Goal: Browse casually: Explore the website without a specific task or goal

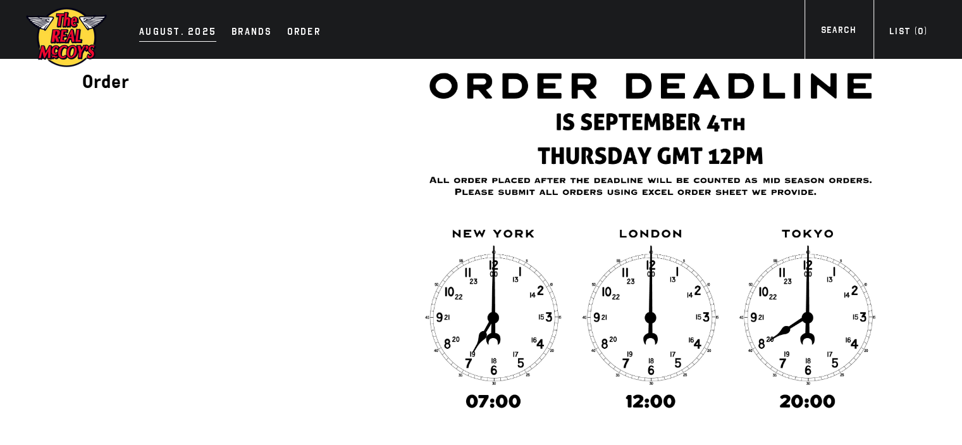
click at [194, 27] on div "AUGUST. 2025" at bounding box center [177, 33] width 77 height 18
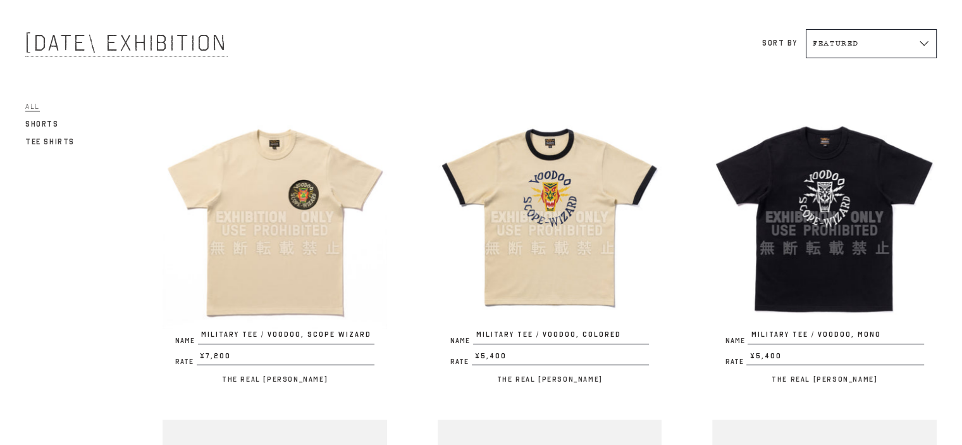
scroll to position [84, 0]
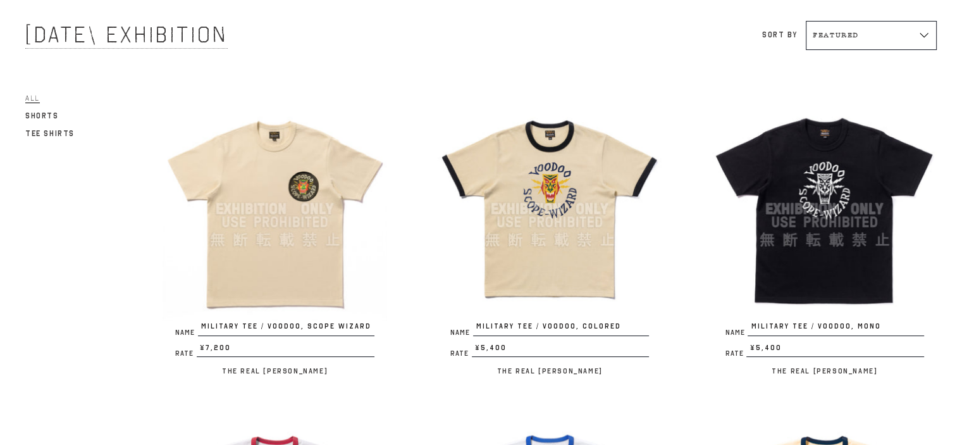
click at [263, 223] on img at bounding box center [275, 209] width 225 height 225
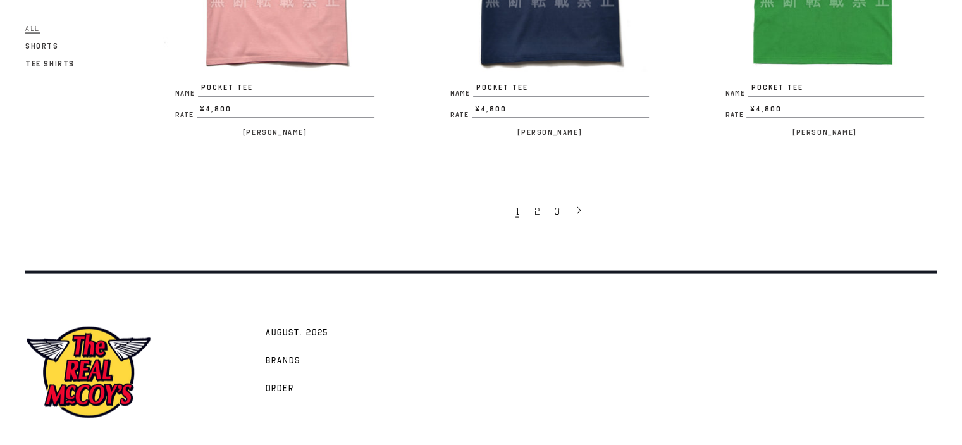
scroll to position [2566, 0]
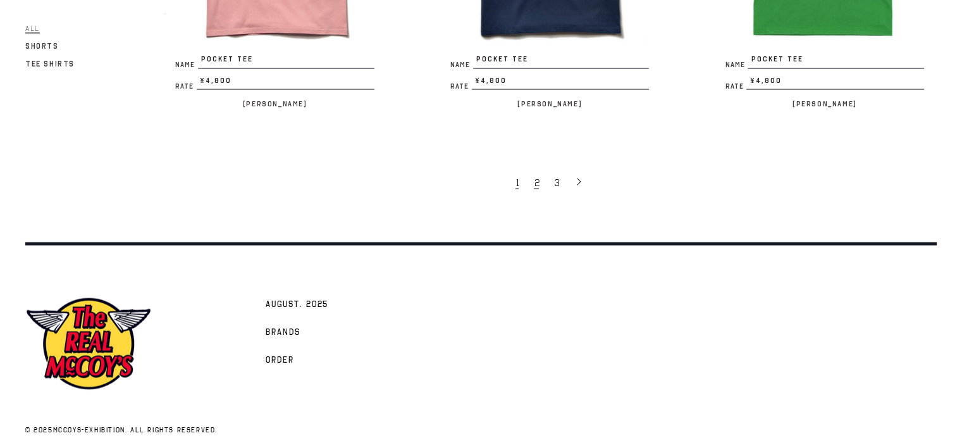
click at [538, 176] on span "2" at bounding box center [536, 182] width 5 height 13
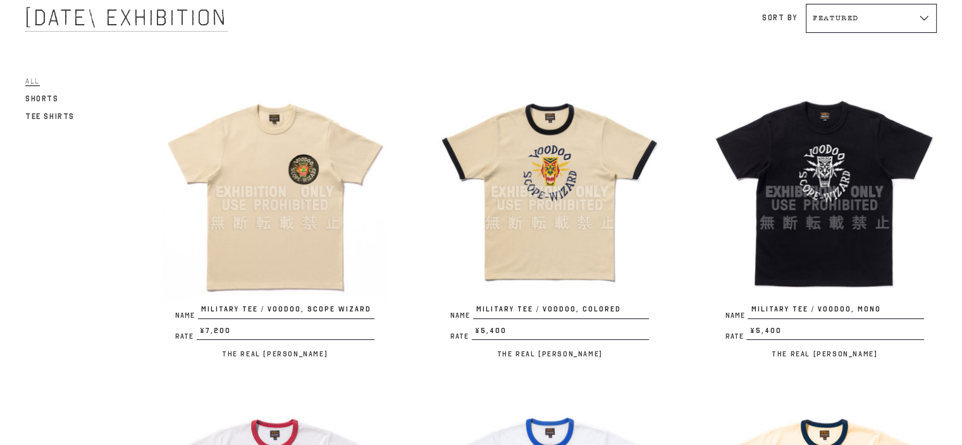
scroll to position [59, 0]
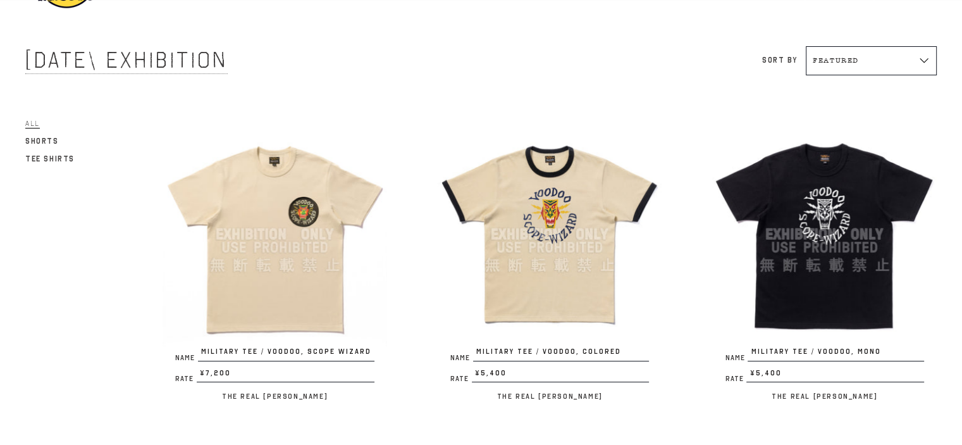
click at [527, 295] on img at bounding box center [550, 234] width 225 height 225
click at [233, 230] on img at bounding box center [275, 234] width 225 height 225
click at [843, 278] on img at bounding box center [824, 234] width 225 height 225
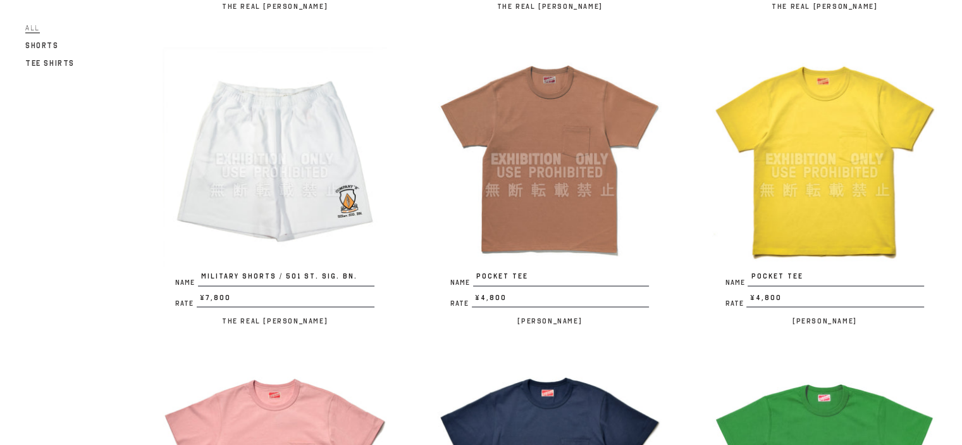
scroll to position [2041, 0]
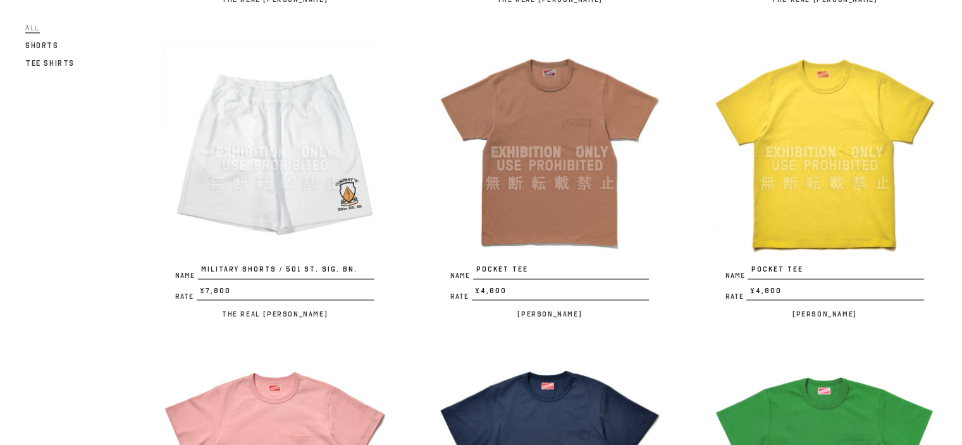
click at [517, 176] on img at bounding box center [550, 152] width 225 height 225
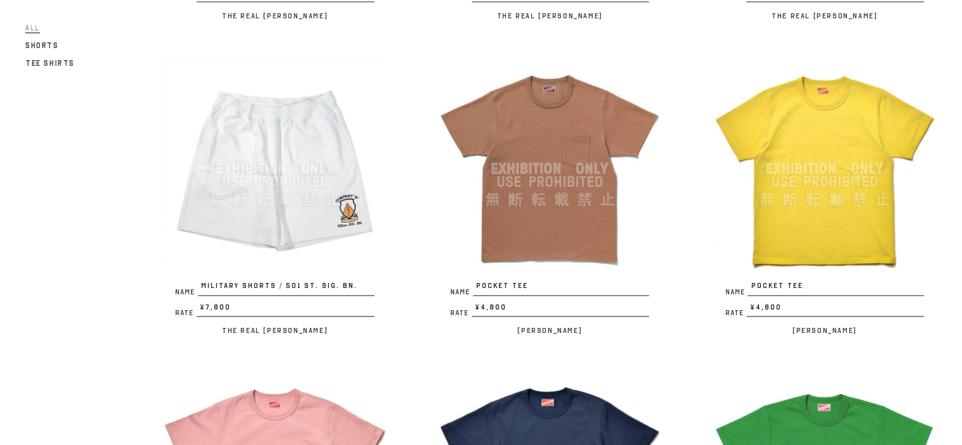
click at [868, 178] on img at bounding box center [824, 168] width 225 height 225
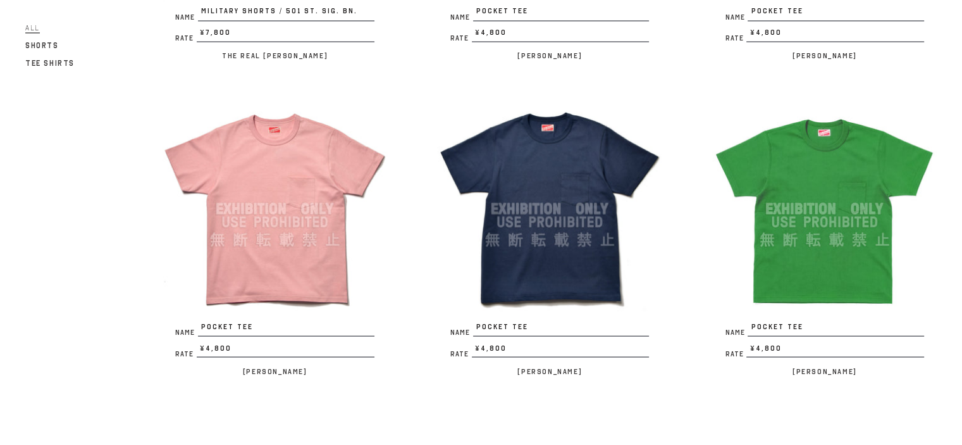
scroll to position [2303, 0]
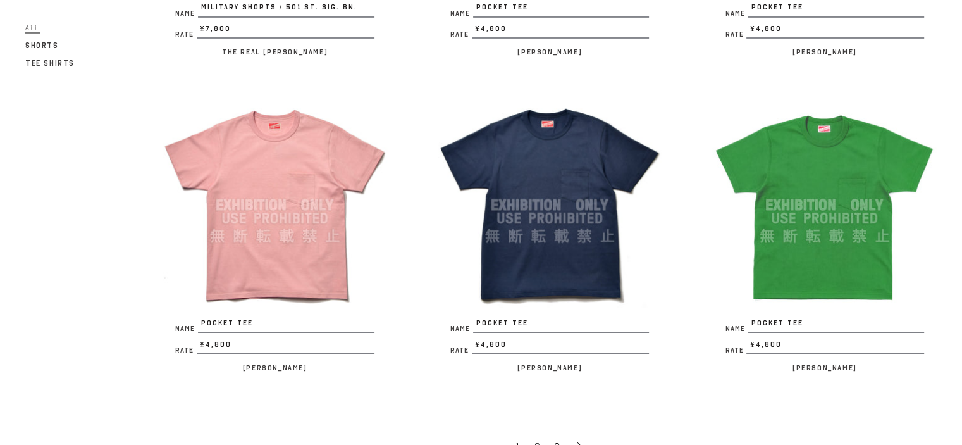
click at [290, 228] on img at bounding box center [275, 204] width 225 height 225
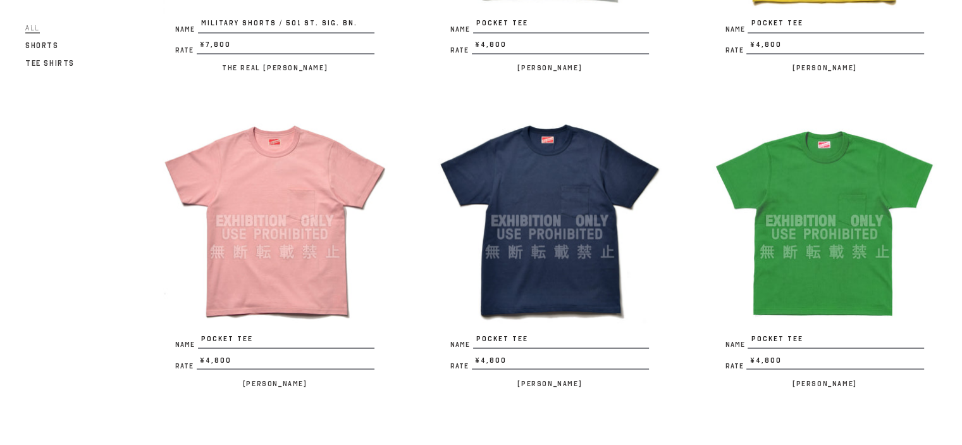
click at [529, 211] on img at bounding box center [550, 220] width 225 height 225
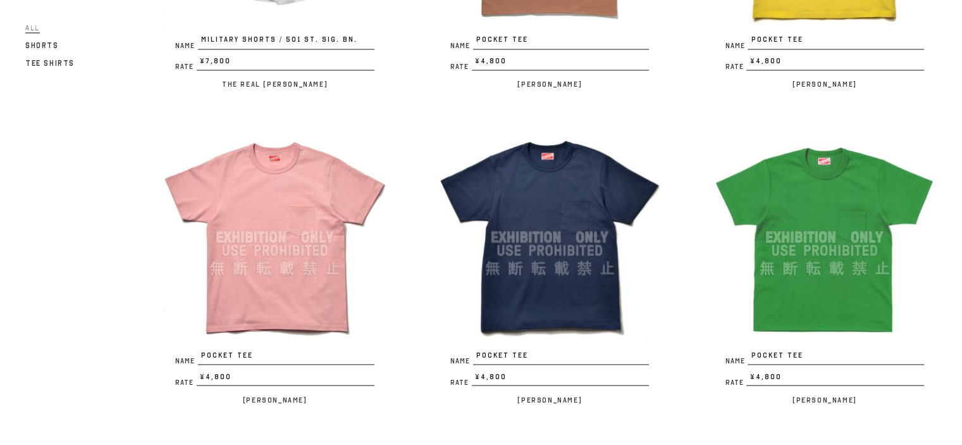
click at [858, 170] on img at bounding box center [824, 237] width 225 height 225
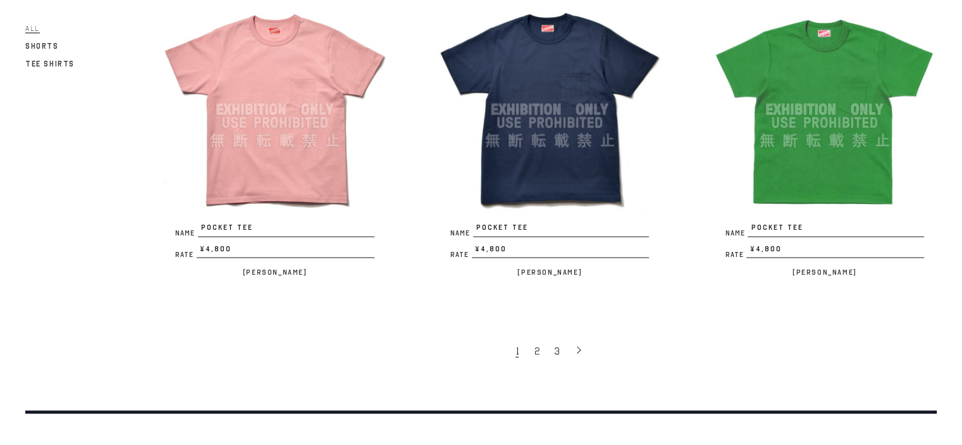
scroll to position [2424, 0]
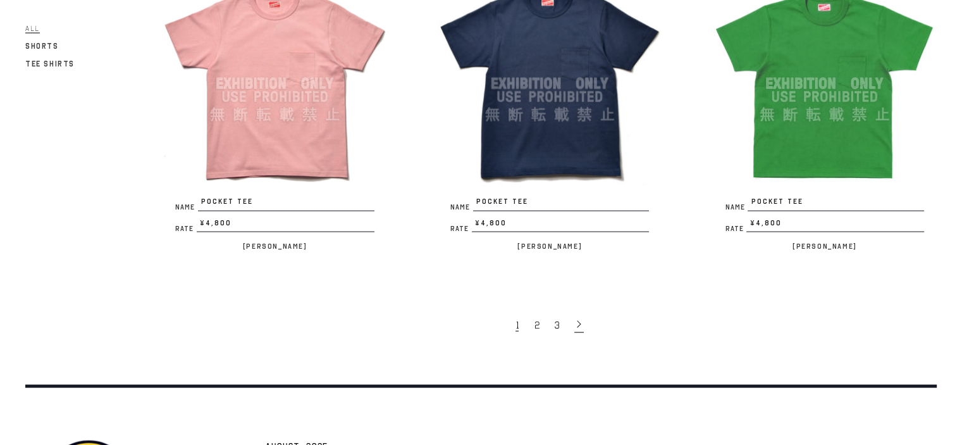
click at [579, 319] on icon at bounding box center [578, 323] width 9 height 9
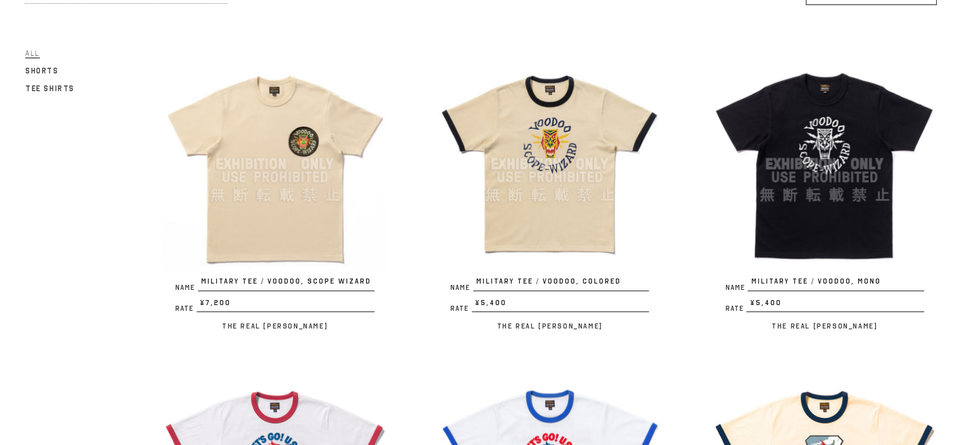
scroll to position [127, 0]
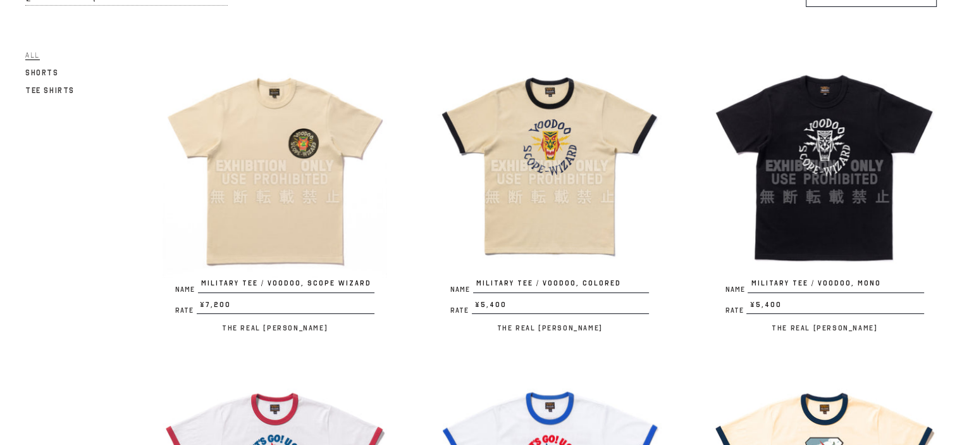
click at [280, 217] on img at bounding box center [275, 166] width 225 height 225
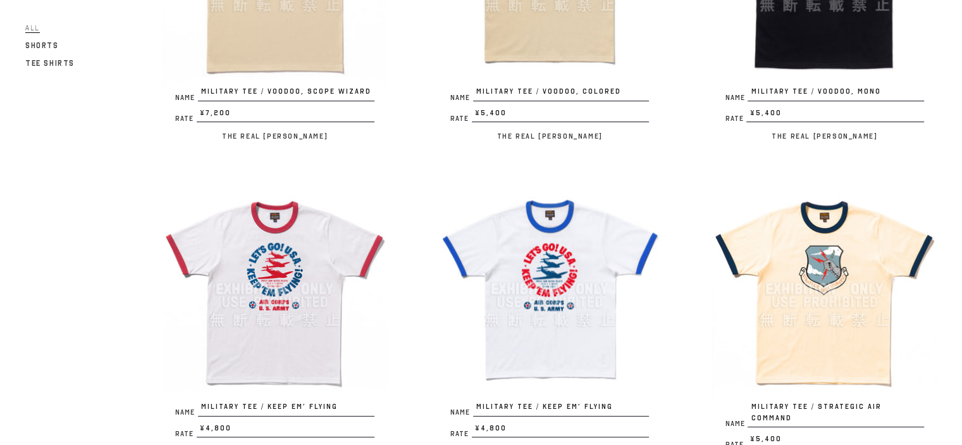
scroll to position [211, 0]
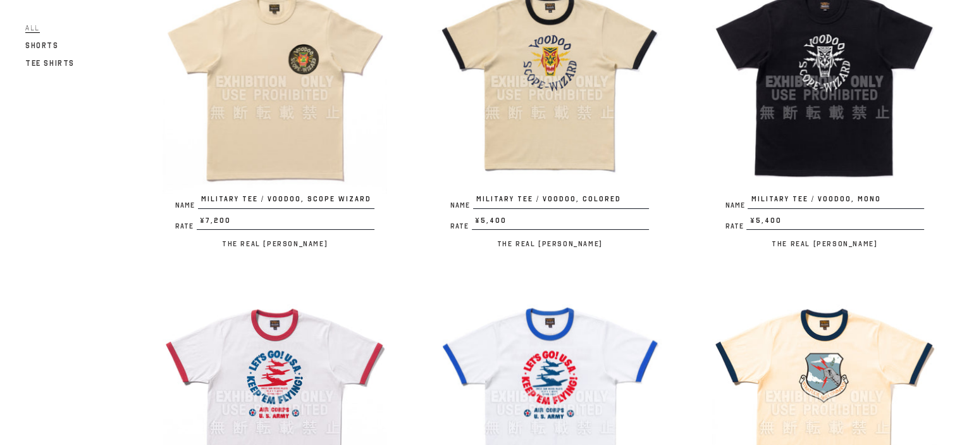
click at [585, 111] on img at bounding box center [550, 82] width 225 height 225
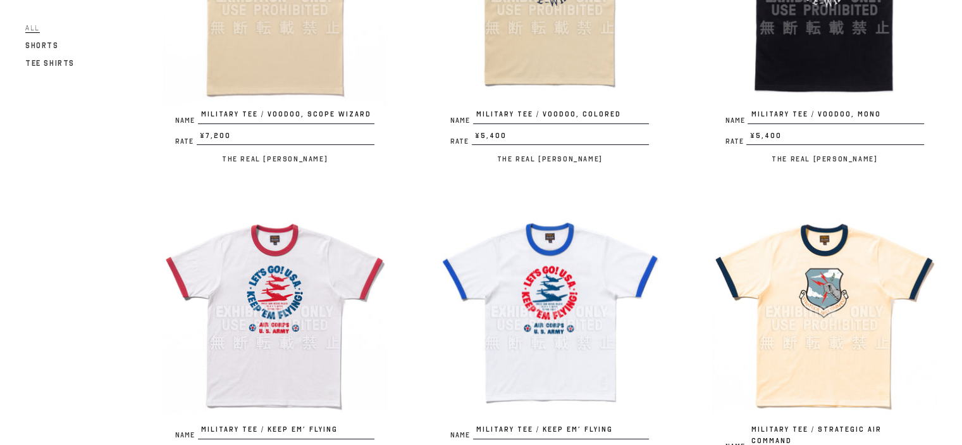
scroll to position [254, 0]
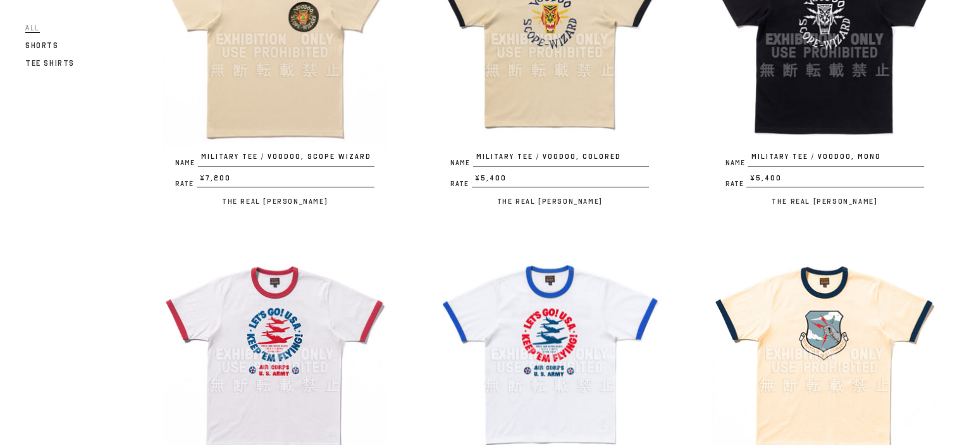
click at [834, 78] on img at bounding box center [824, 39] width 225 height 225
click at [794, 88] on img at bounding box center [824, 39] width 225 height 225
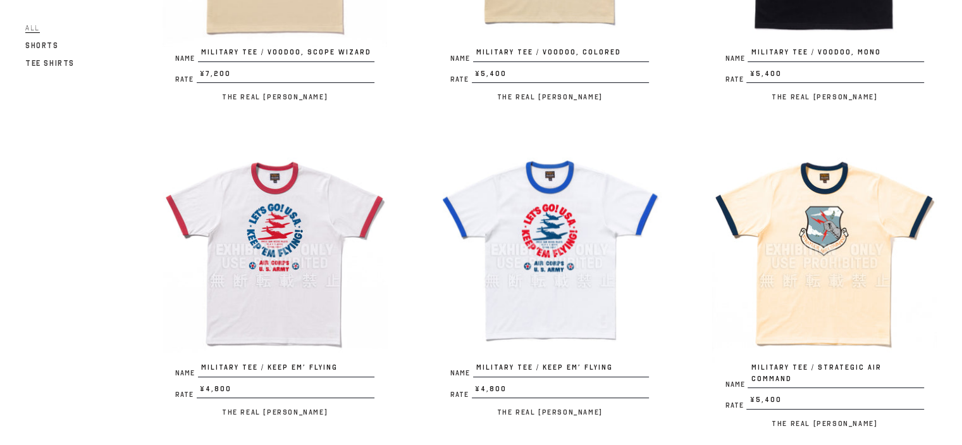
scroll to position [380, 0]
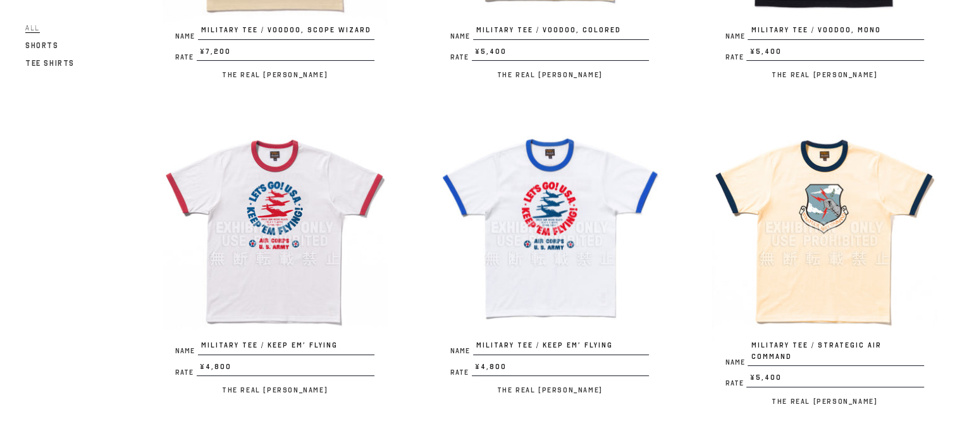
click at [299, 255] on img at bounding box center [275, 227] width 225 height 225
click at [557, 239] on img at bounding box center [550, 227] width 225 height 225
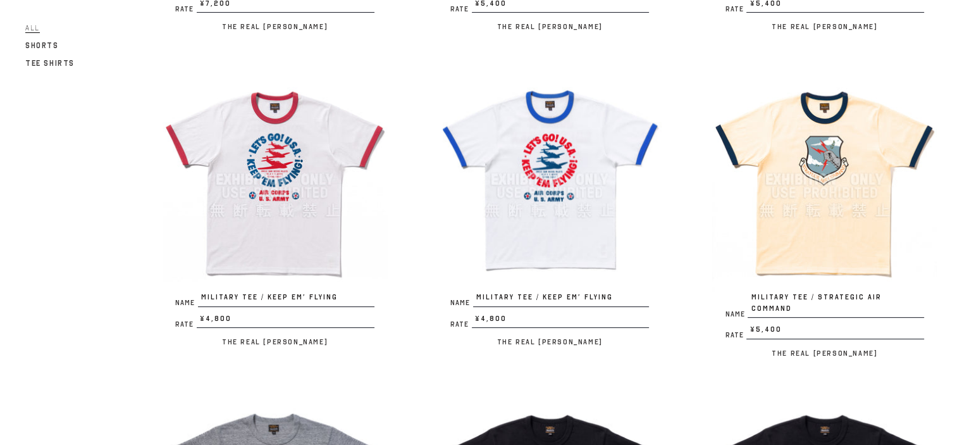
scroll to position [423, 0]
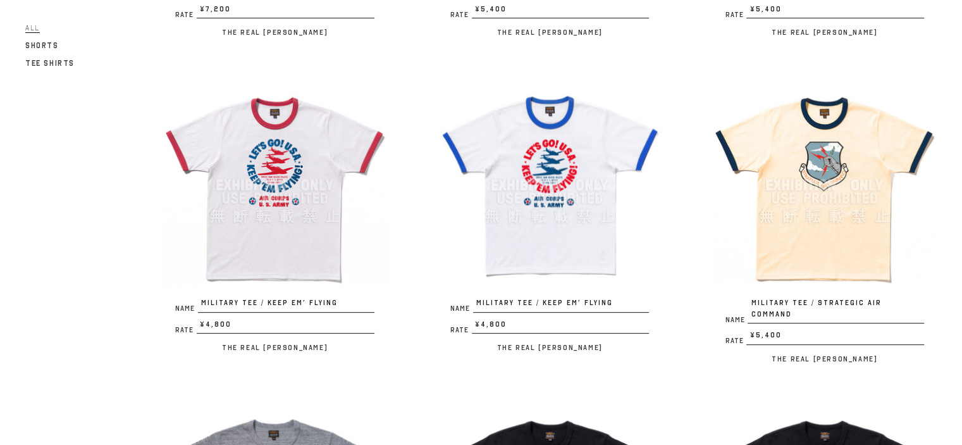
click at [832, 161] on img at bounding box center [824, 185] width 225 height 225
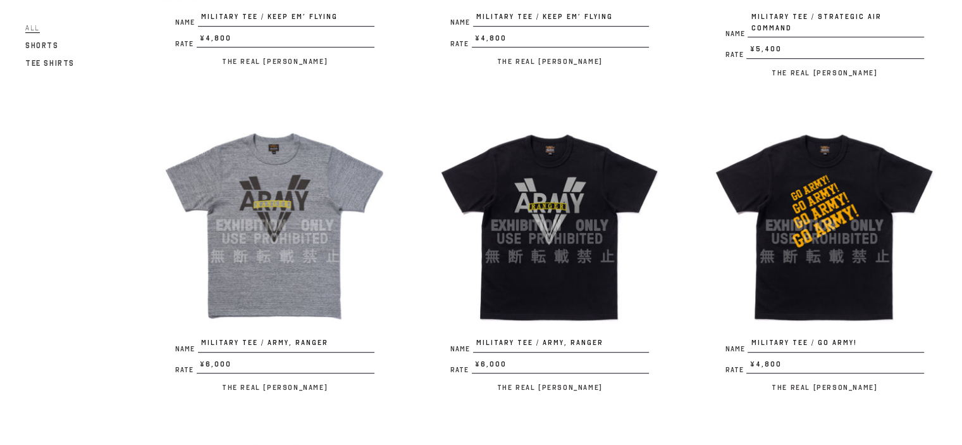
scroll to position [714, 0]
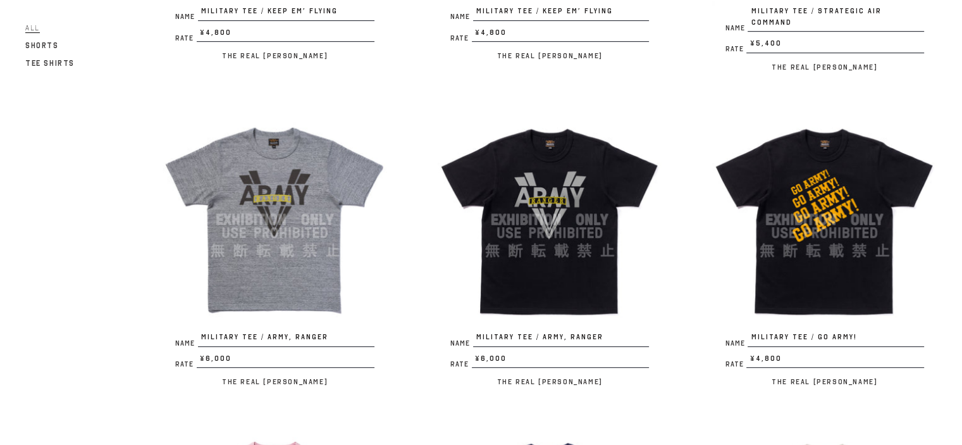
click at [289, 189] on img at bounding box center [275, 220] width 225 height 225
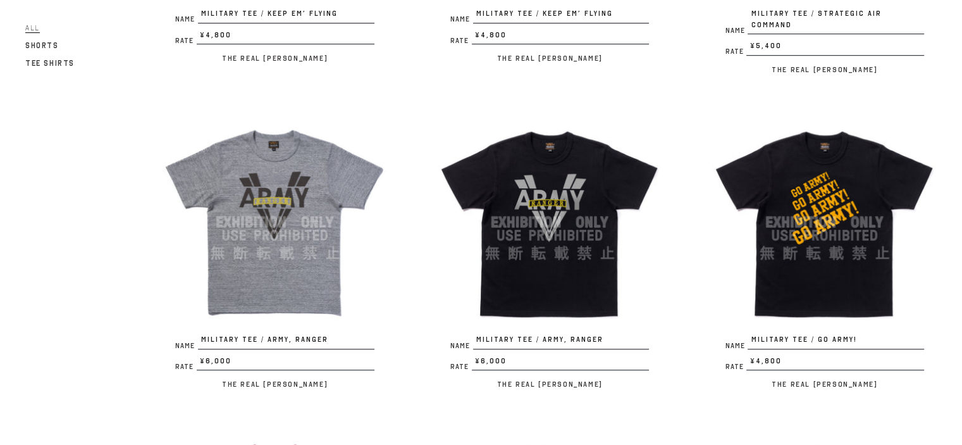
click at [577, 211] on img at bounding box center [550, 222] width 225 height 225
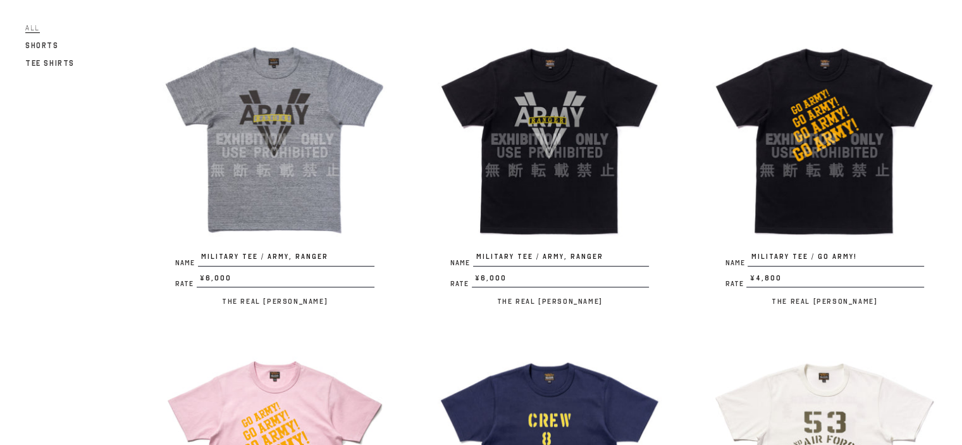
scroll to position [794, 0]
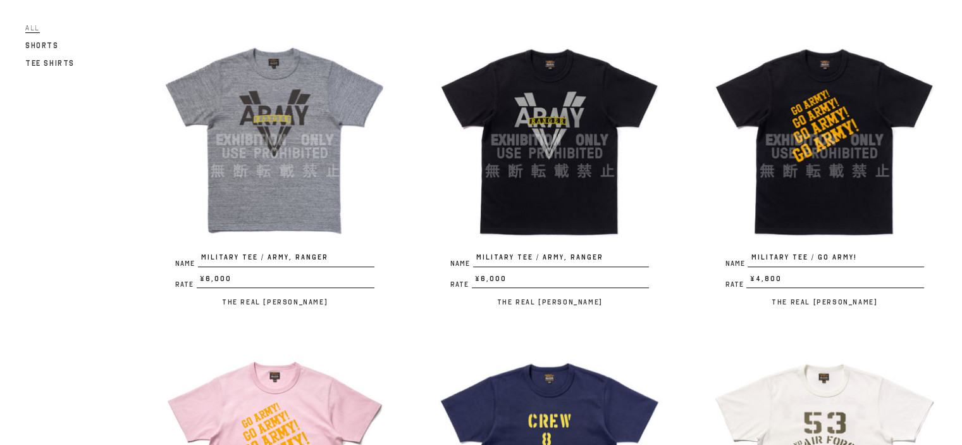
click at [864, 122] on img at bounding box center [824, 140] width 225 height 225
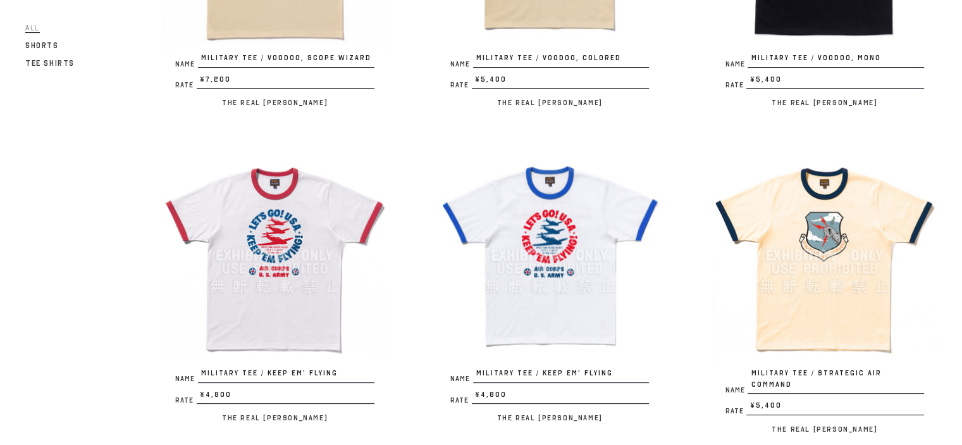
scroll to position [253, 0]
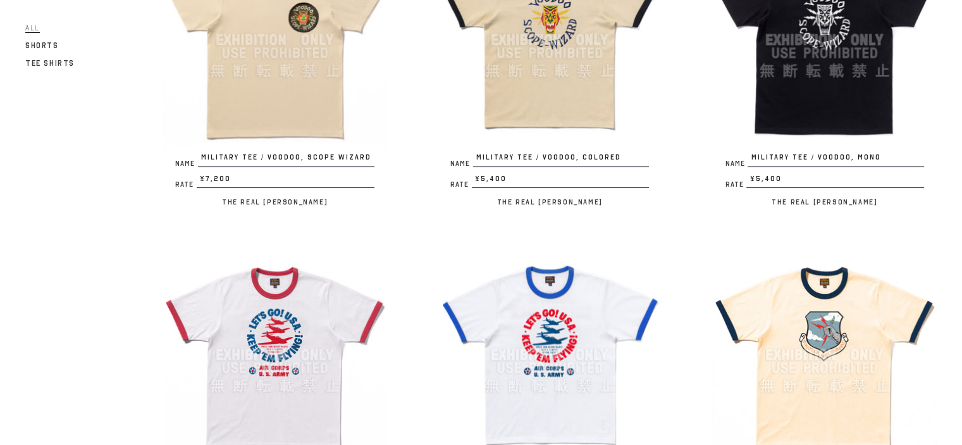
click at [244, 103] on img at bounding box center [275, 40] width 225 height 225
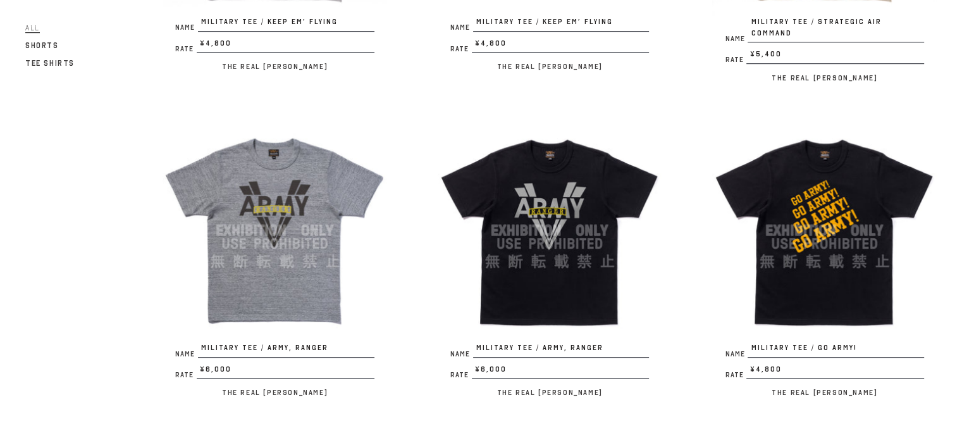
scroll to position [717, 0]
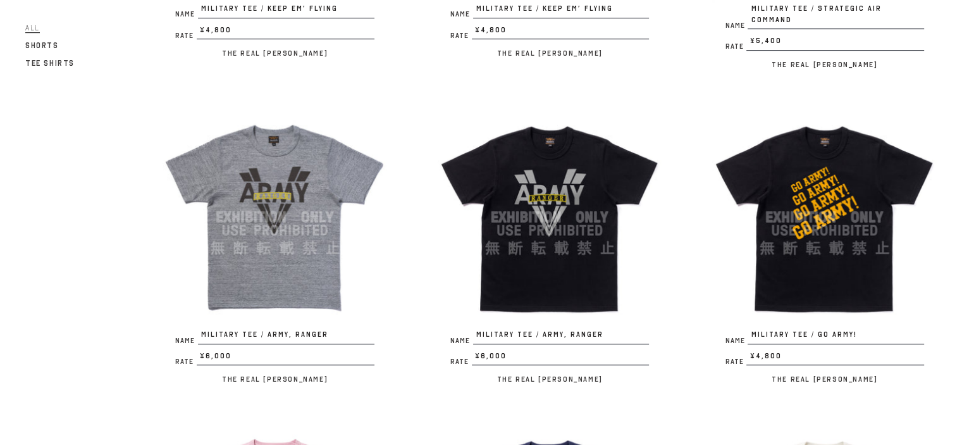
click at [818, 214] on img at bounding box center [824, 217] width 225 height 225
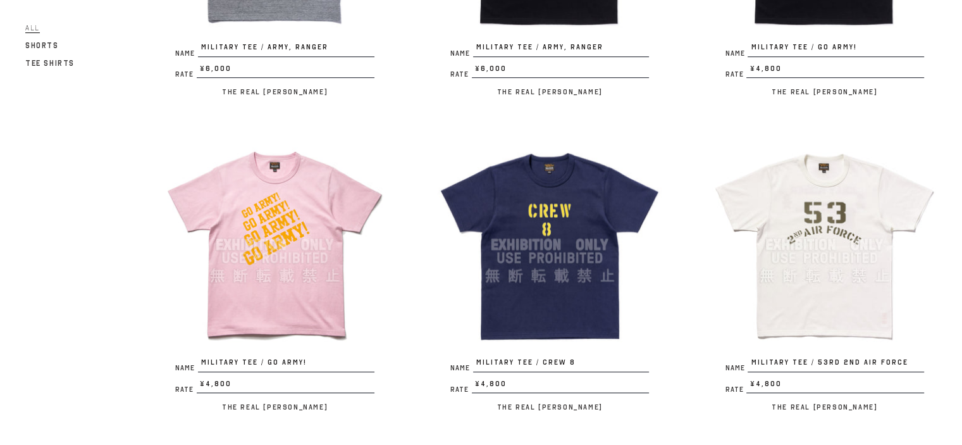
scroll to position [1012, 0]
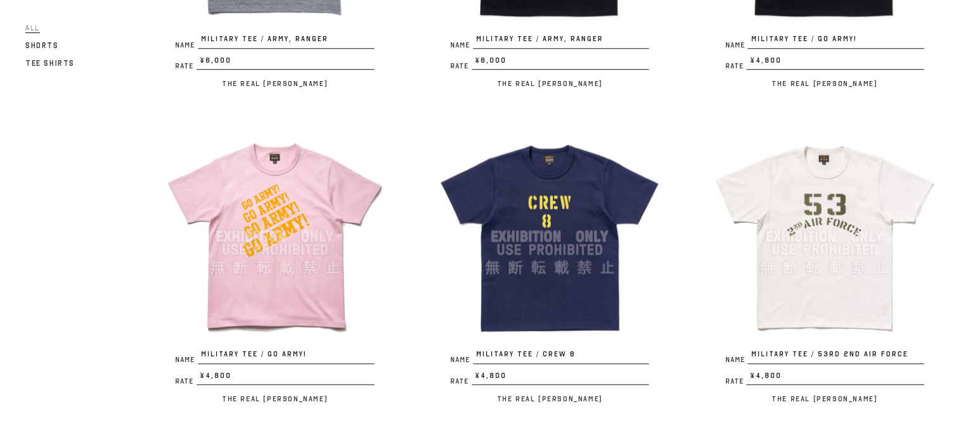
click at [279, 230] on img at bounding box center [275, 236] width 225 height 225
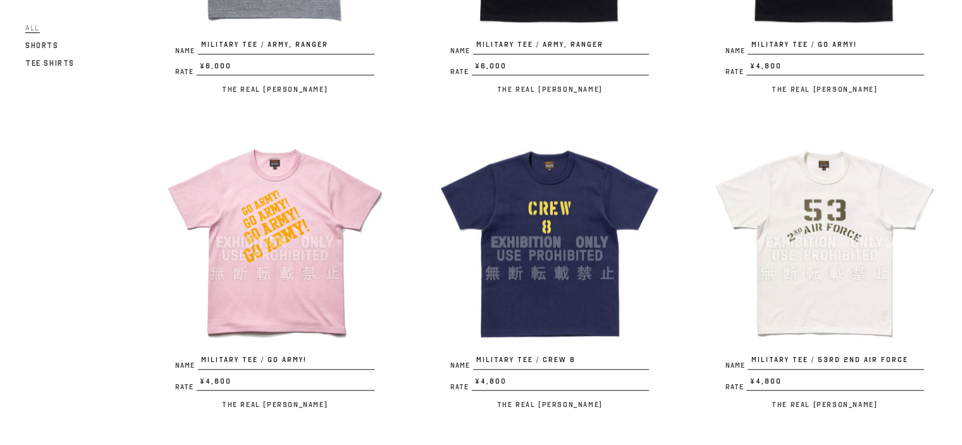
click at [579, 189] on img at bounding box center [550, 242] width 225 height 225
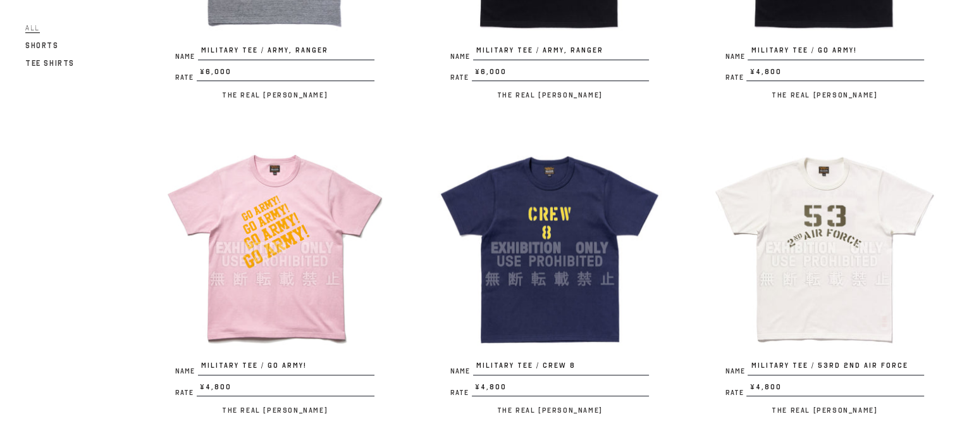
click at [844, 195] on img at bounding box center [824, 247] width 225 height 225
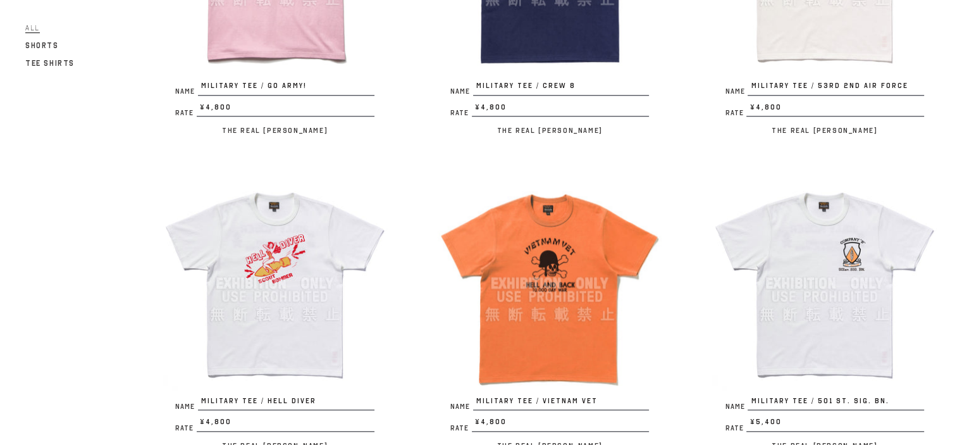
scroll to position [1333, 0]
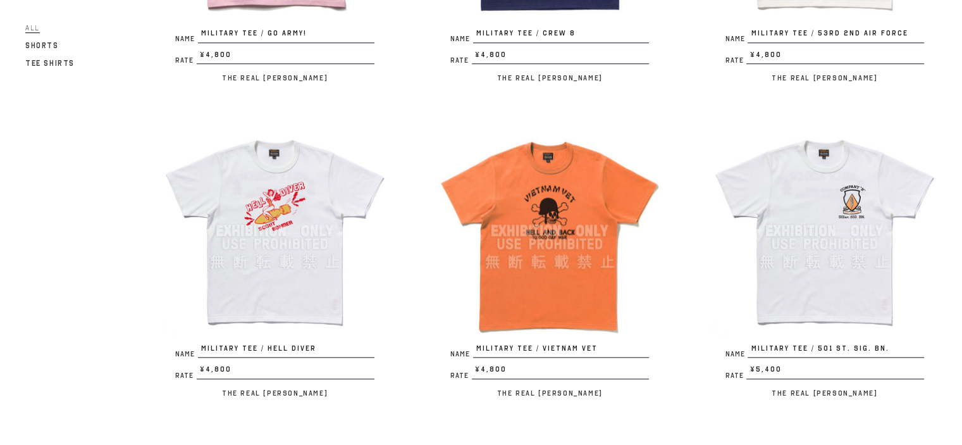
click at [283, 212] on img at bounding box center [275, 230] width 225 height 225
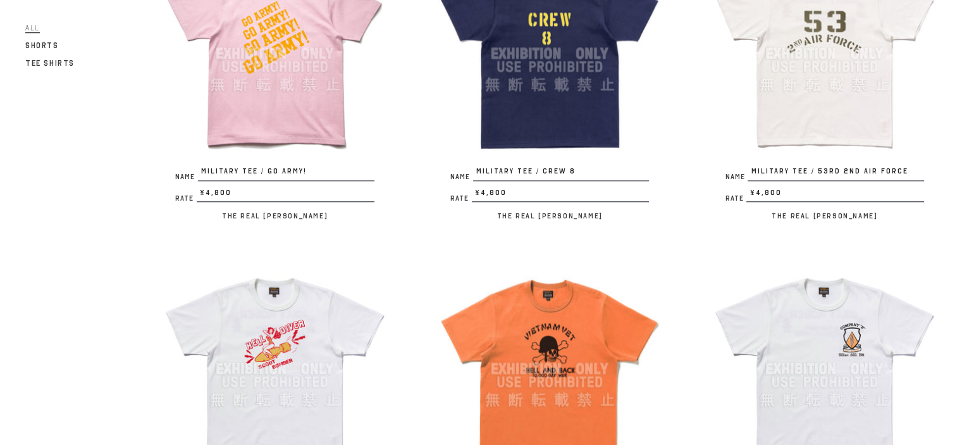
scroll to position [1282, 0]
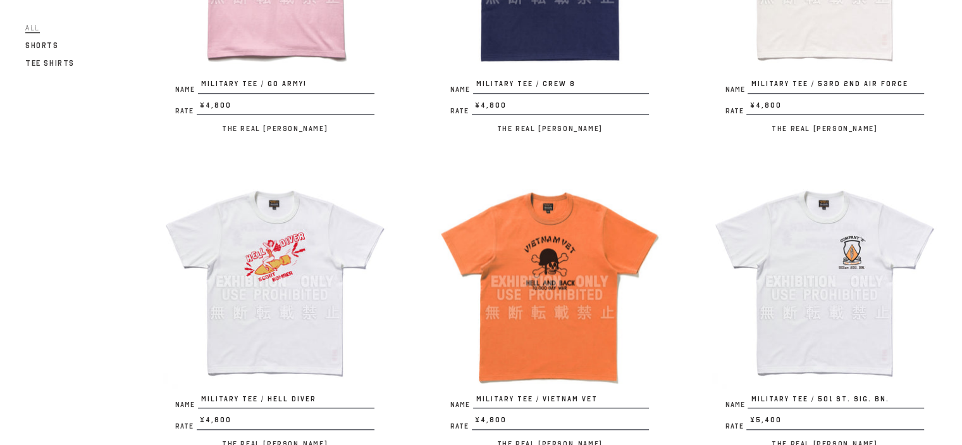
click at [575, 289] on img at bounding box center [550, 281] width 225 height 225
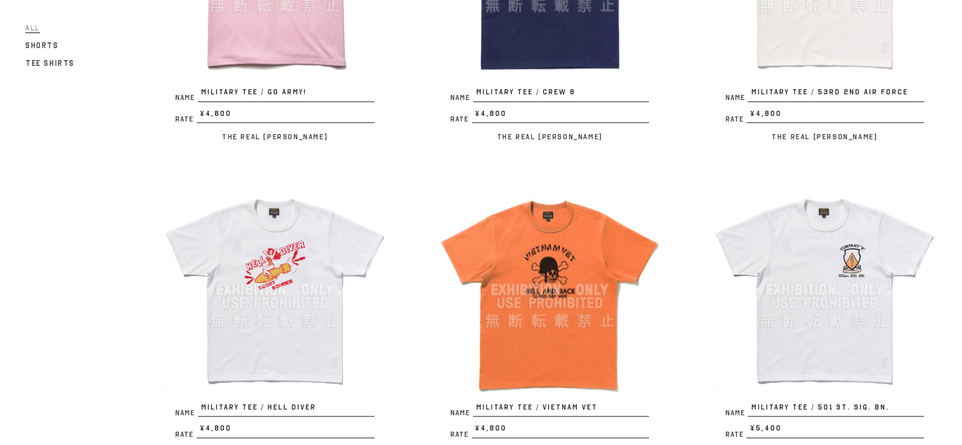
click at [860, 270] on img at bounding box center [824, 289] width 225 height 225
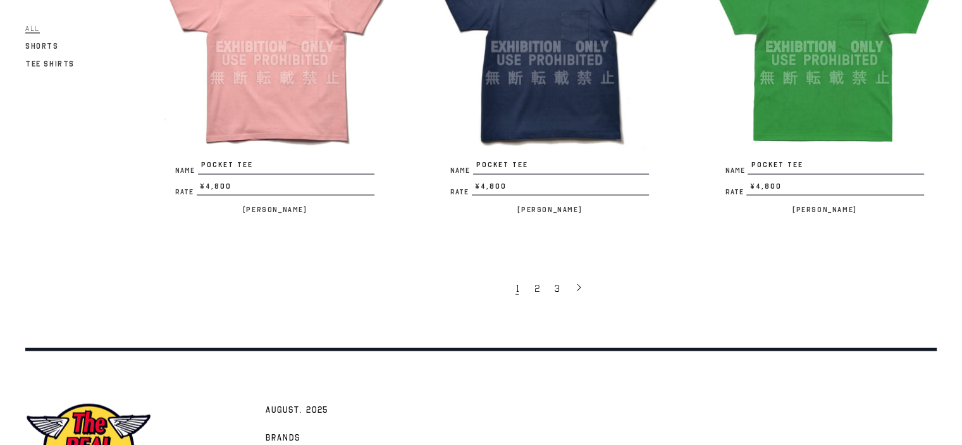
scroll to position [2566, 0]
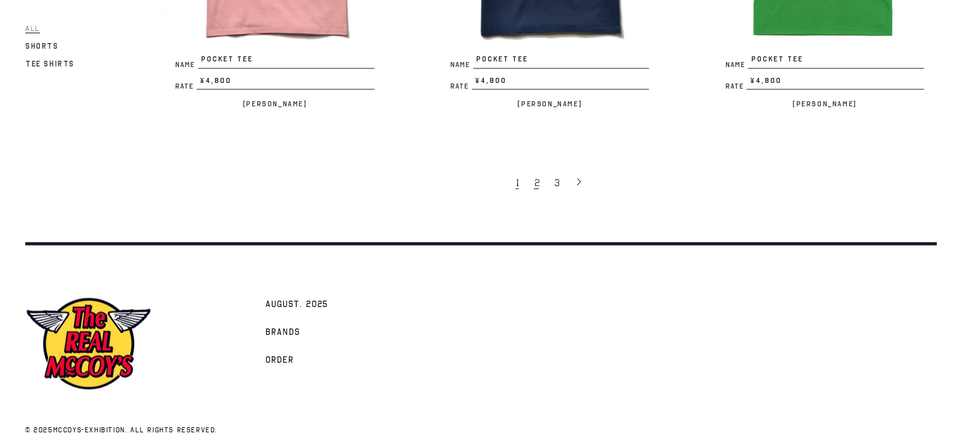
click at [540, 169] on link "2" at bounding box center [538, 182] width 20 height 27
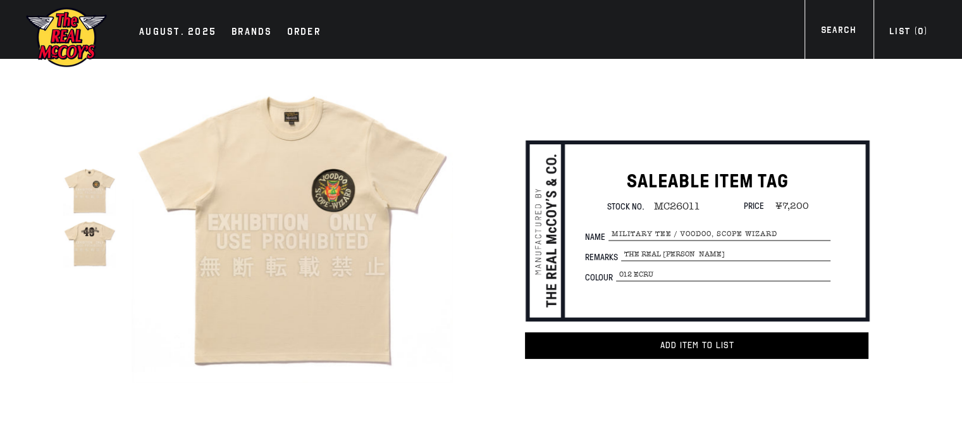
click at [77, 248] on img at bounding box center [89, 242] width 52 height 52
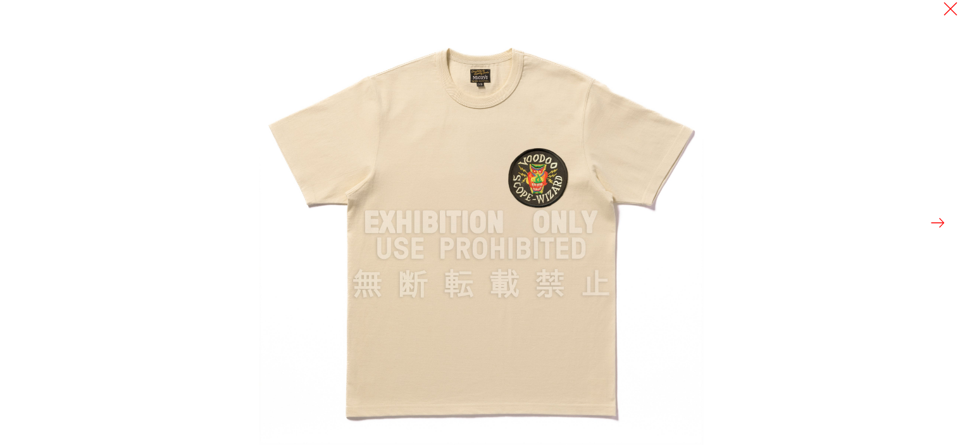
click at [943, 222] on button at bounding box center [938, 223] width 18 height 18
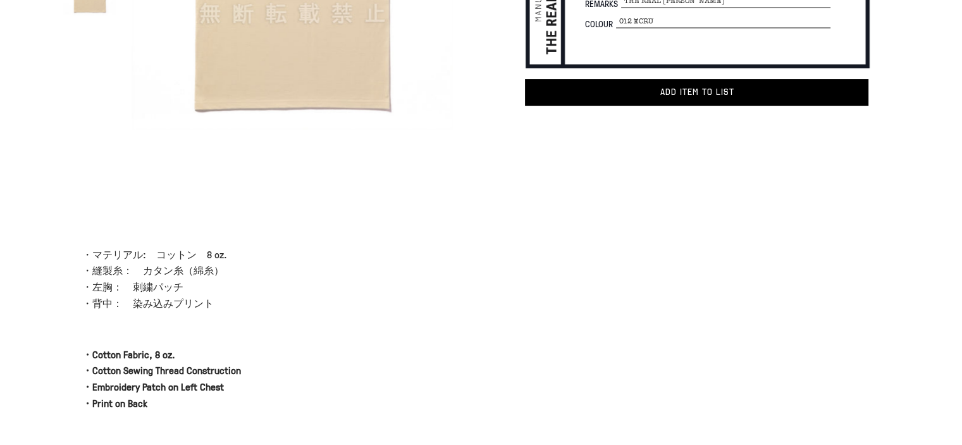
scroll to position [84, 0]
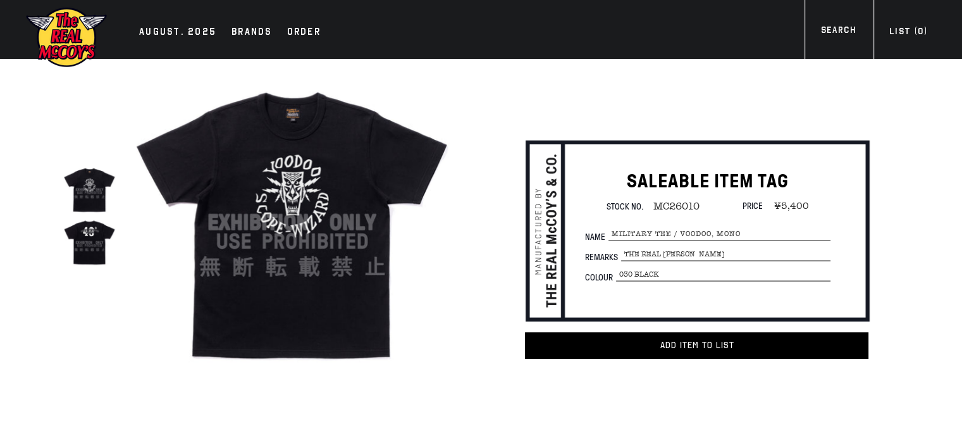
click at [91, 242] on img at bounding box center [89, 242] width 52 height 52
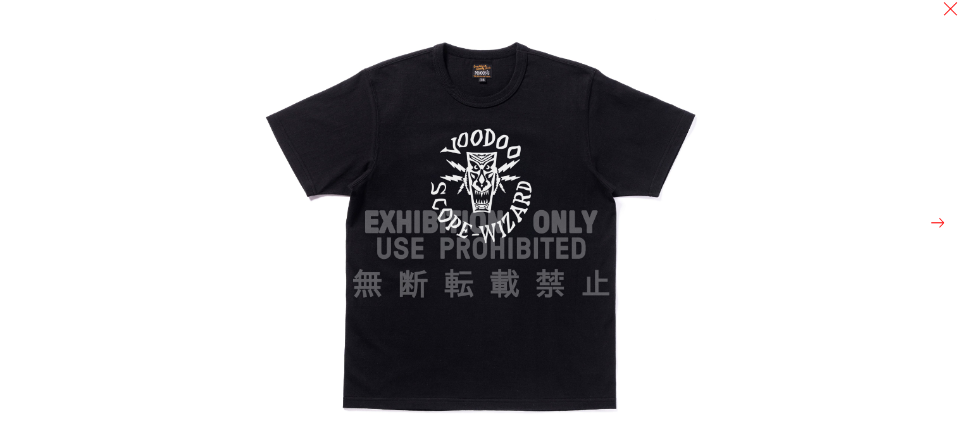
click at [945, 223] on button at bounding box center [938, 223] width 18 height 18
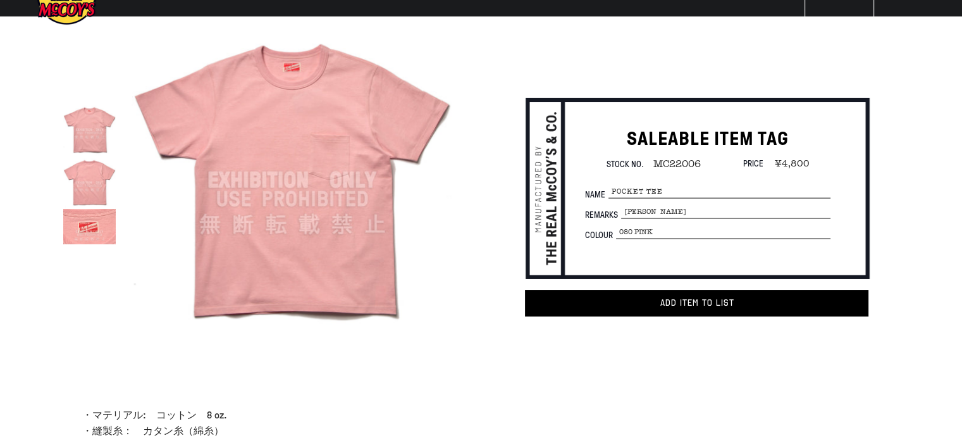
scroll to position [42, 0]
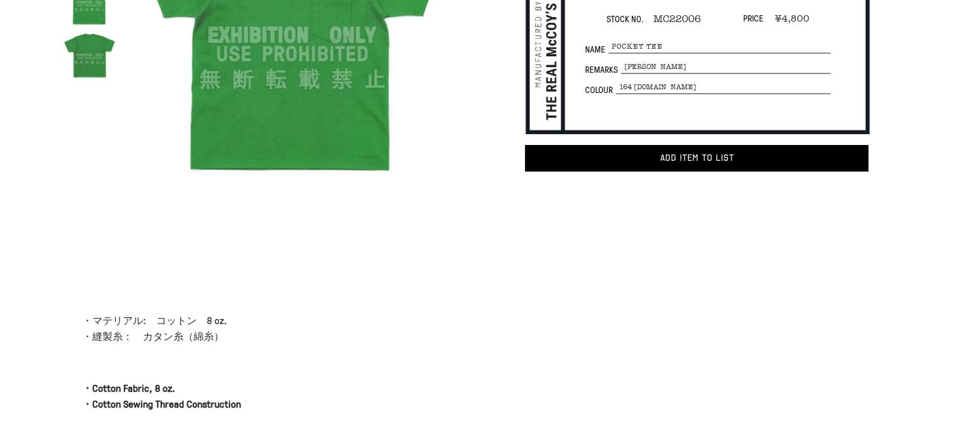
scroll to position [209, 0]
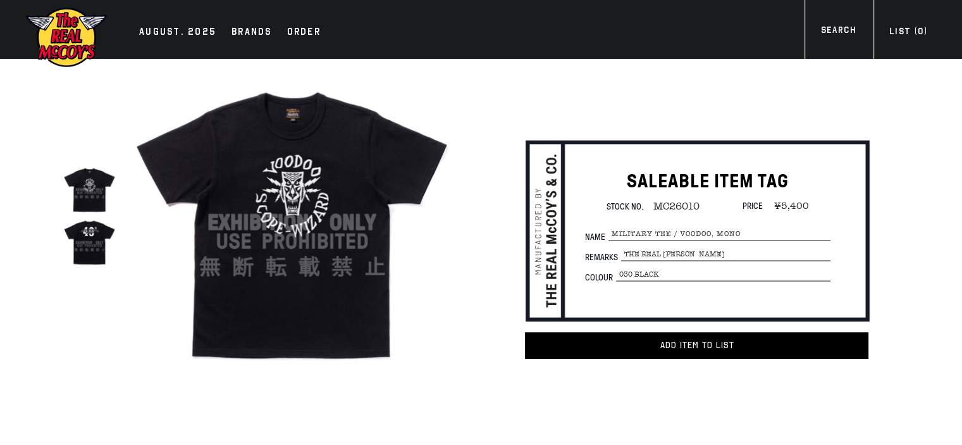
click at [82, 176] on img at bounding box center [89, 189] width 52 height 52
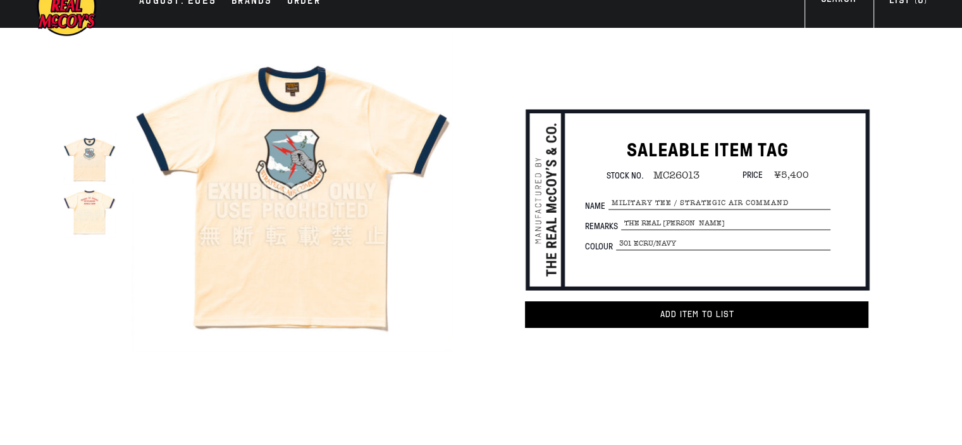
scroll to position [42, 0]
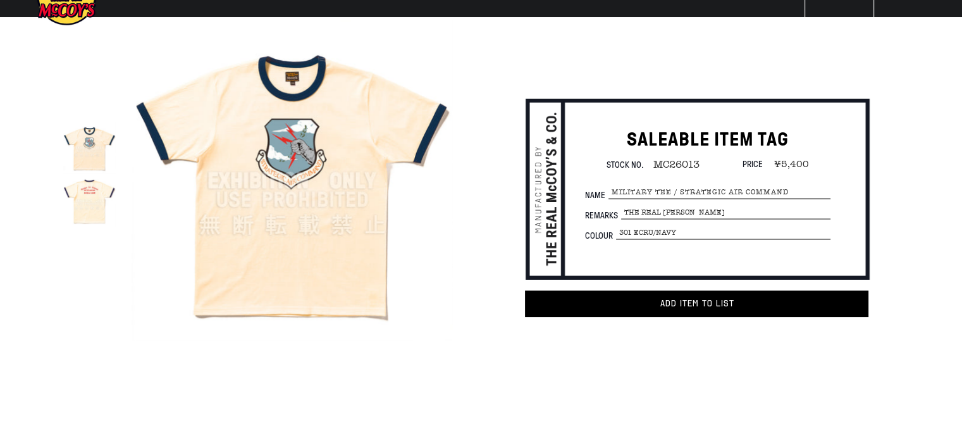
click at [84, 207] on img at bounding box center [89, 200] width 52 height 52
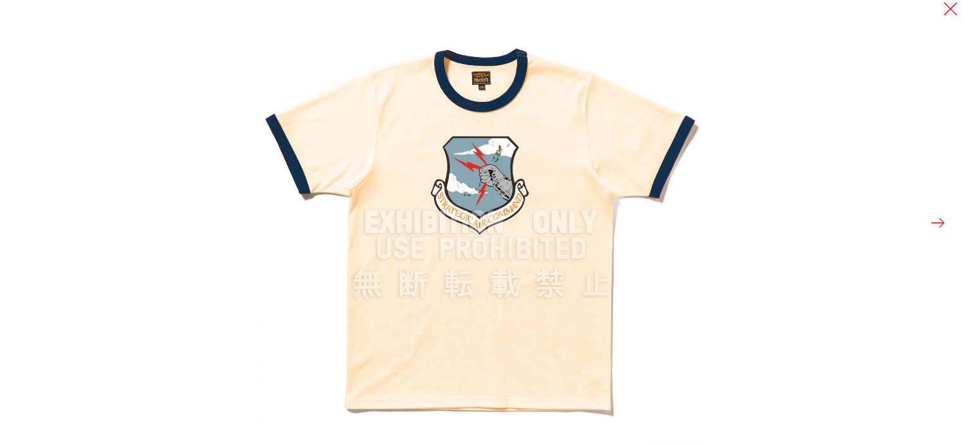
click at [935, 225] on button at bounding box center [938, 223] width 18 height 18
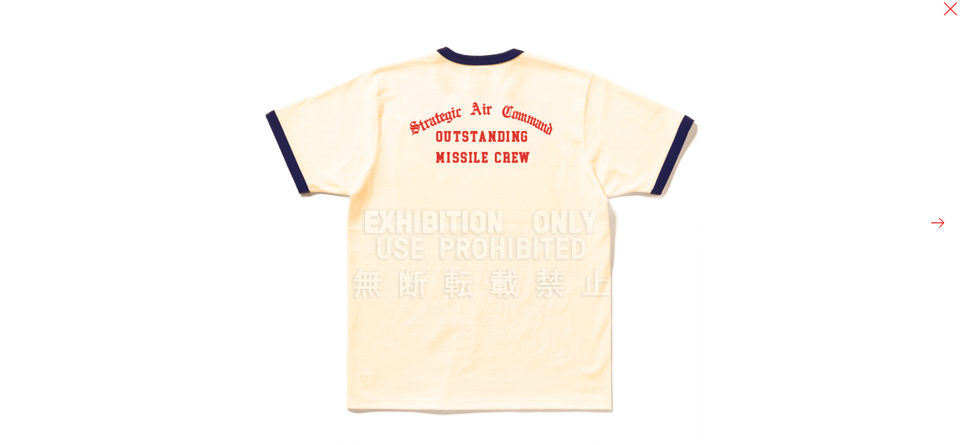
click at [941, 217] on button at bounding box center [938, 223] width 18 height 18
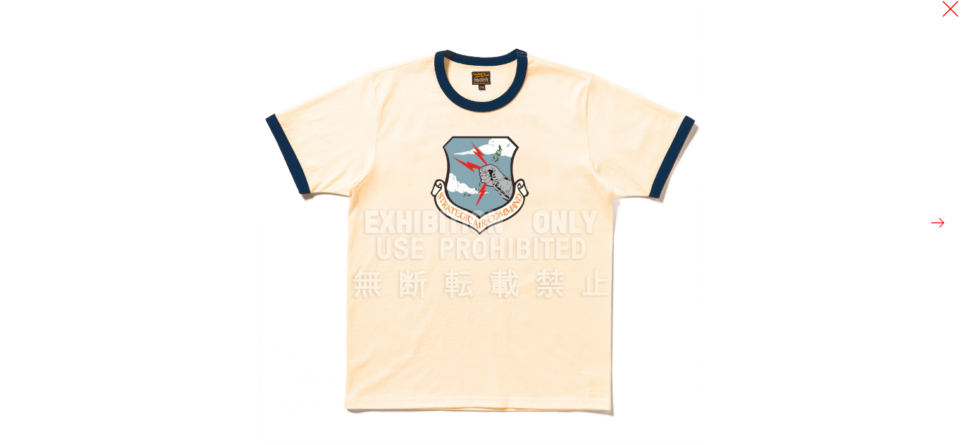
click at [948, 11] on button at bounding box center [950, 9] width 18 height 18
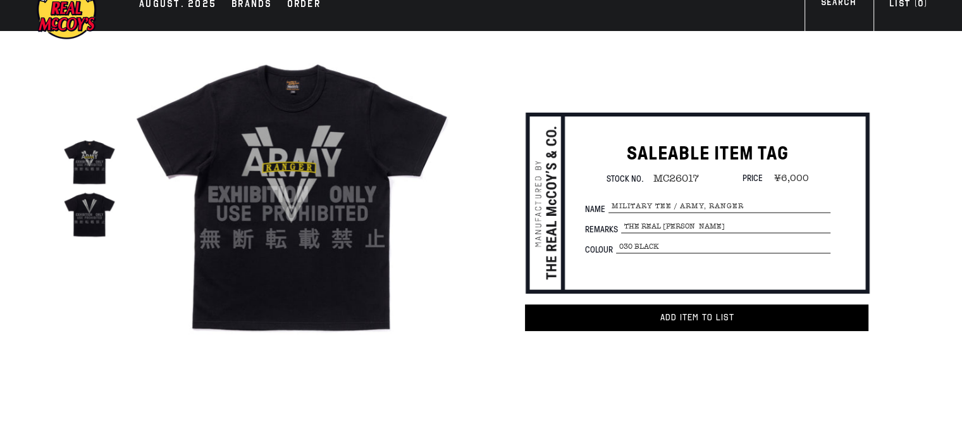
scroll to position [42, 0]
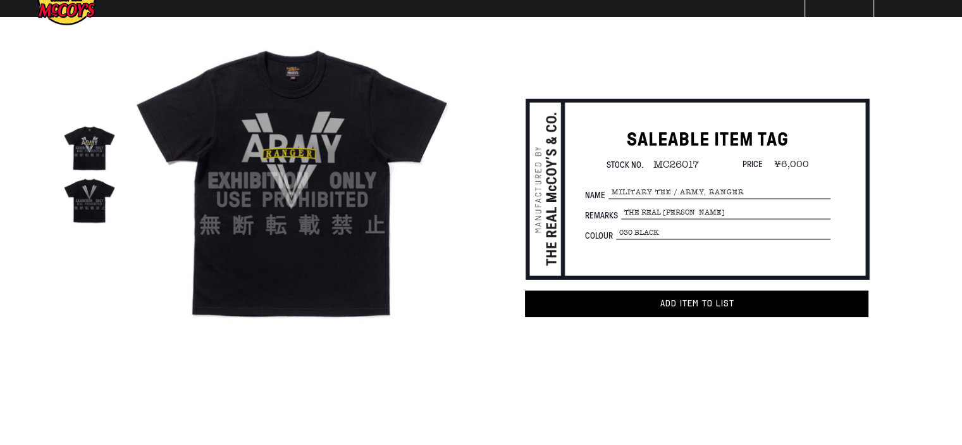
click at [284, 209] on img at bounding box center [292, 180] width 321 height 321
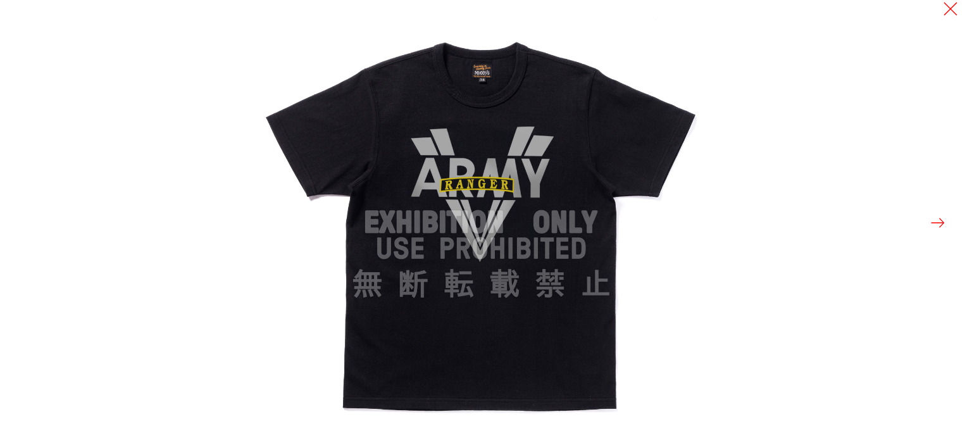
click at [940, 221] on button at bounding box center [938, 223] width 18 height 18
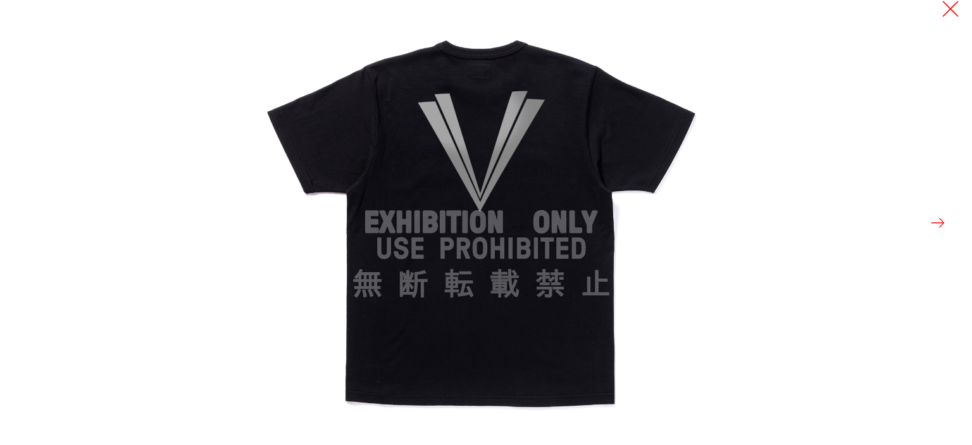
click at [951, 10] on button at bounding box center [950, 9] width 18 height 18
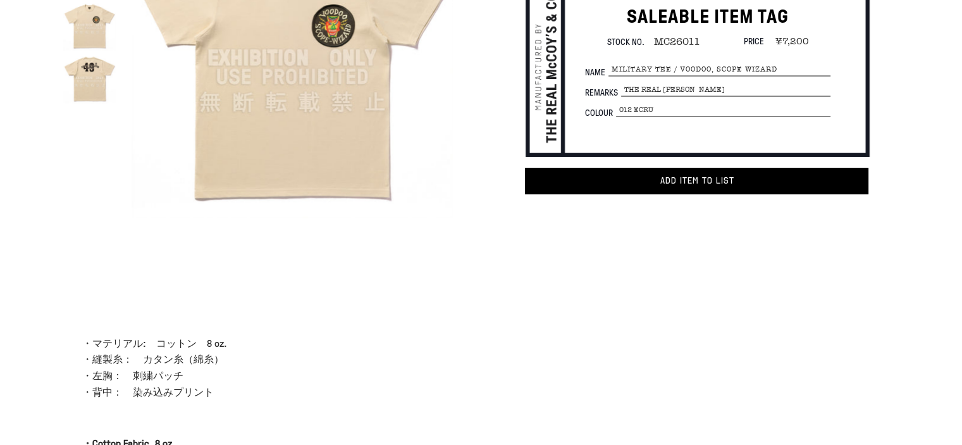
scroll to position [168, 0]
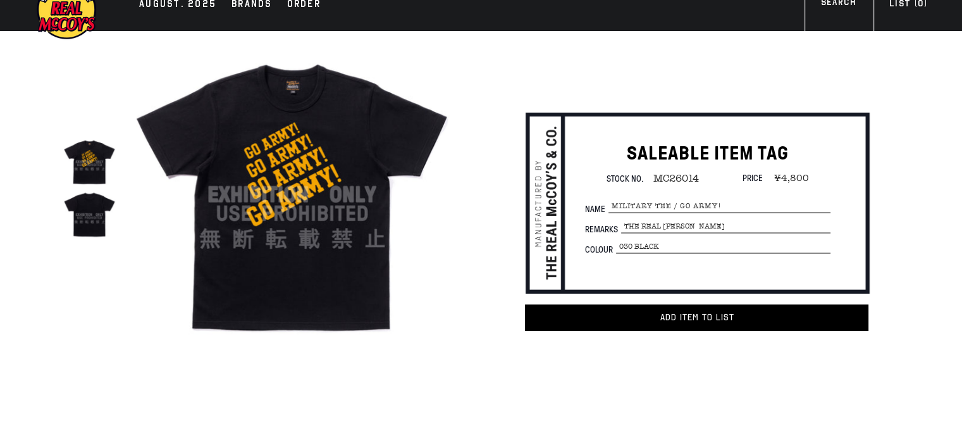
scroll to position [42, 0]
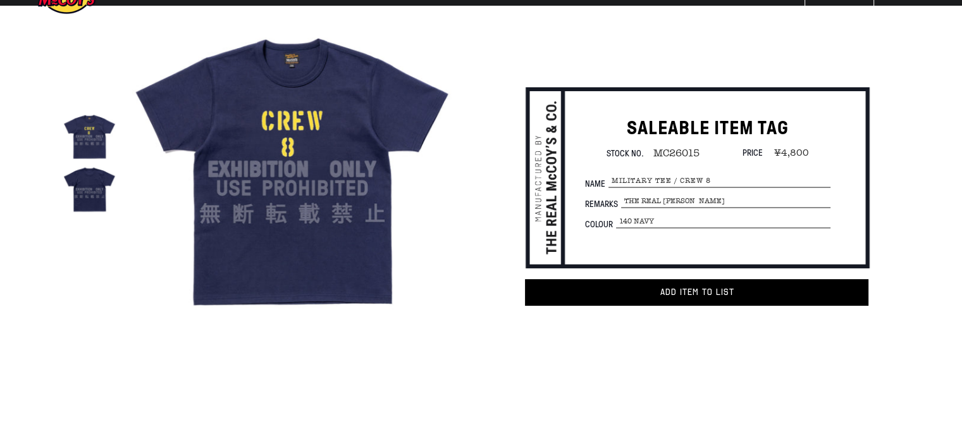
scroll to position [42, 0]
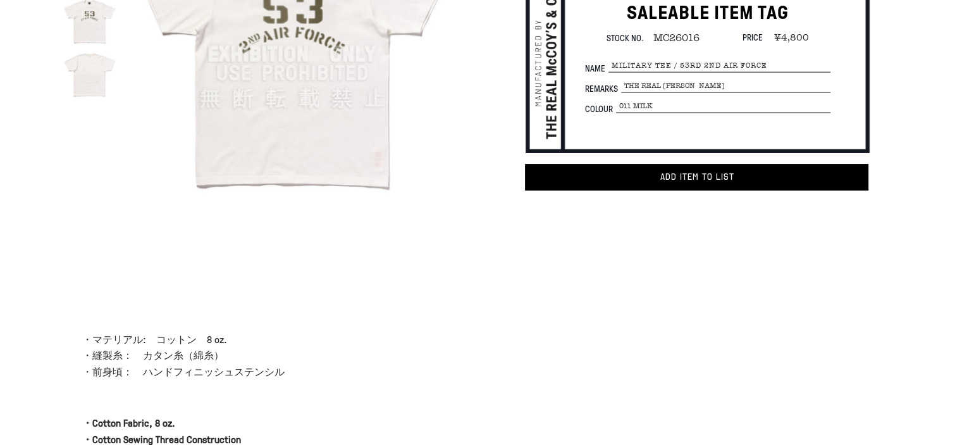
scroll to position [167, 0]
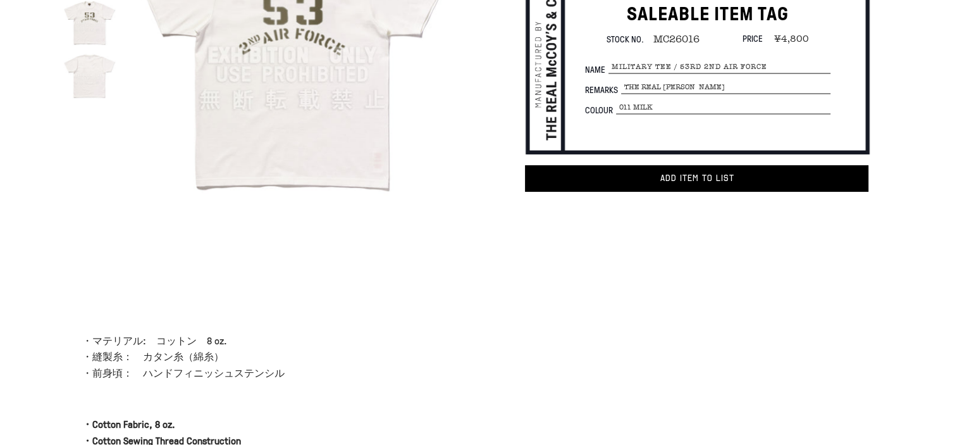
drag, startPoint x: 557, startPoint y: 301, endPoint x: 567, endPoint y: 302, distance: 9.5
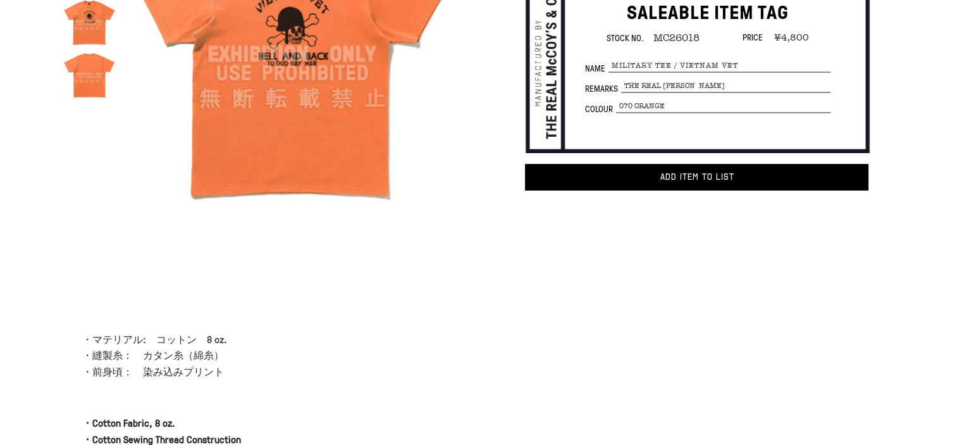
scroll to position [127, 0]
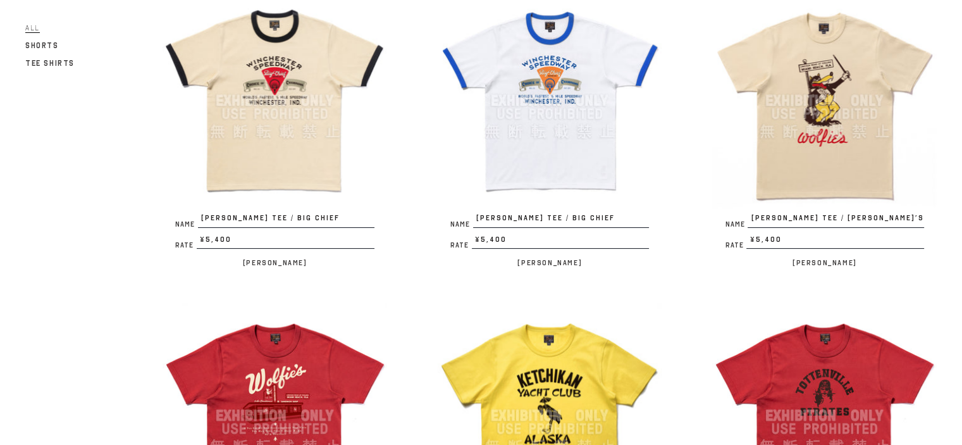
scroll to position [127, 0]
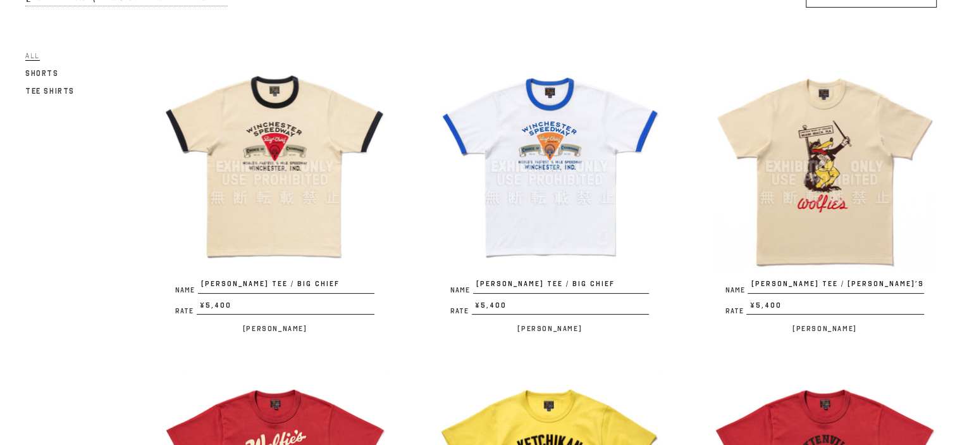
click at [304, 151] on img at bounding box center [275, 166] width 225 height 225
click at [568, 125] on img at bounding box center [550, 166] width 225 height 225
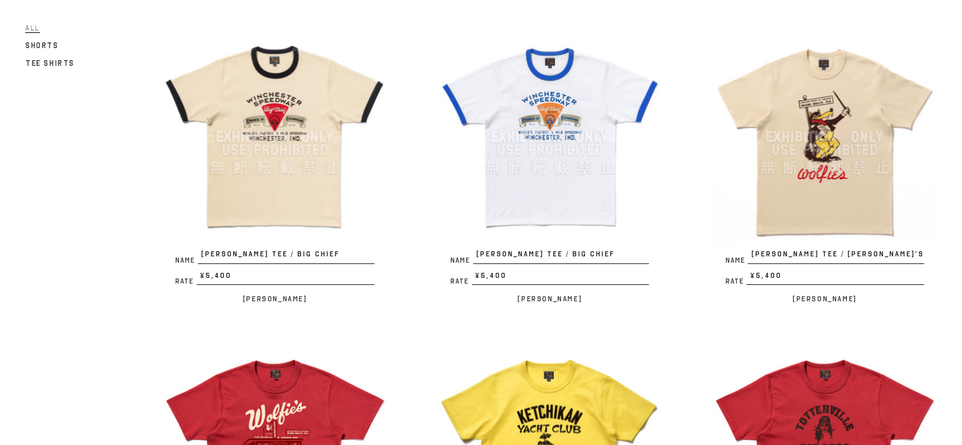
scroll to position [168, 0]
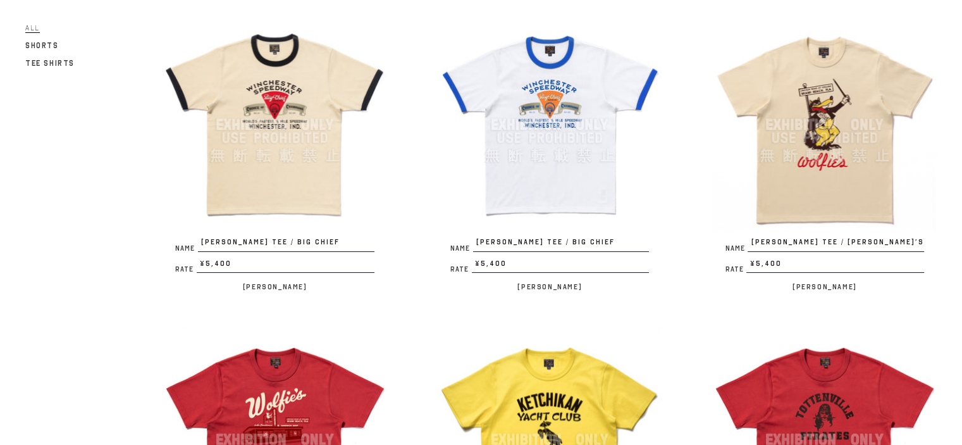
click at [846, 136] on img at bounding box center [824, 125] width 225 height 225
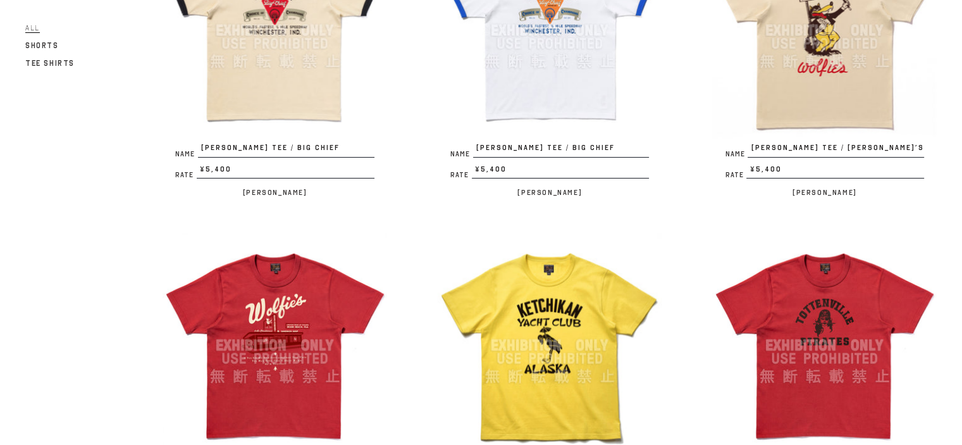
scroll to position [380, 0]
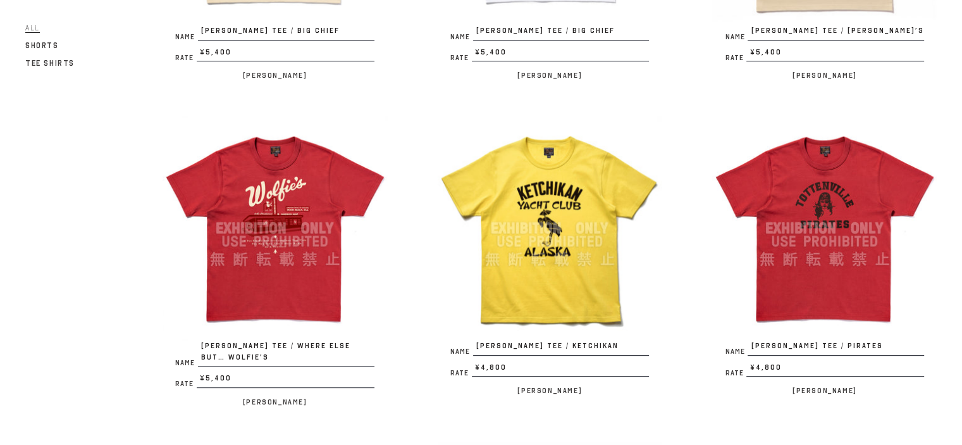
click at [273, 218] on img at bounding box center [275, 228] width 225 height 225
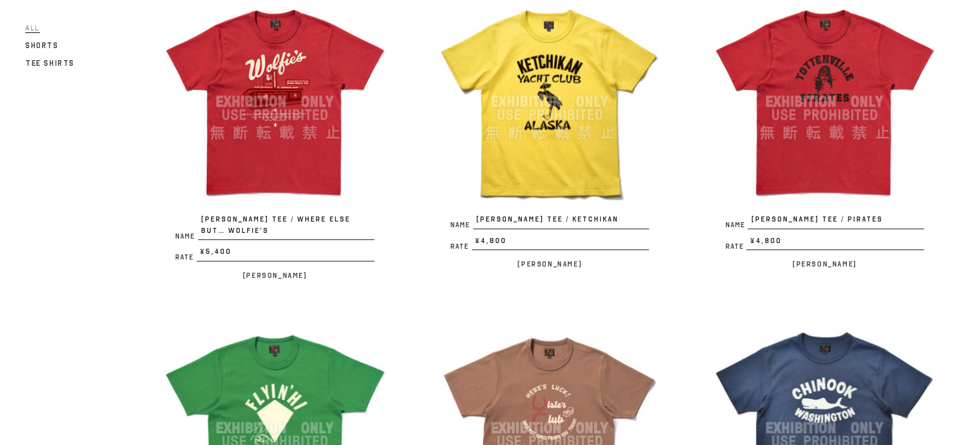
scroll to position [464, 0]
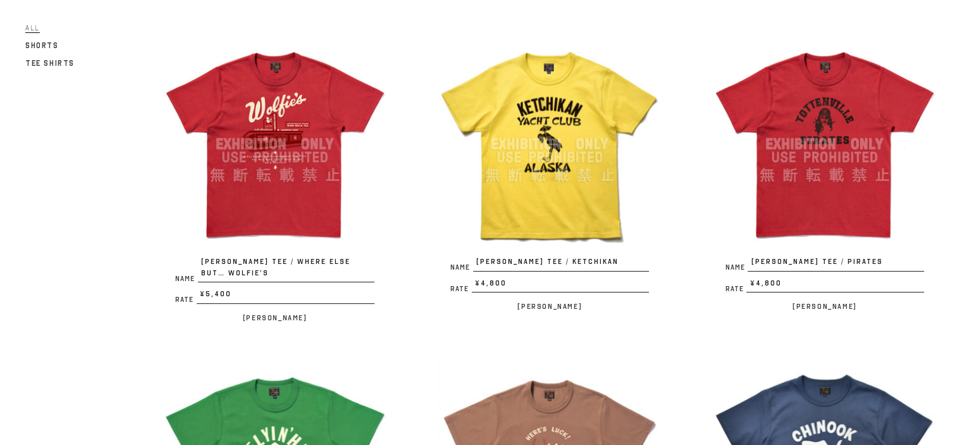
click at [257, 147] on img at bounding box center [275, 144] width 225 height 225
click at [559, 160] on img at bounding box center [550, 144] width 225 height 225
click at [840, 167] on img at bounding box center [824, 144] width 225 height 225
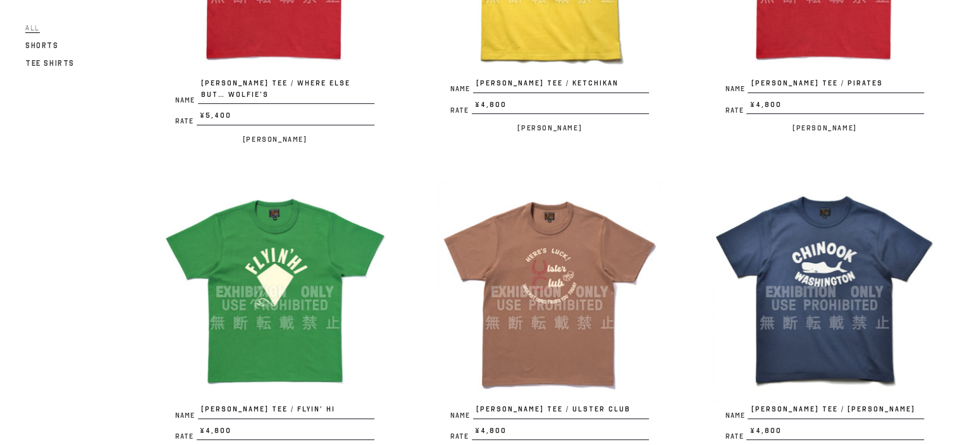
scroll to position [674, 0]
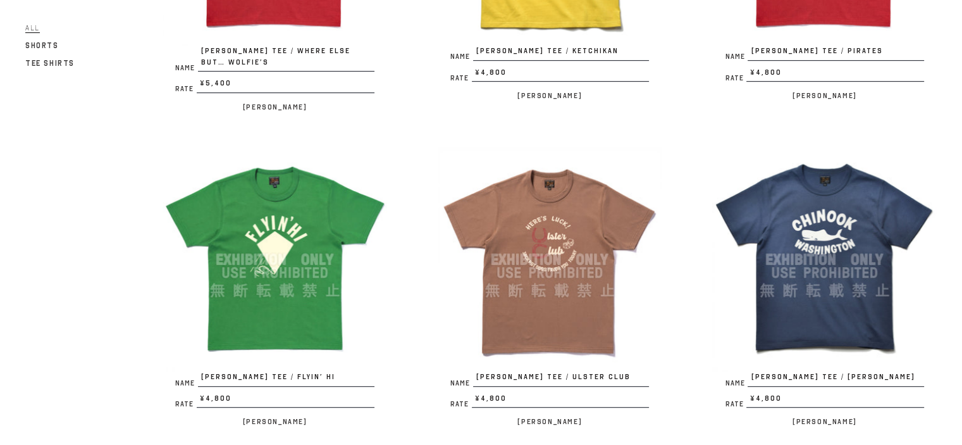
click at [306, 240] on img at bounding box center [275, 259] width 225 height 225
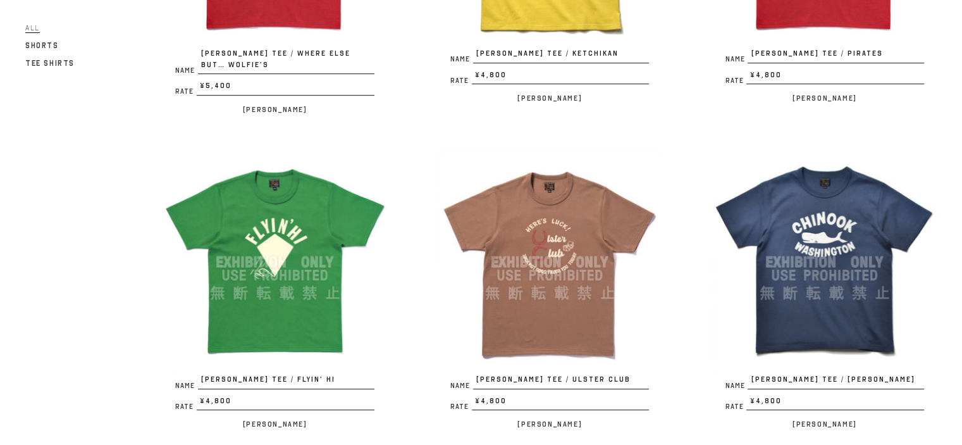
click at [525, 273] on img at bounding box center [550, 262] width 225 height 225
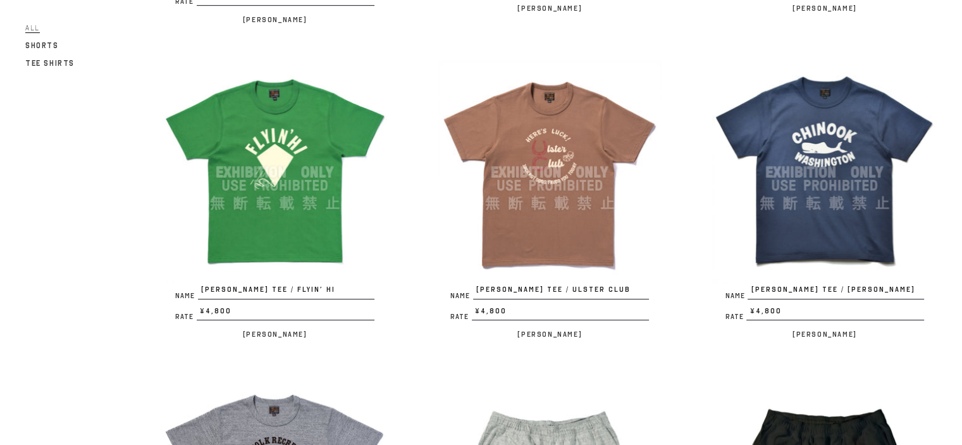
scroll to position [796, 0]
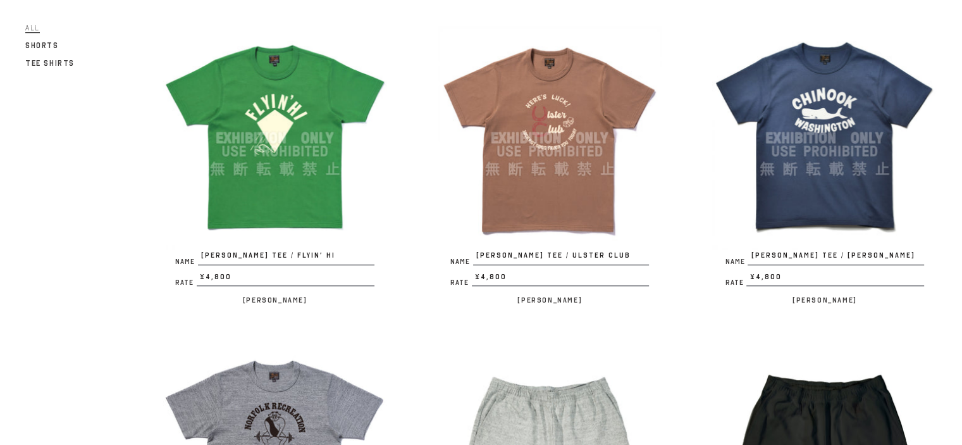
click at [834, 112] on img at bounding box center [824, 138] width 225 height 225
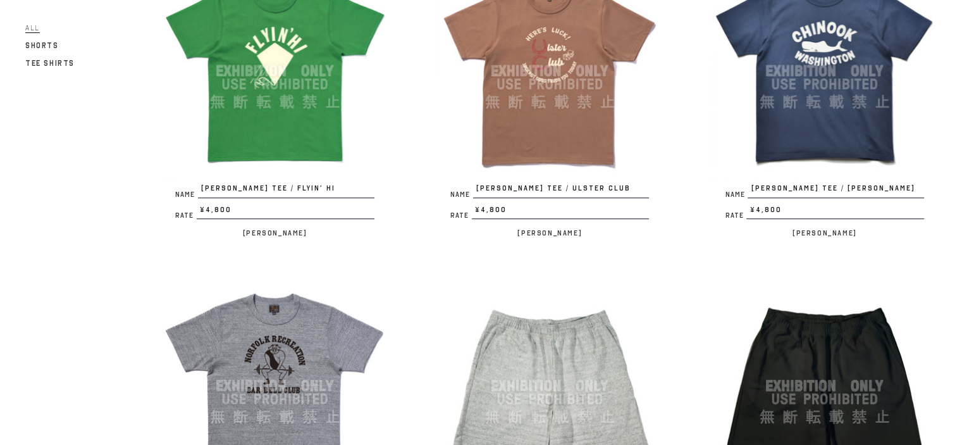
scroll to position [878, 0]
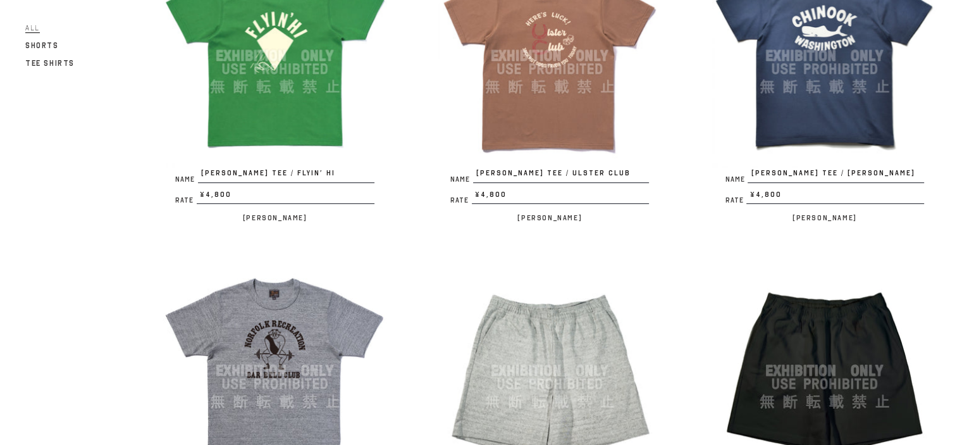
click at [287, 343] on img at bounding box center [275, 370] width 225 height 225
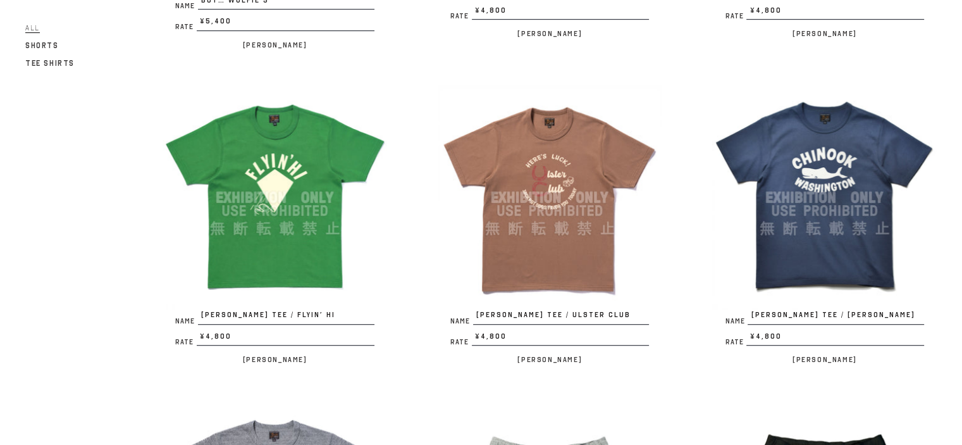
scroll to position [661, 0]
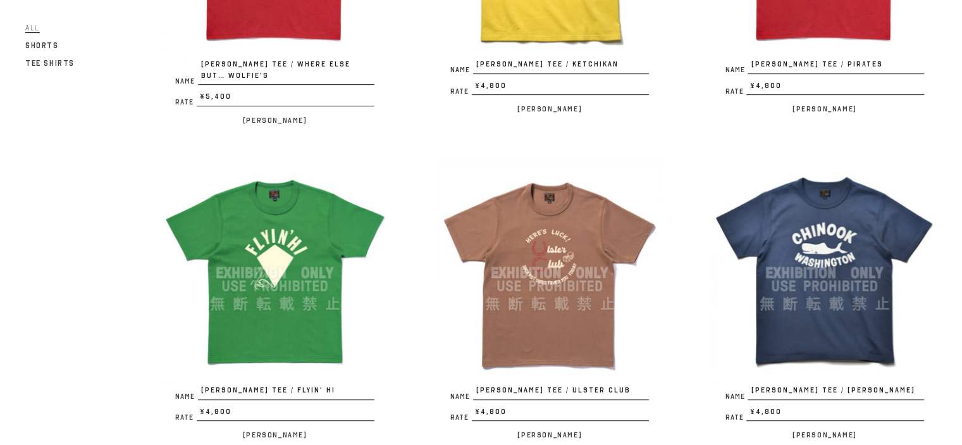
click at [590, 266] on img at bounding box center [550, 273] width 225 height 225
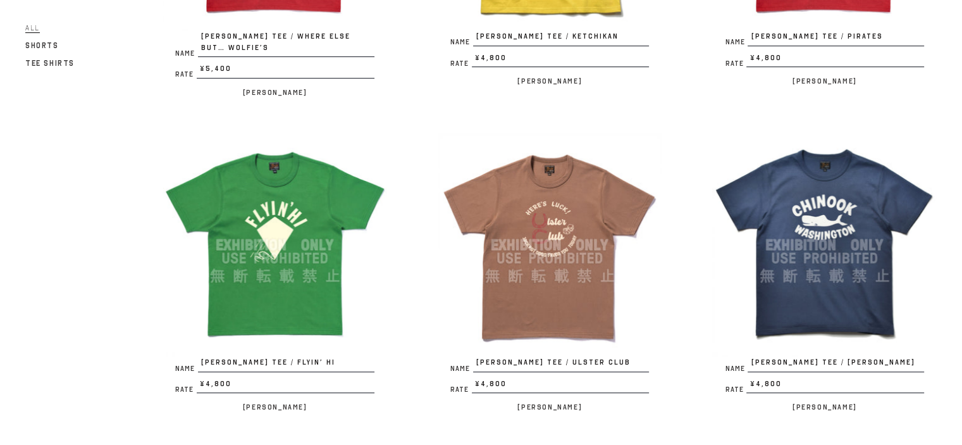
scroll to position [827, 0]
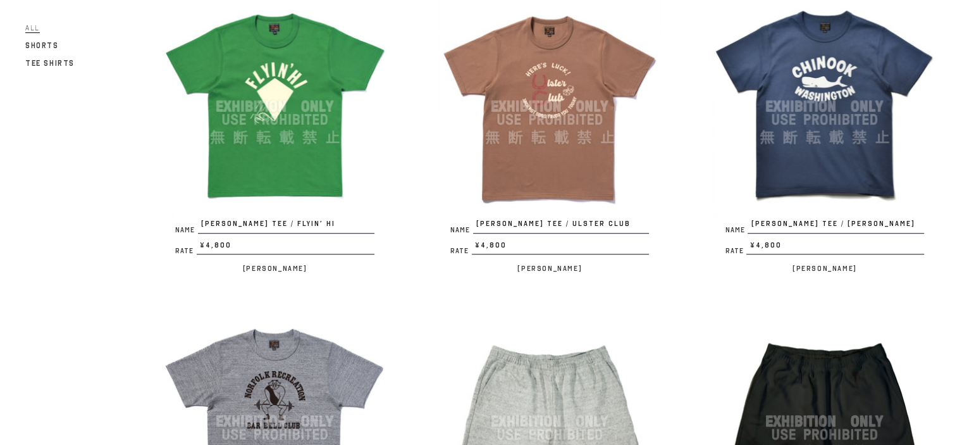
click at [829, 93] on img at bounding box center [824, 106] width 225 height 225
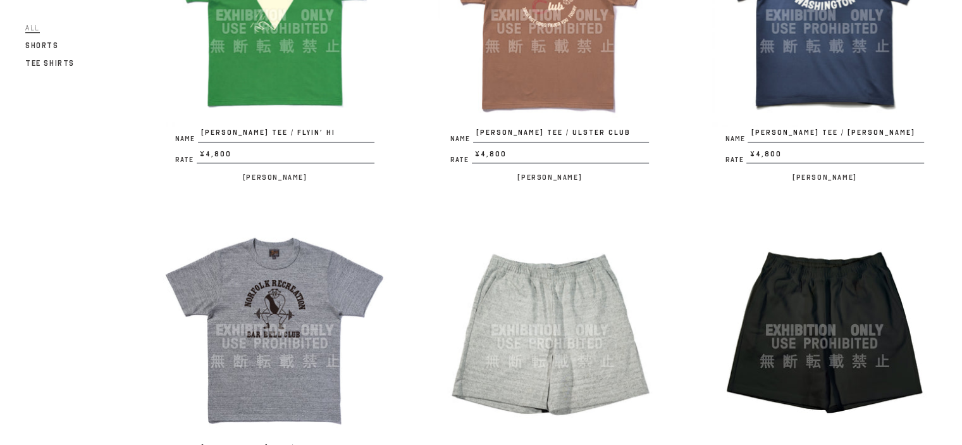
scroll to position [1075, 0]
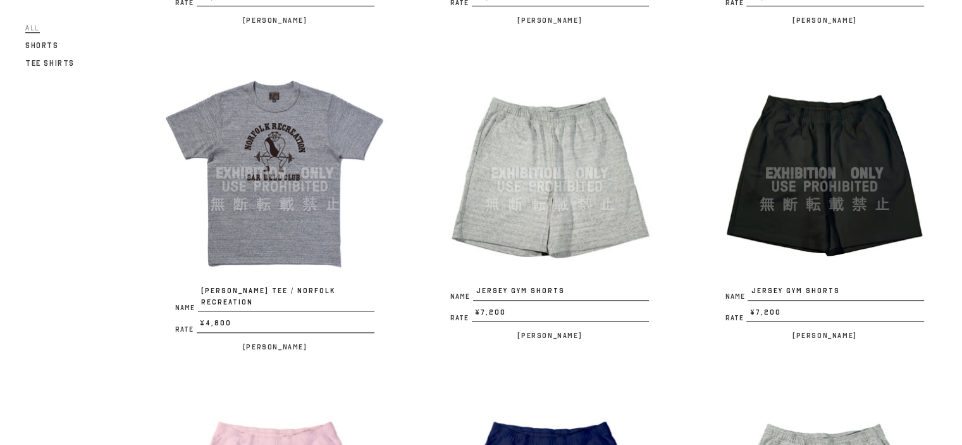
click at [525, 197] on img at bounding box center [550, 173] width 225 height 225
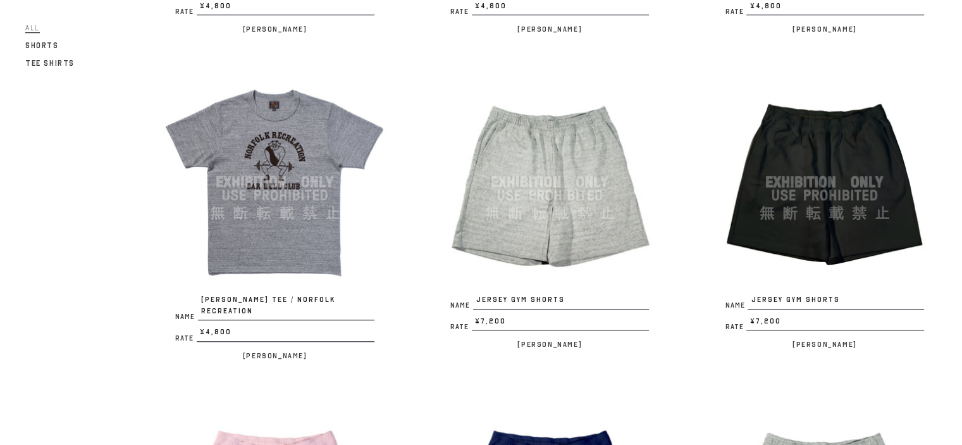
click at [837, 182] on img at bounding box center [824, 182] width 225 height 225
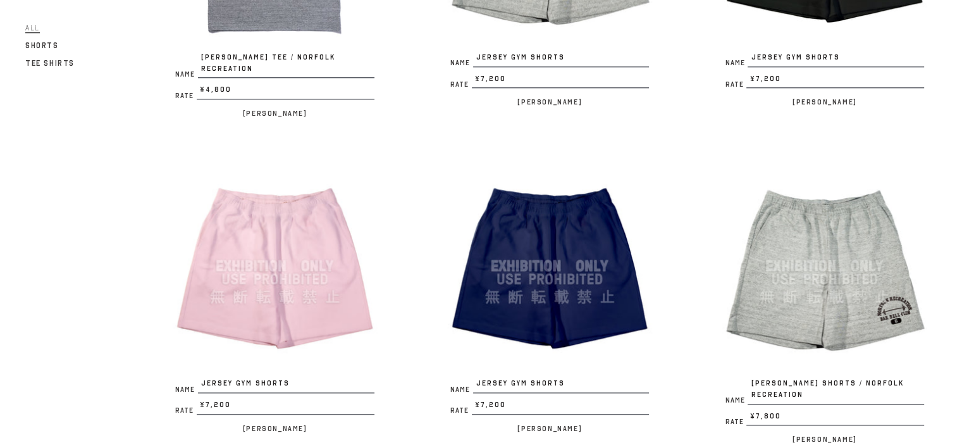
scroll to position [1319, 0]
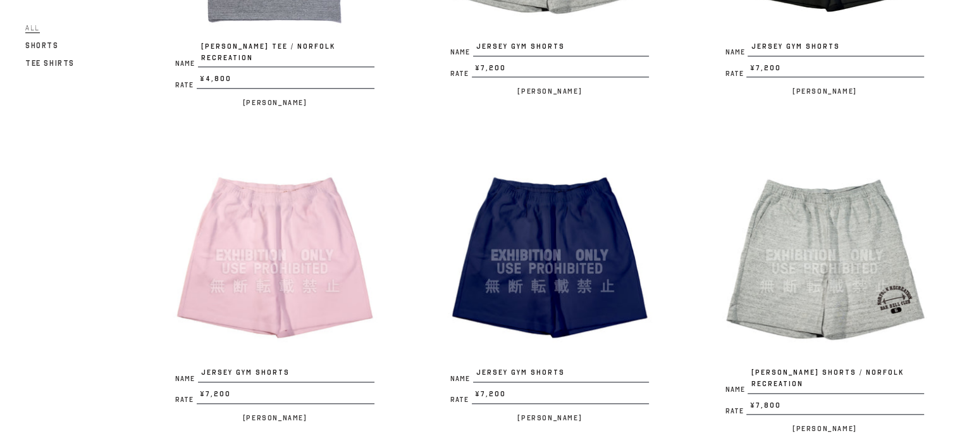
click at [823, 240] on img at bounding box center [824, 255] width 225 height 225
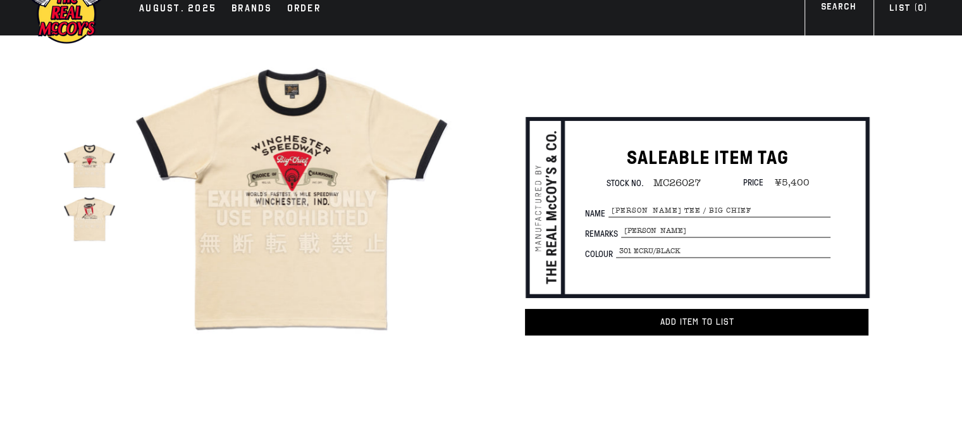
scroll to position [42, 0]
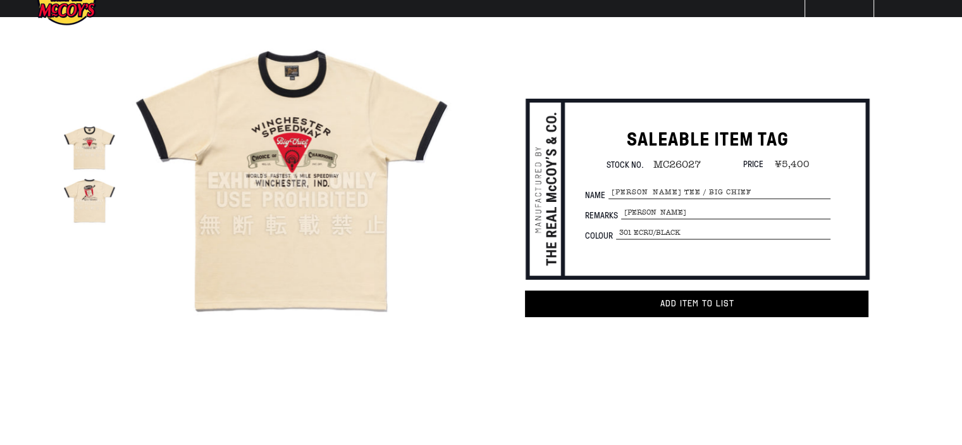
click at [329, 190] on img at bounding box center [292, 180] width 321 height 321
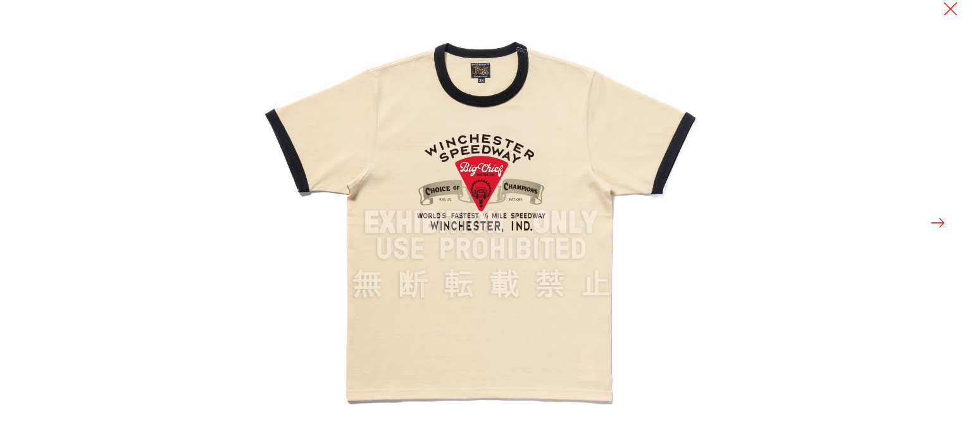
click at [934, 221] on button at bounding box center [938, 223] width 18 height 18
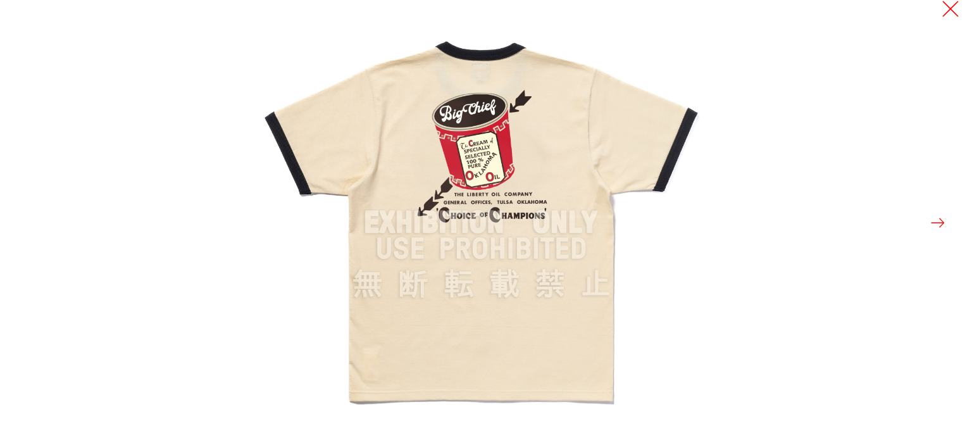
click at [948, 7] on button at bounding box center [950, 9] width 18 height 18
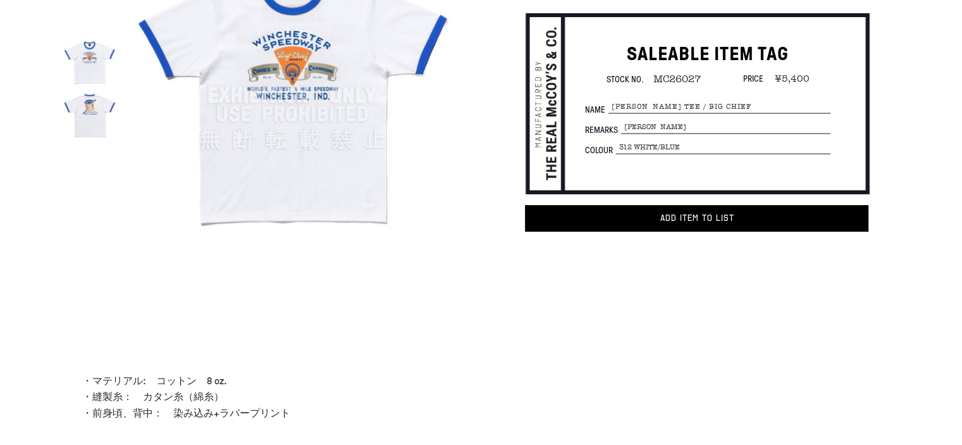
scroll to position [127, 0]
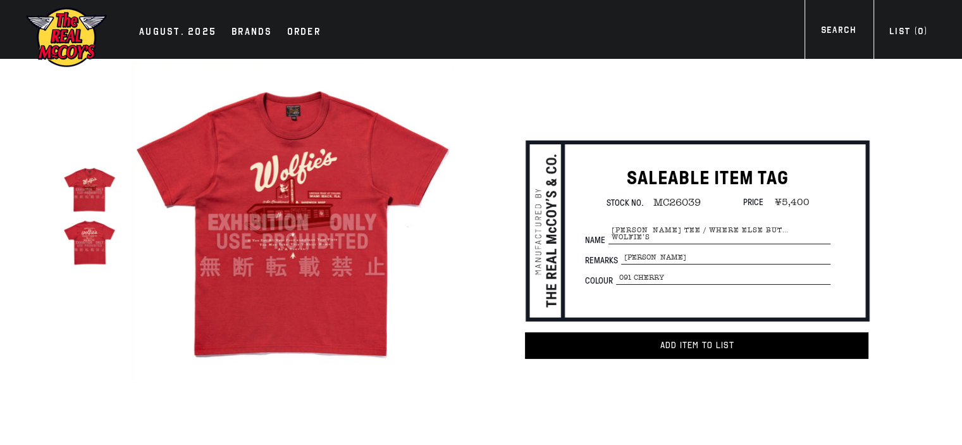
click at [264, 192] on img at bounding box center [292, 222] width 321 height 321
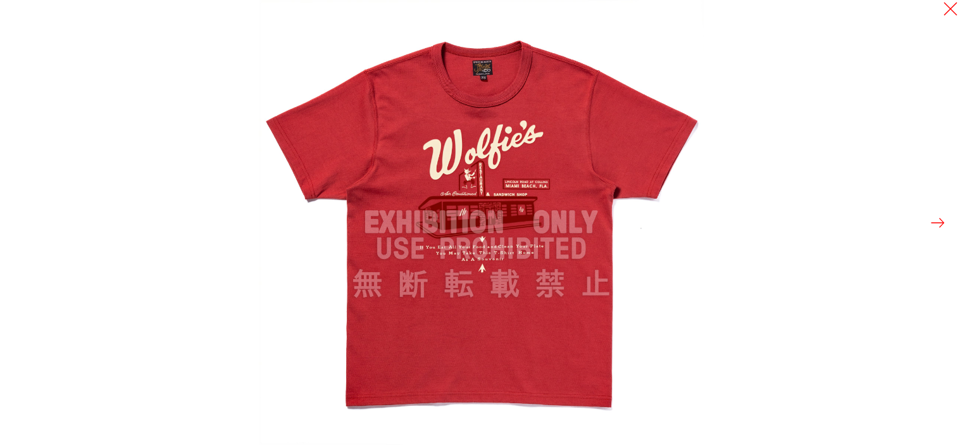
click at [939, 221] on button at bounding box center [938, 223] width 18 height 18
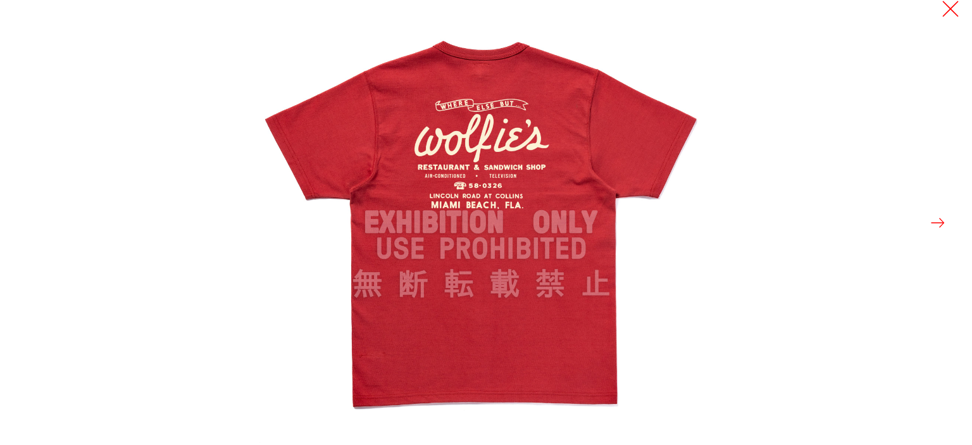
click at [958, 12] on button at bounding box center [950, 9] width 18 height 18
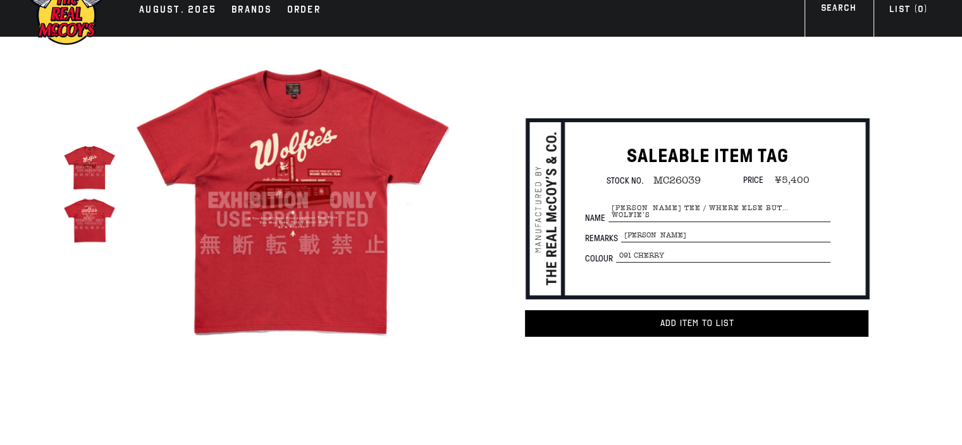
scroll to position [42, 0]
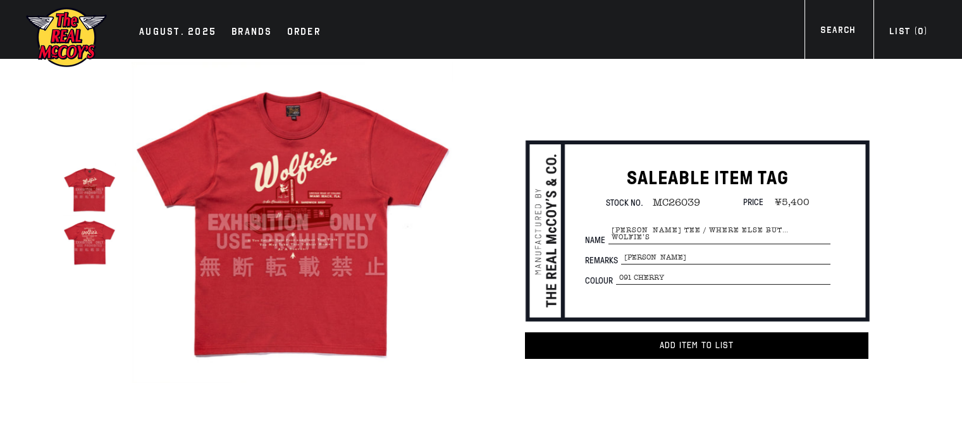
scroll to position [83, 0]
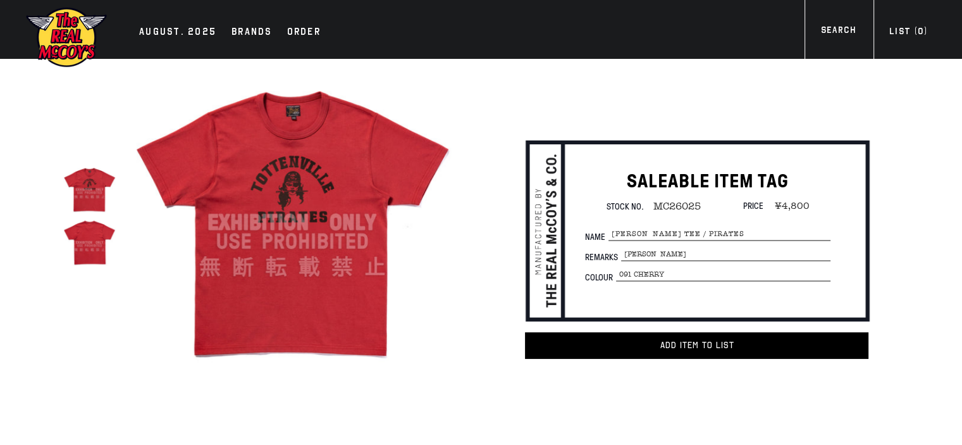
click at [270, 207] on img at bounding box center [292, 222] width 321 height 321
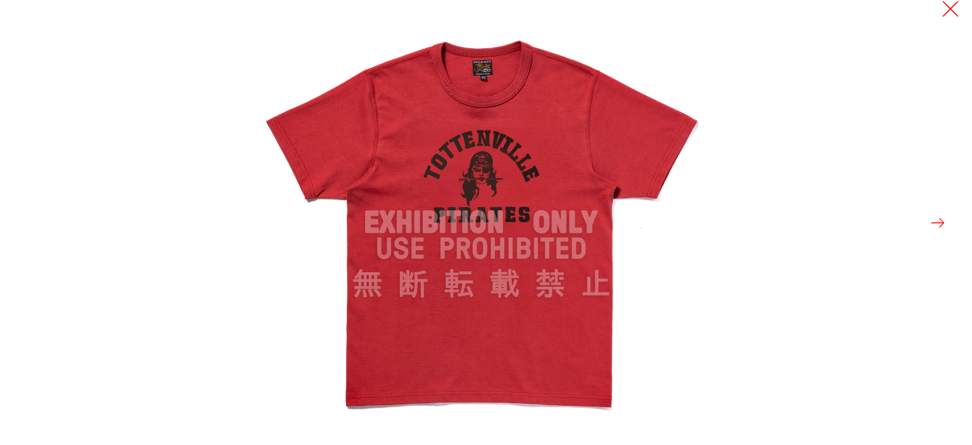
click at [952, 12] on button at bounding box center [950, 9] width 18 height 18
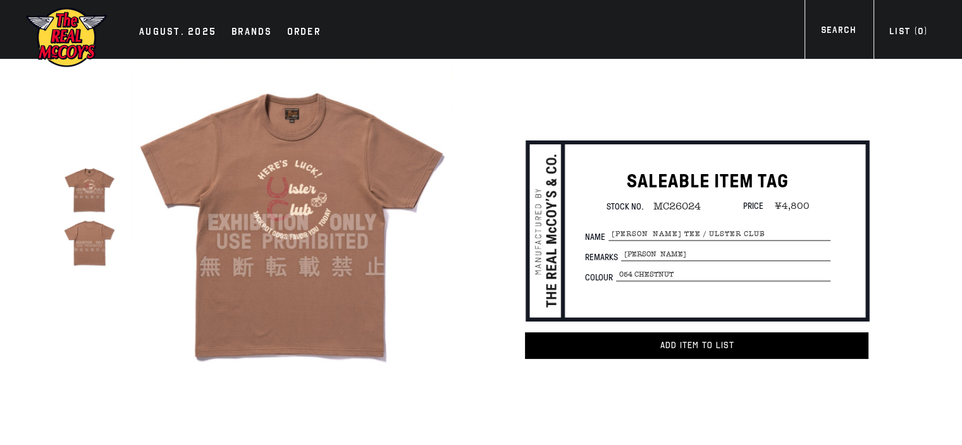
click at [292, 231] on img at bounding box center [292, 222] width 321 height 321
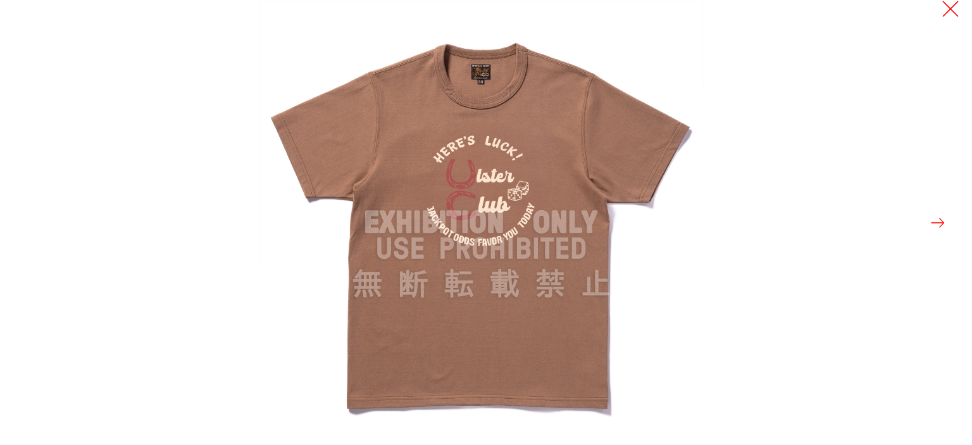
click at [957, 10] on button at bounding box center [950, 9] width 18 height 18
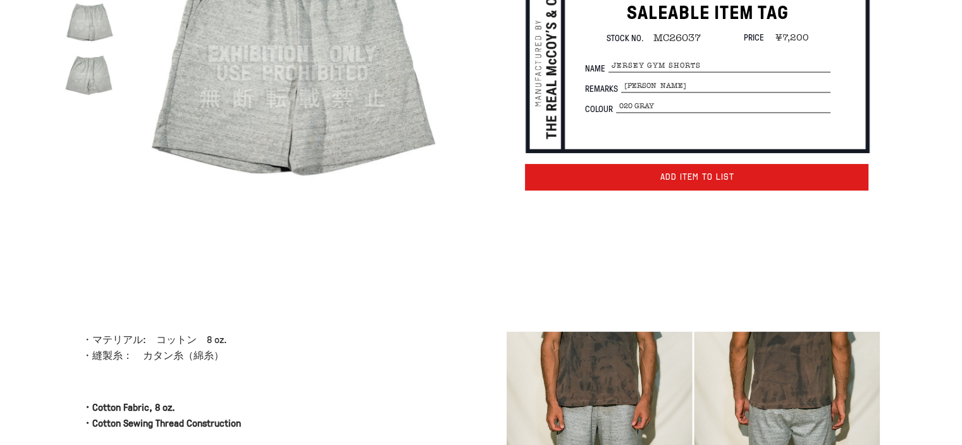
scroll to position [127, 0]
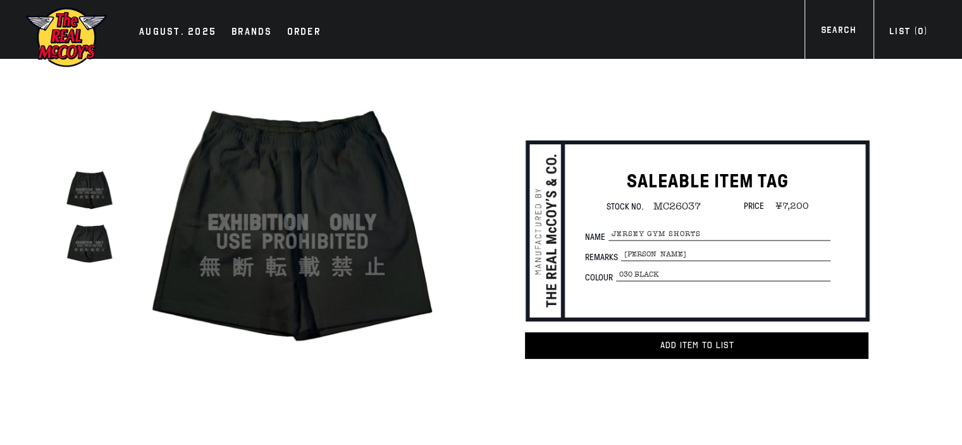
scroll to position [42, 0]
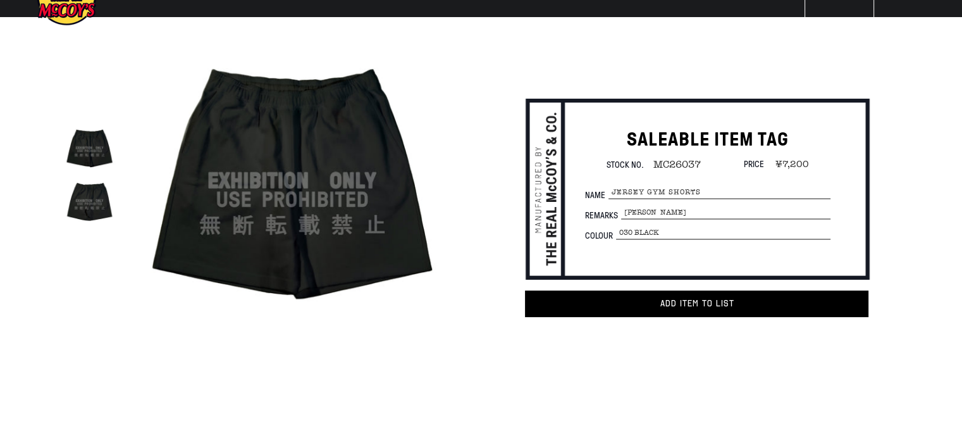
click at [66, 206] on img at bounding box center [89, 200] width 52 height 52
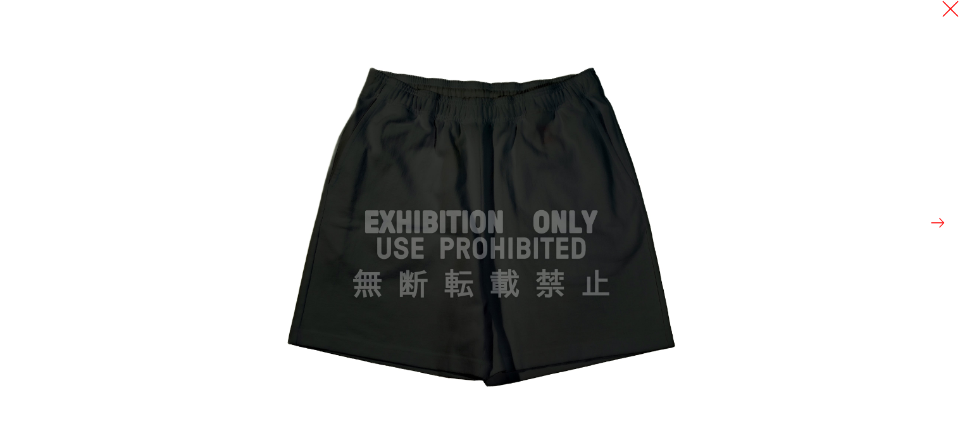
click at [951, 9] on button at bounding box center [950, 9] width 18 height 18
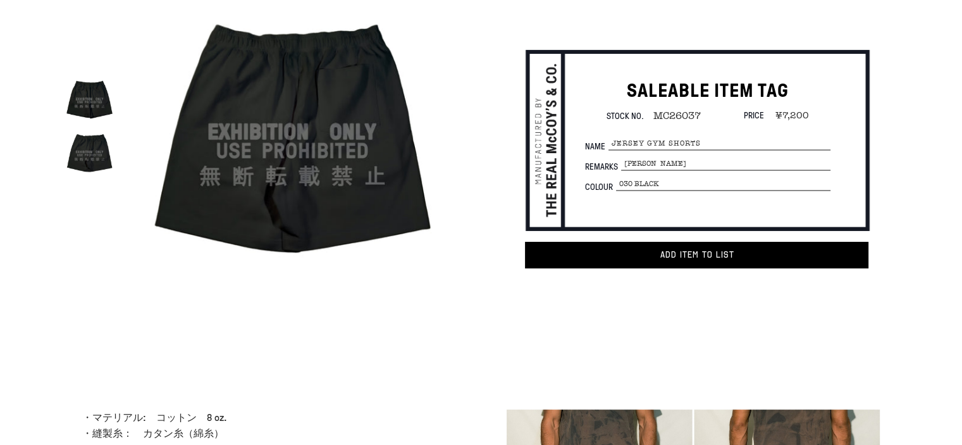
scroll to position [84, 0]
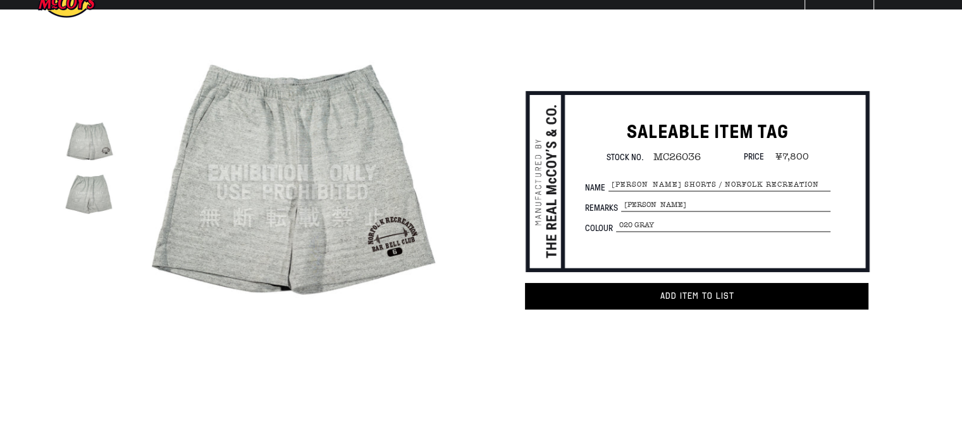
scroll to position [42, 0]
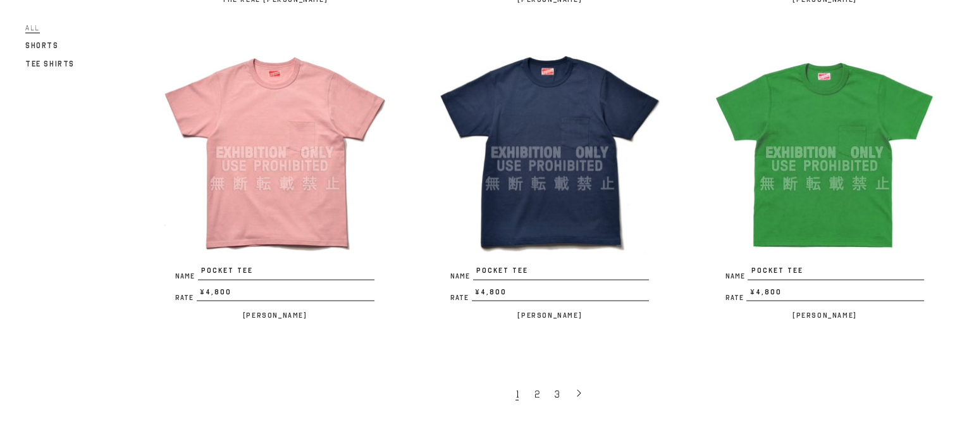
scroll to position [2398, 0]
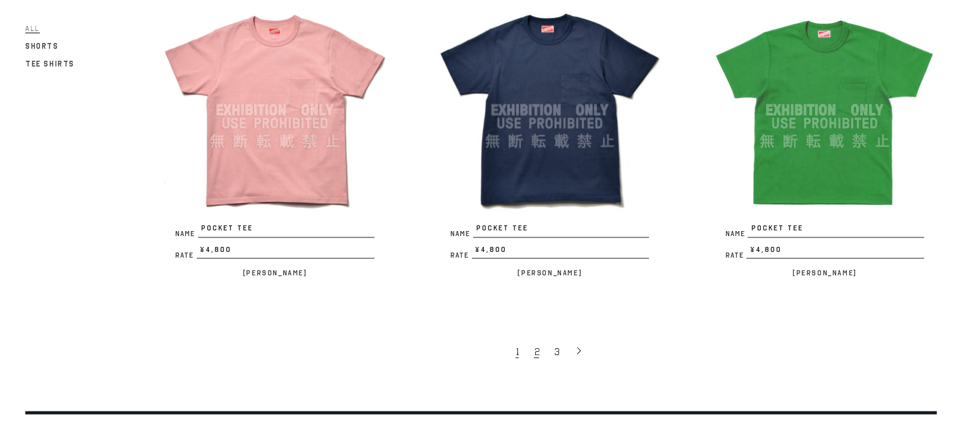
click at [541, 337] on link "2" at bounding box center [538, 350] width 20 height 27
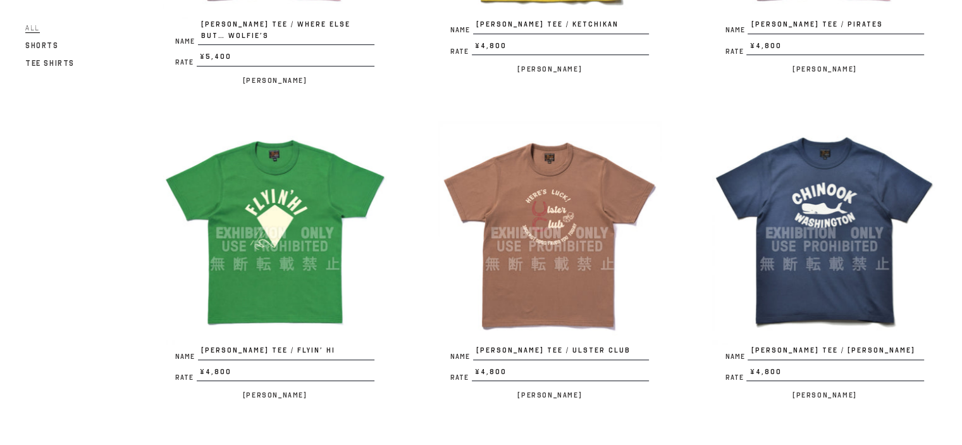
scroll to position [633, 0]
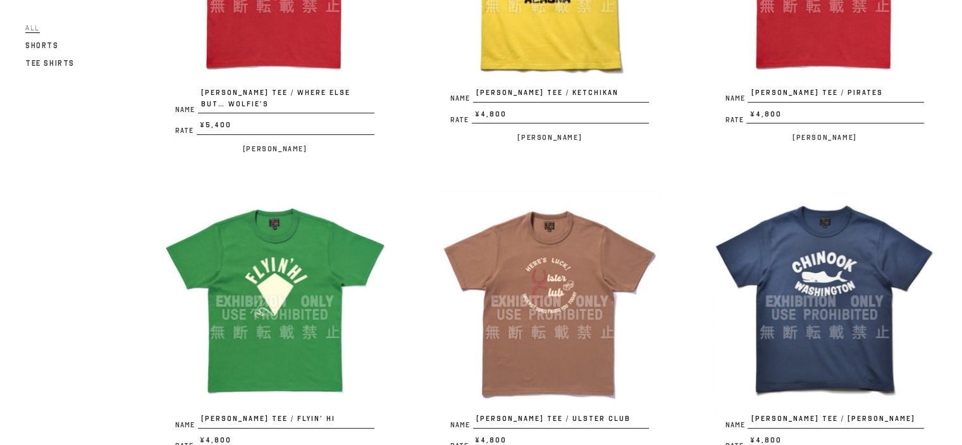
click at [818, 295] on img at bounding box center [824, 301] width 225 height 225
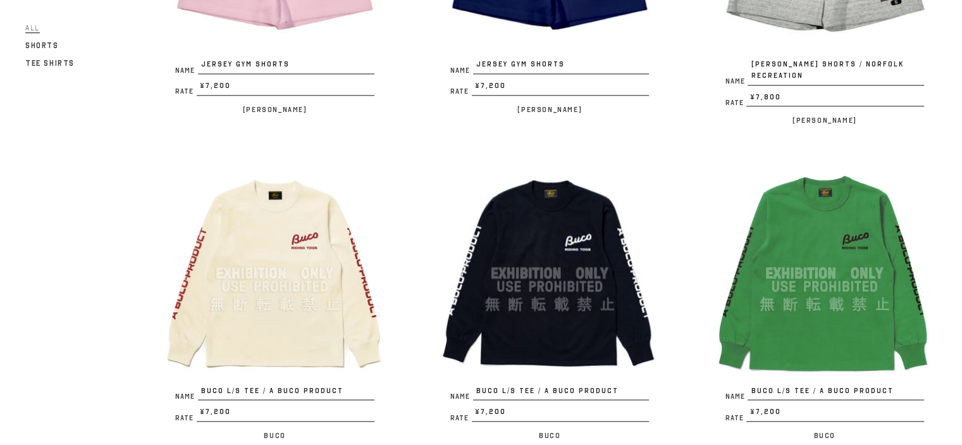
scroll to position [1642, 0]
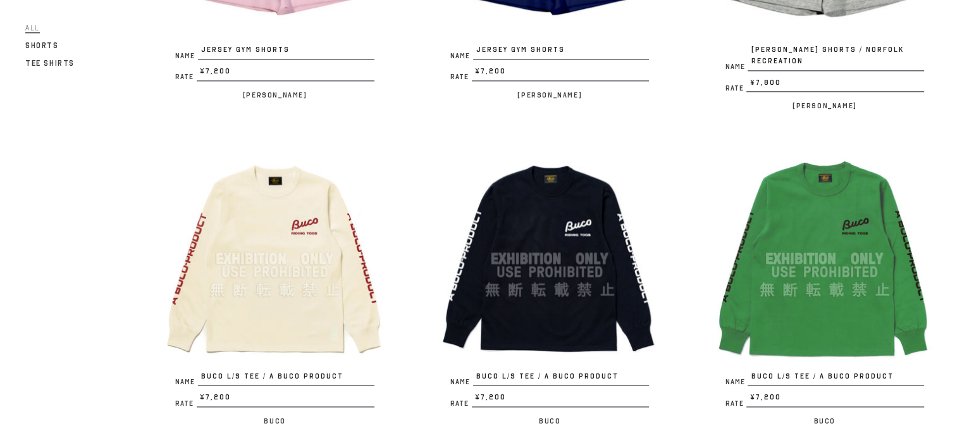
click at [288, 250] on img at bounding box center [275, 258] width 225 height 225
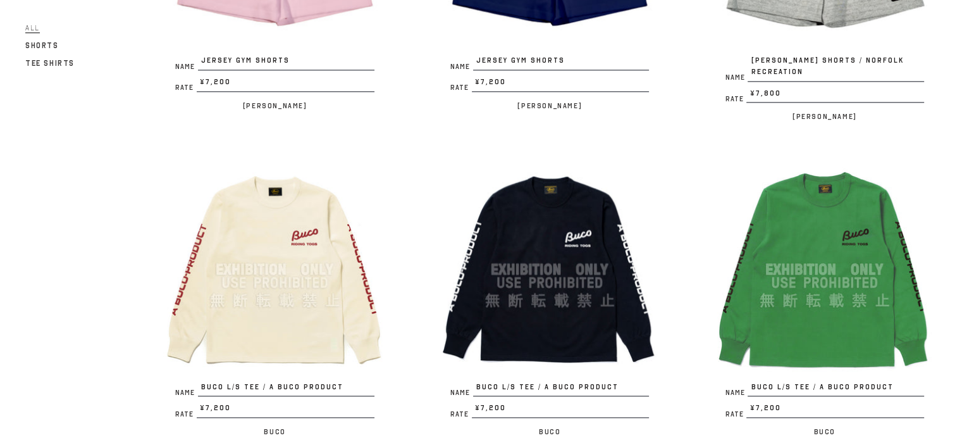
click at [552, 250] on img at bounding box center [550, 269] width 225 height 225
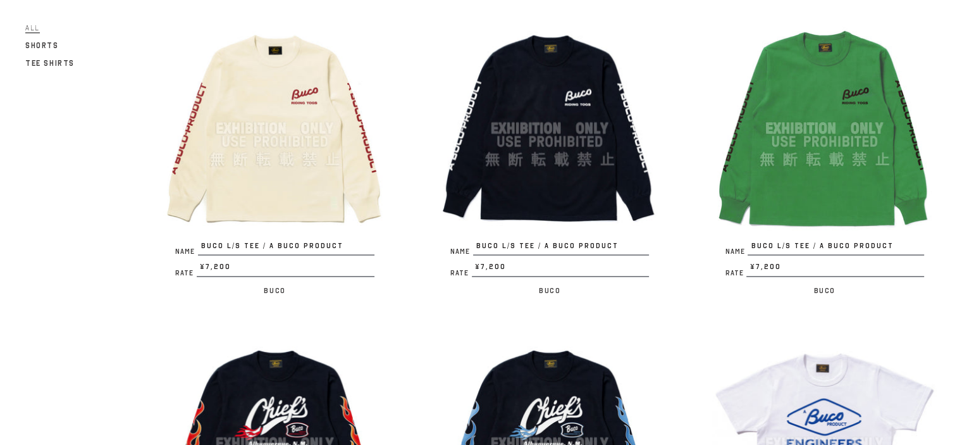
scroll to position [1705, 0]
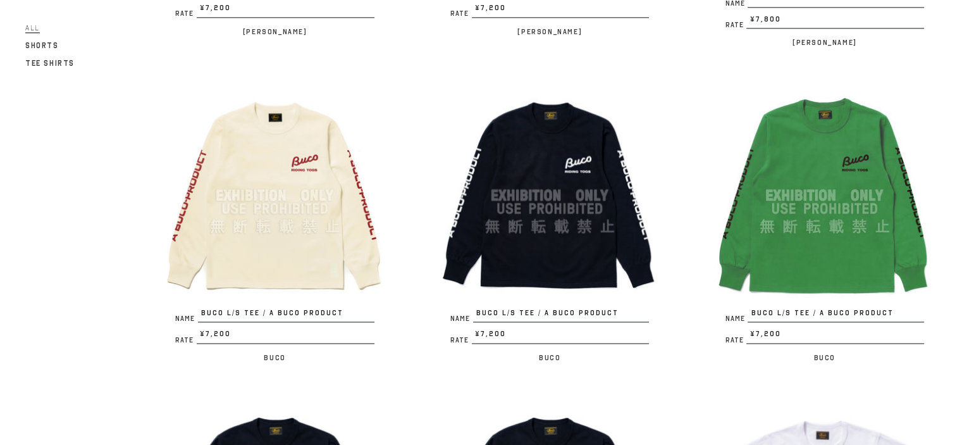
click at [784, 199] on img at bounding box center [824, 195] width 225 height 225
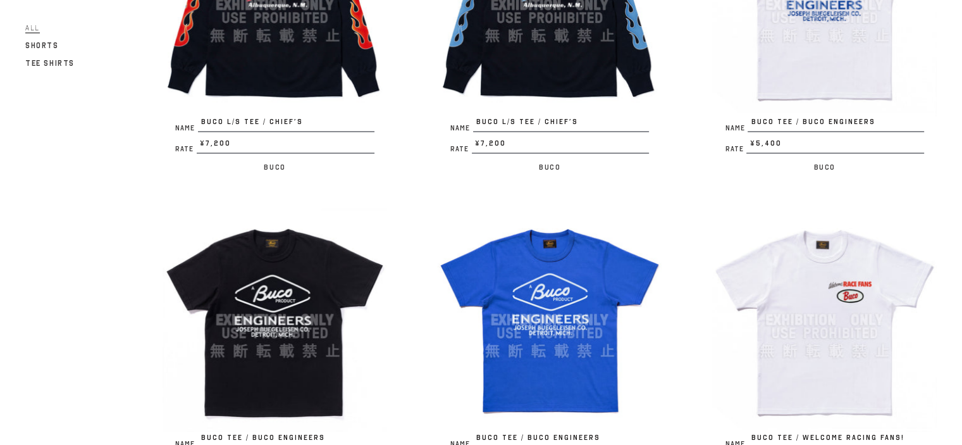
scroll to position [2154, 0]
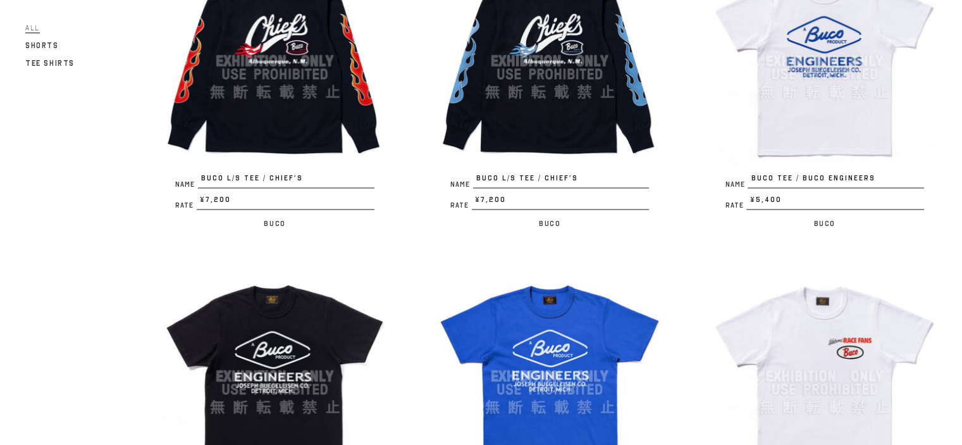
click at [825, 82] on img at bounding box center [824, 61] width 225 height 225
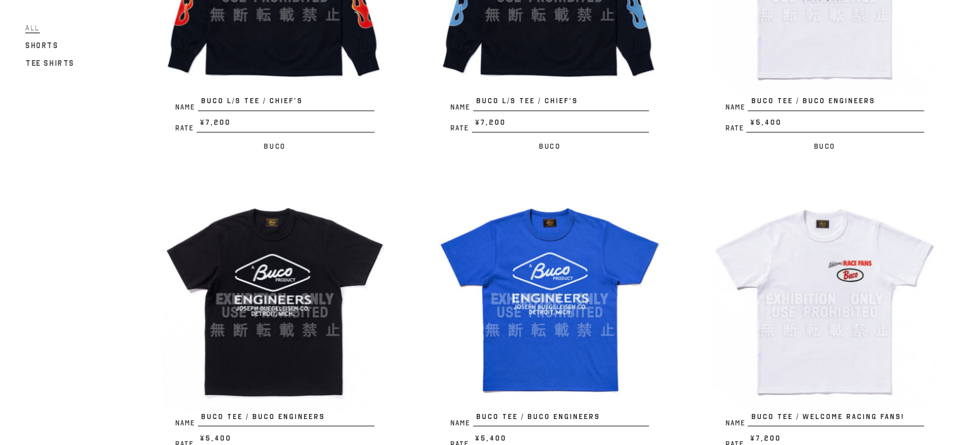
scroll to position [2234, 0]
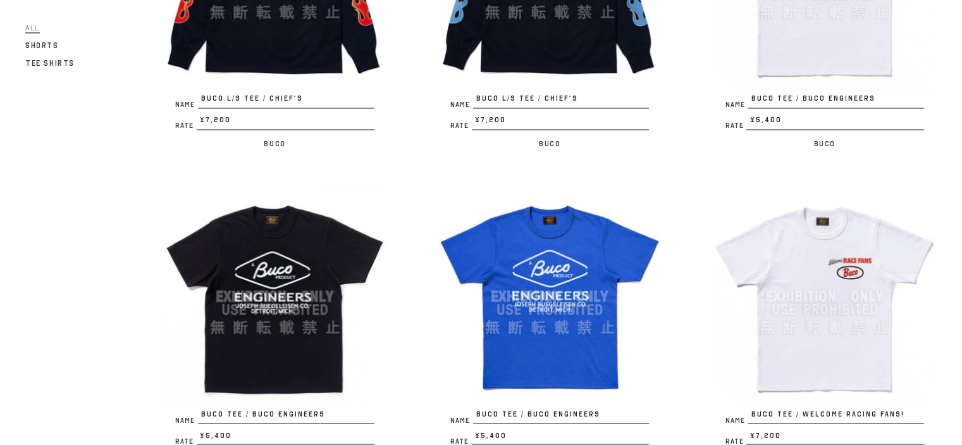
click at [286, 265] on img at bounding box center [275, 296] width 225 height 225
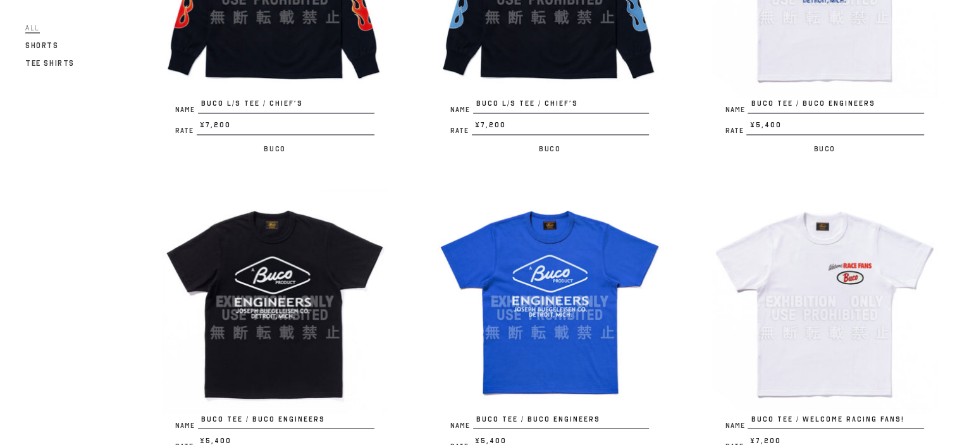
click at [562, 259] on img at bounding box center [550, 301] width 225 height 225
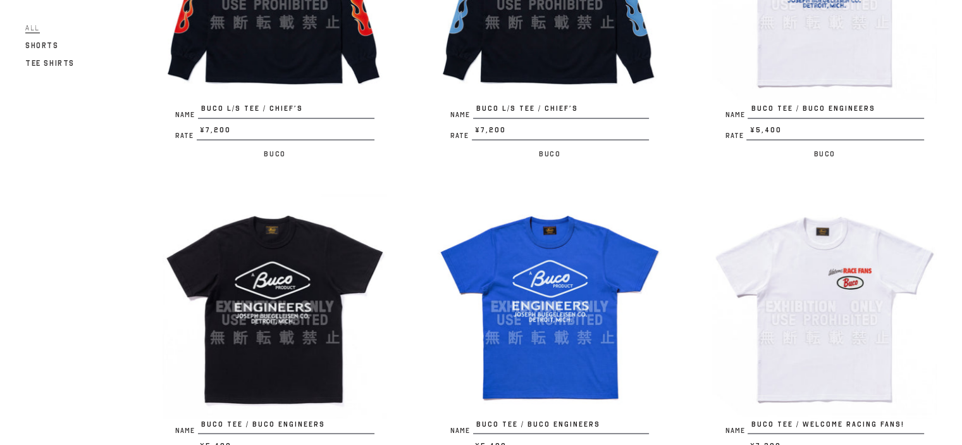
click at [853, 283] on img at bounding box center [824, 306] width 225 height 225
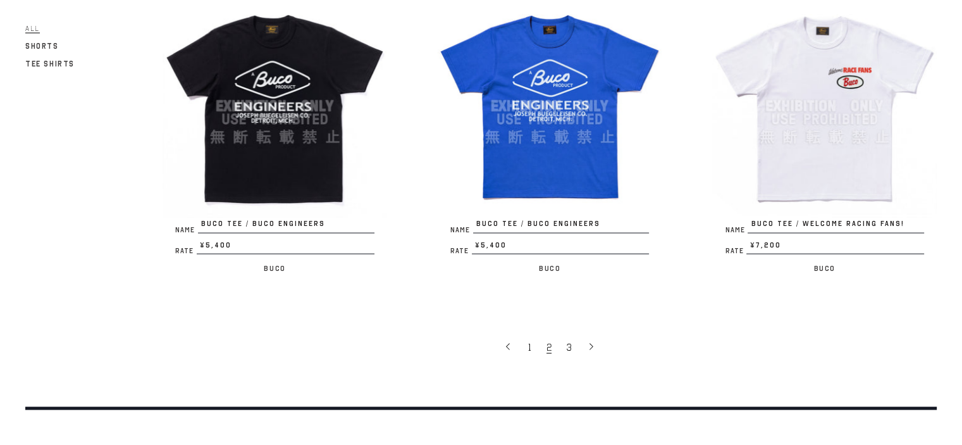
scroll to position [2435, 0]
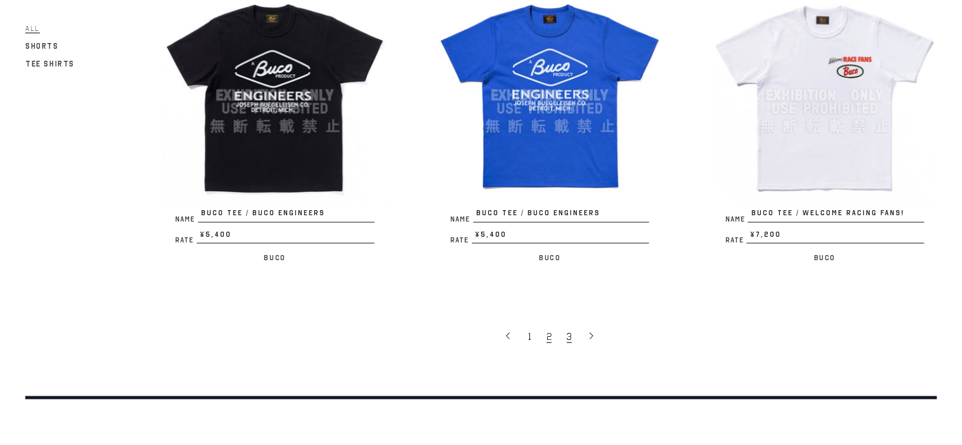
click at [570, 330] on span "3" at bounding box center [569, 336] width 5 height 13
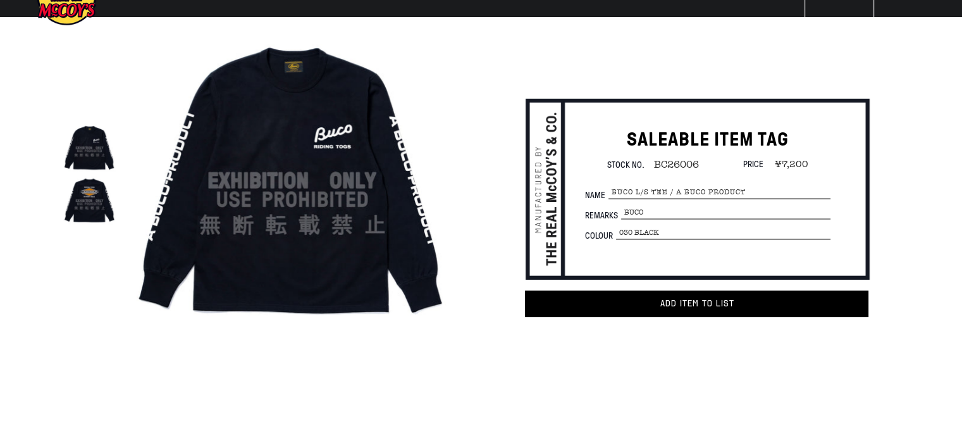
scroll to position [84, 0]
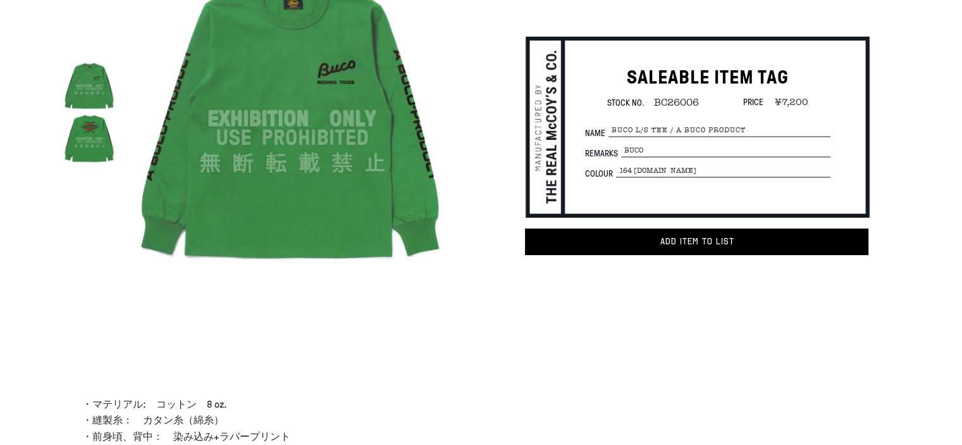
scroll to position [42, 0]
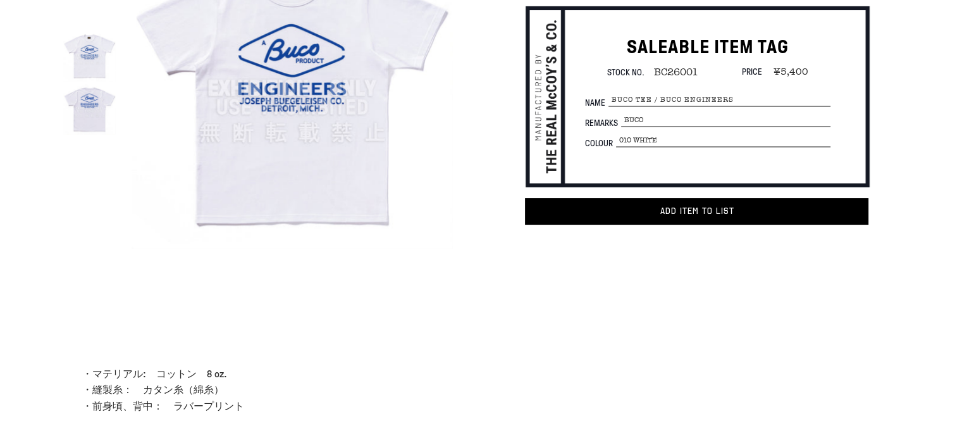
scroll to position [84, 0]
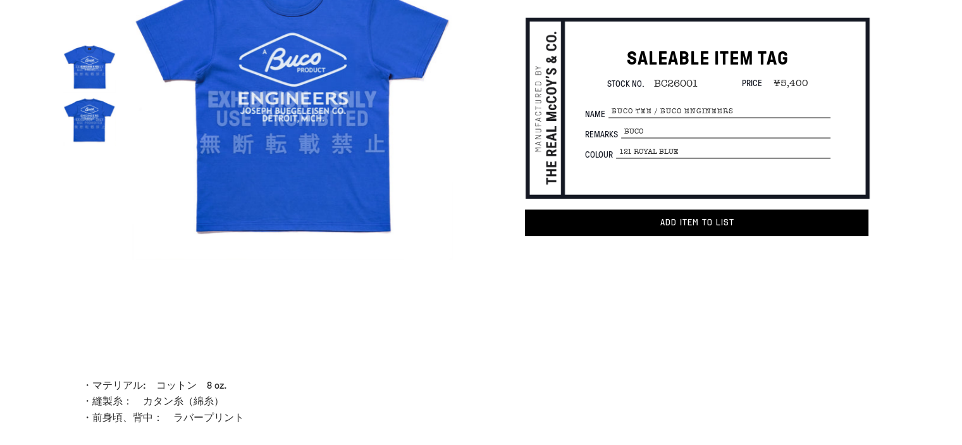
scroll to position [127, 0]
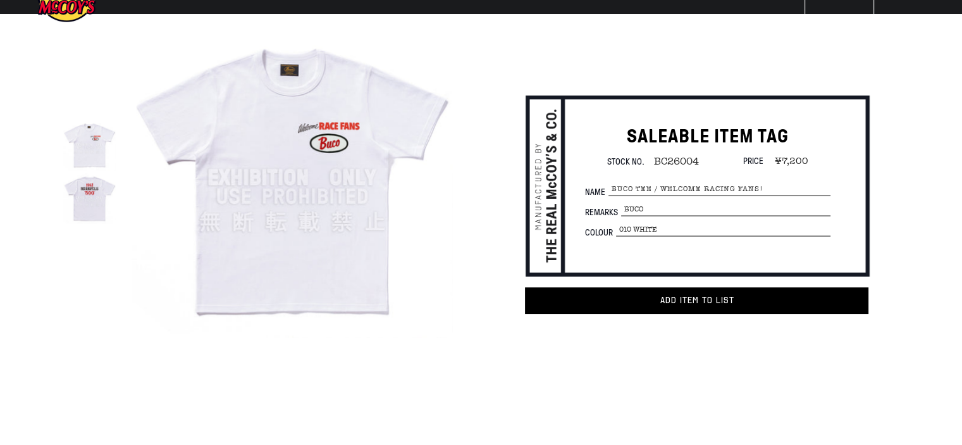
scroll to position [42, 0]
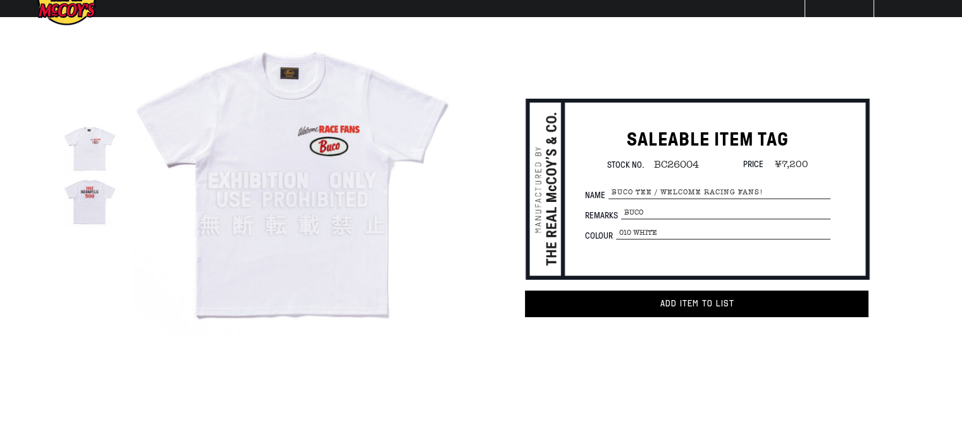
click at [73, 199] on img at bounding box center [89, 200] width 52 height 52
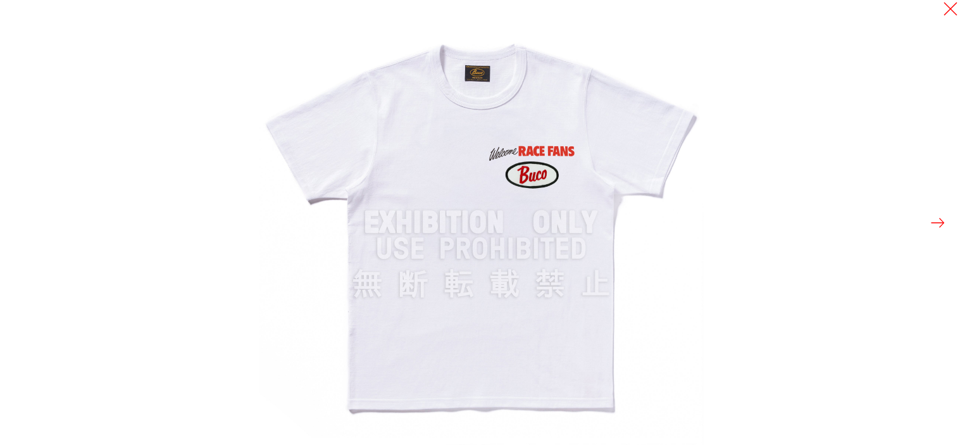
click at [942, 220] on button at bounding box center [938, 223] width 18 height 18
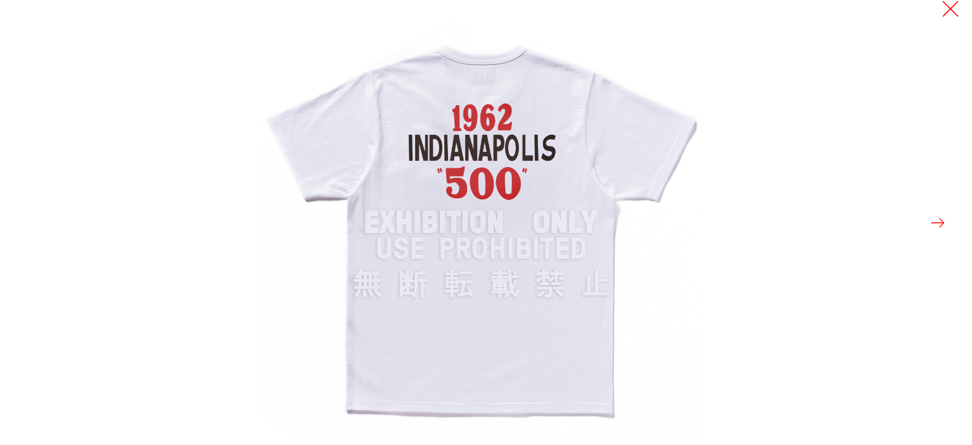
click at [953, 11] on button at bounding box center [950, 9] width 18 height 18
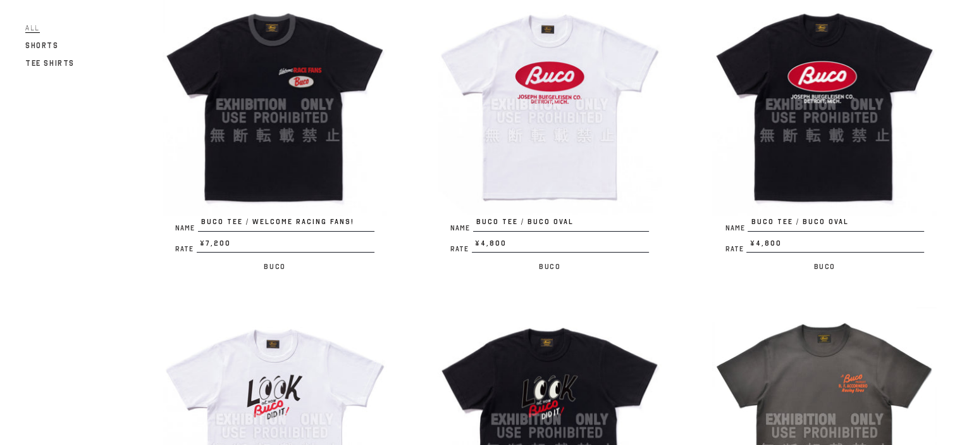
scroll to position [84, 0]
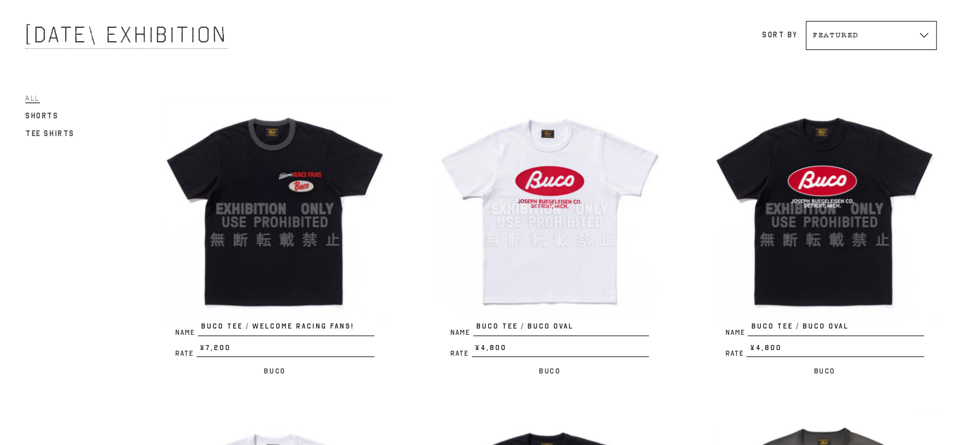
click at [261, 262] on img at bounding box center [275, 209] width 225 height 225
click at [265, 213] on img at bounding box center [275, 209] width 225 height 225
click at [546, 180] on img at bounding box center [550, 209] width 225 height 225
click at [845, 237] on img at bounding box center [824, 209] width 225 height 225
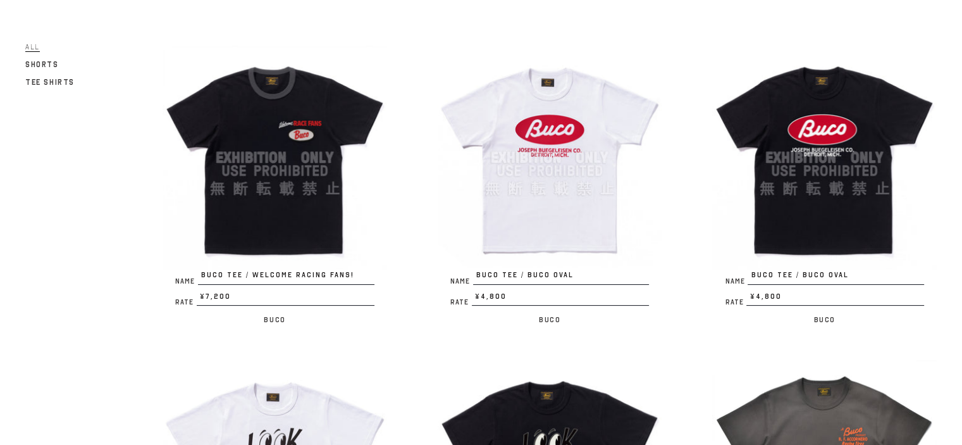
scroll to position [337, 0]
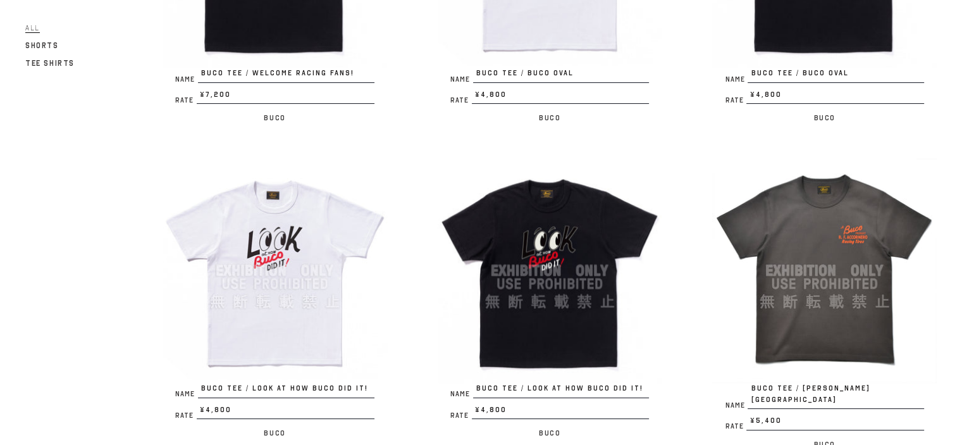
click at [292, 252] on img at bounding box center [275, 270] width 225 height 225
click at [543, 232] on img at bounding box center [550, 270] width 225 height 225
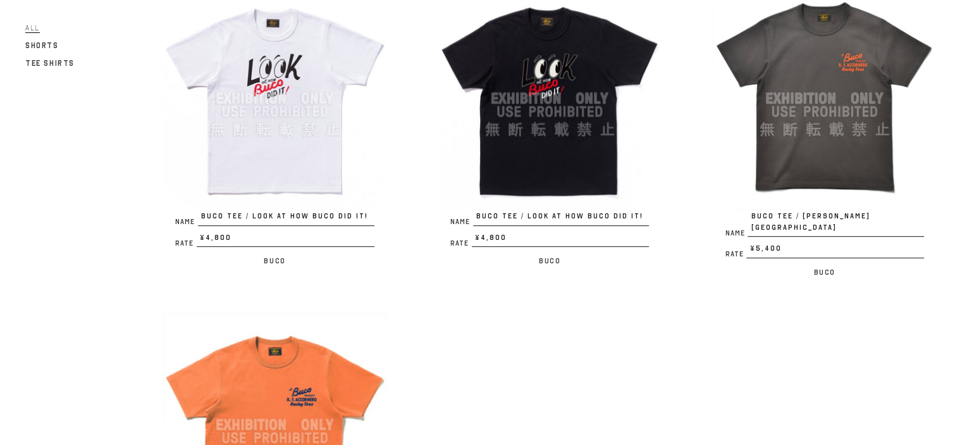
scroll to position [506, 0]
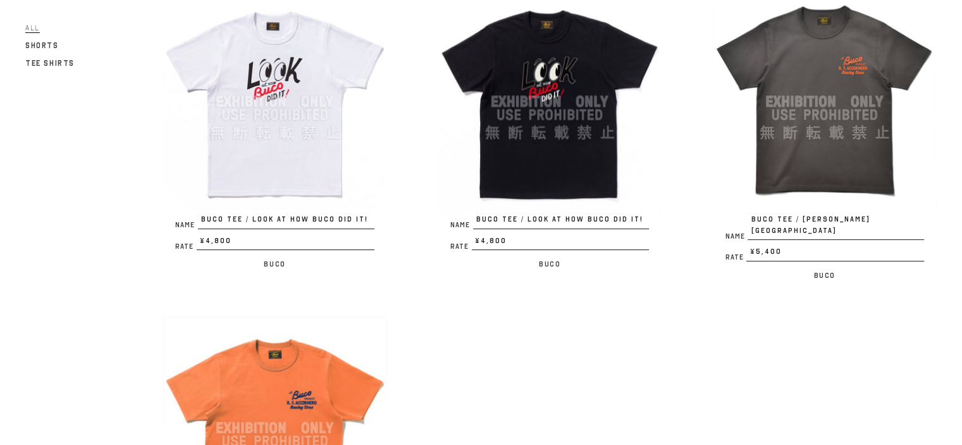
click at [820, 108] on img at bounding box center [824, 101] width 225 height 225
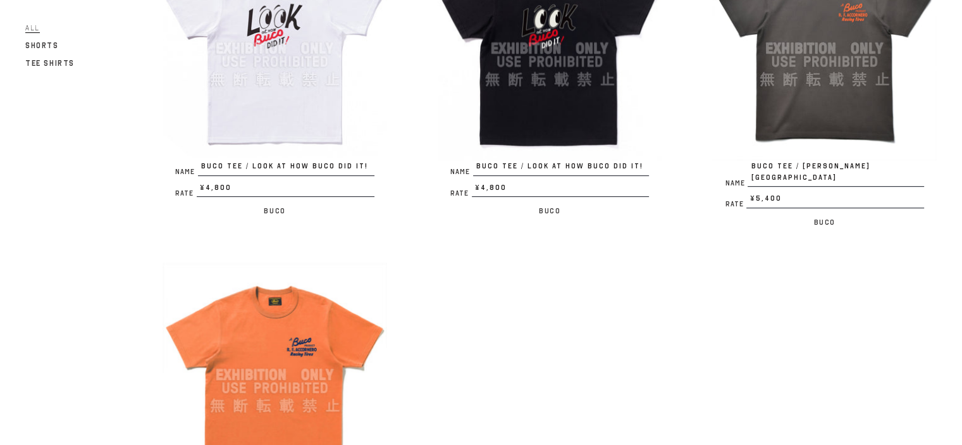
scroll to position [756, 0]
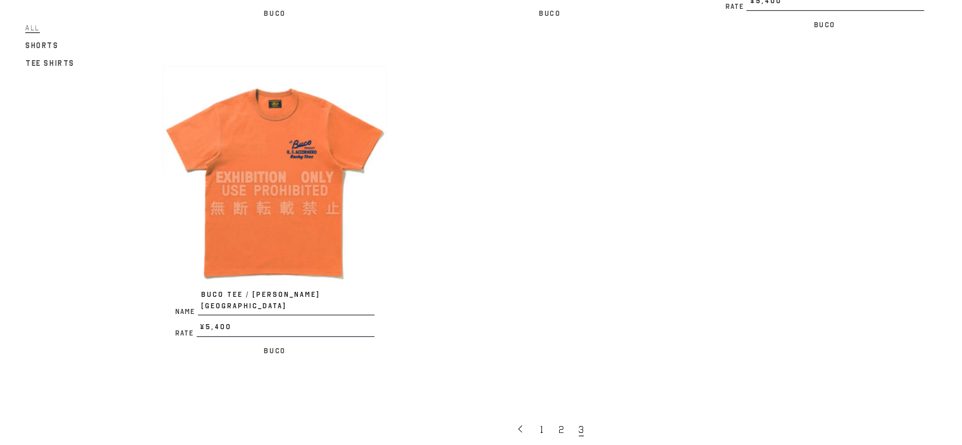
click at [279, 192] on img at bounding box center [275, 177] width 225 height 225
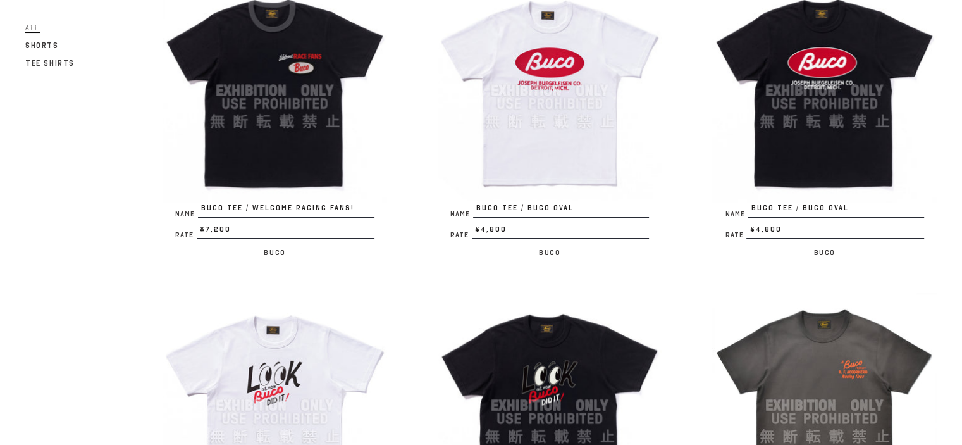
scroll to position [0, 0]
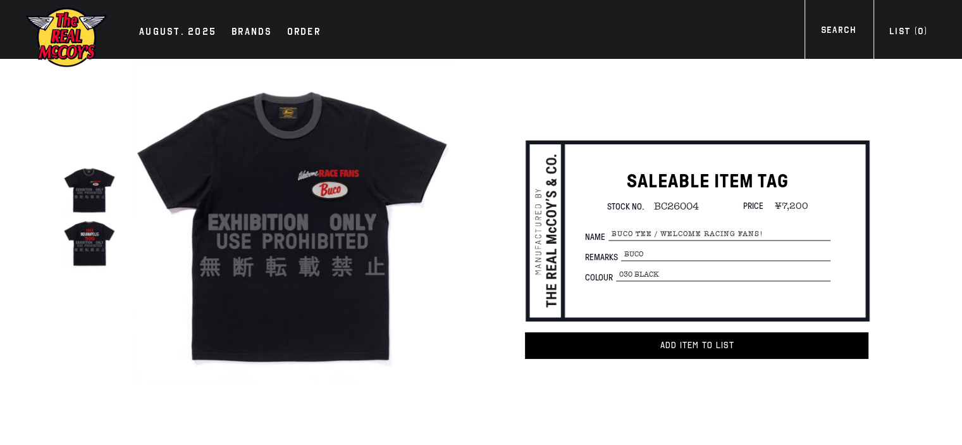
click at [299, 196] on img at bounding box center [292, 222] width 321 height 321
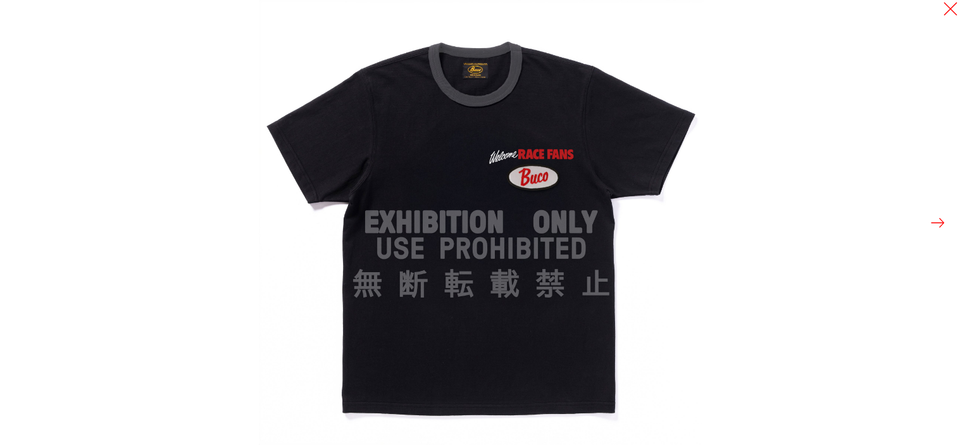
click at [942, 223] on button at bounding box center [938, 223] width 18 height 18
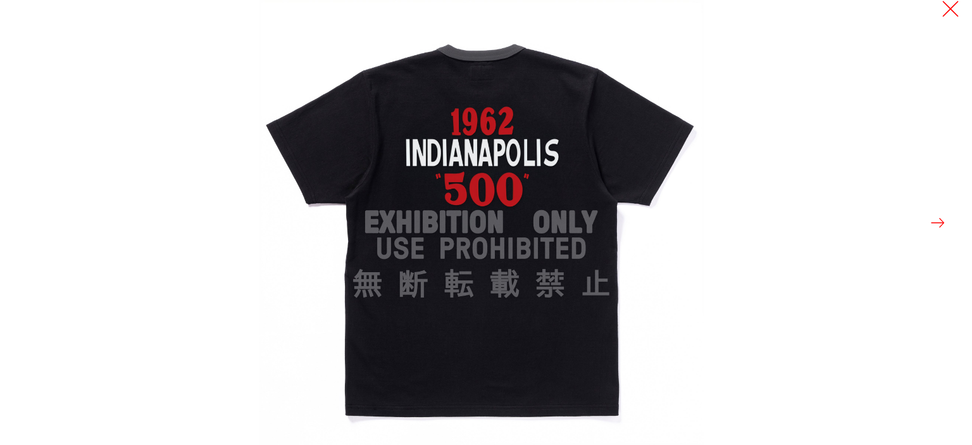
click at [949, 12] on button at bounding box center [950, 9] width 18 height 18
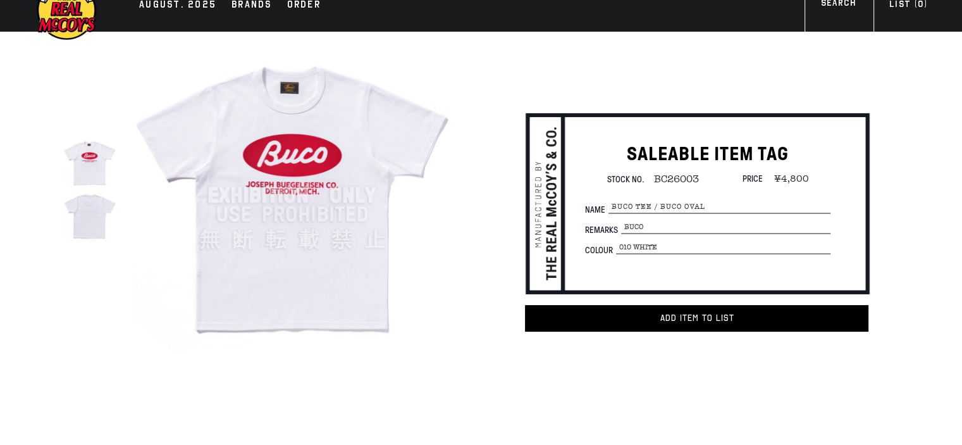
scroll to position [42, 0]
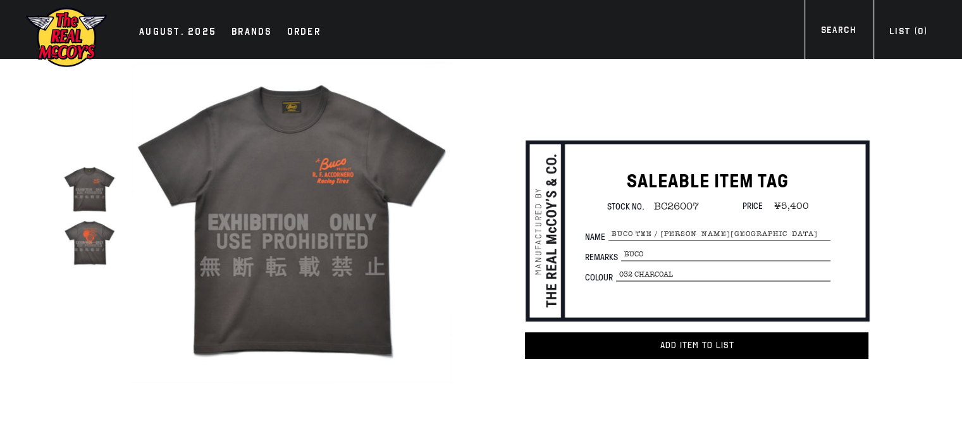
click at [82, 243] on img at bounding box center [89, 242] width 52 height 52
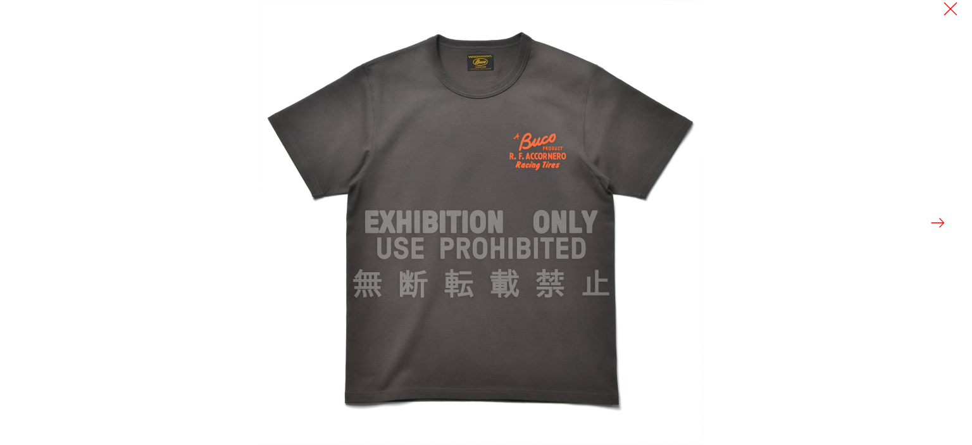
click at [939, 221] on button at bounding box center [938, 223] width 18 height 18
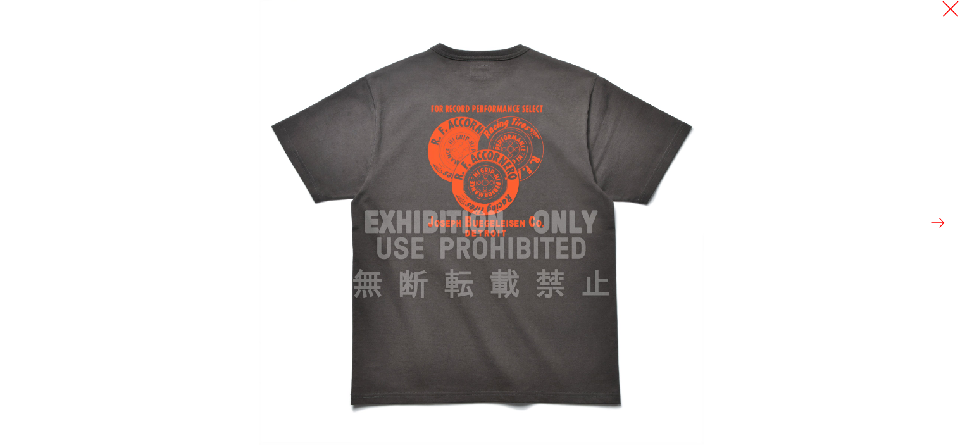
click at [950, 12] on button at bounding box center [950, 9] width 18 height 18
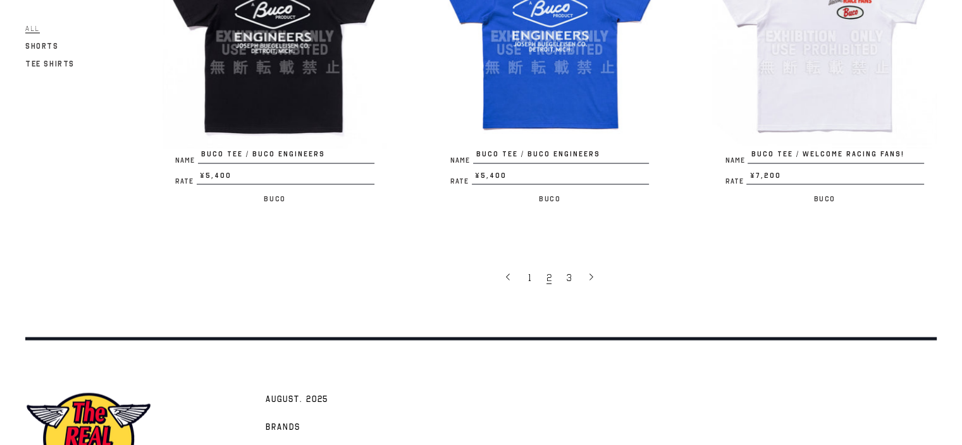
scroll to position [2378, 0]
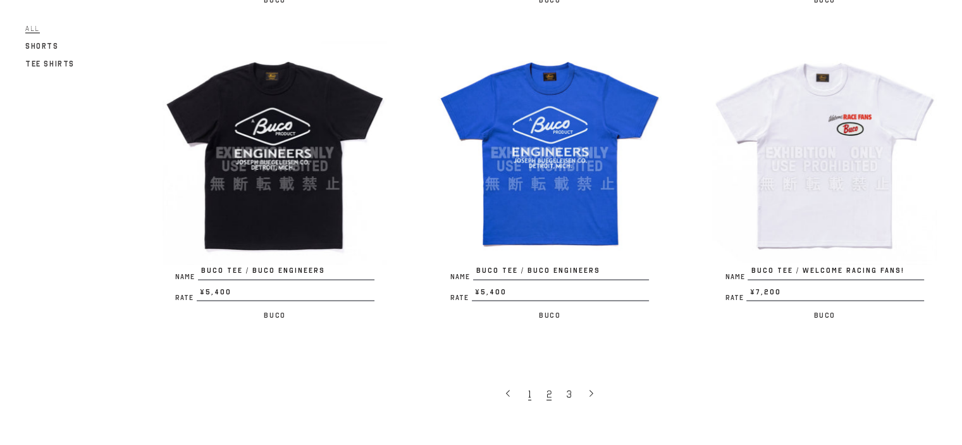
click at [526, 381] on link "1" at bounding box center [531, 393] width 18 height 27
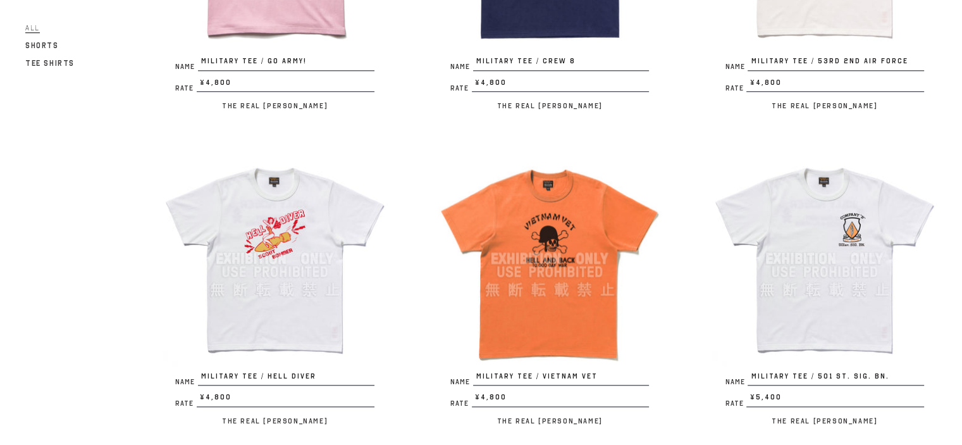
scroll to position [1307, 0]
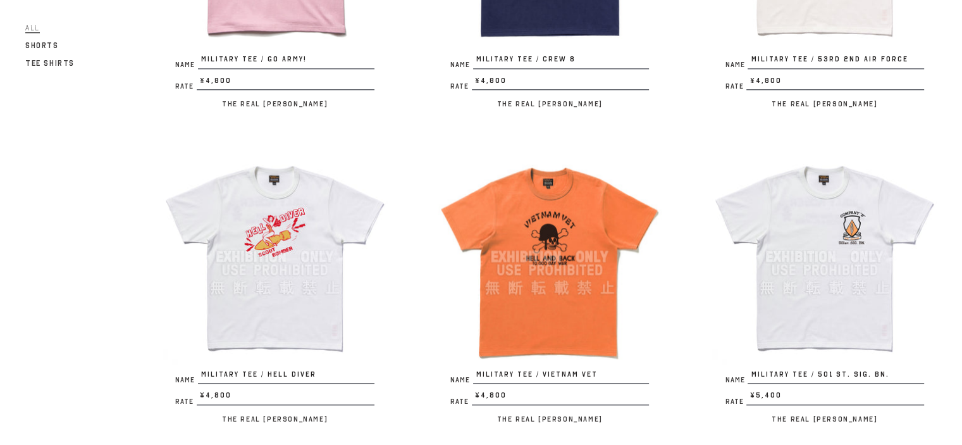
click at [840, 272] on img at bounding box center [824, 256] width 225 height 225
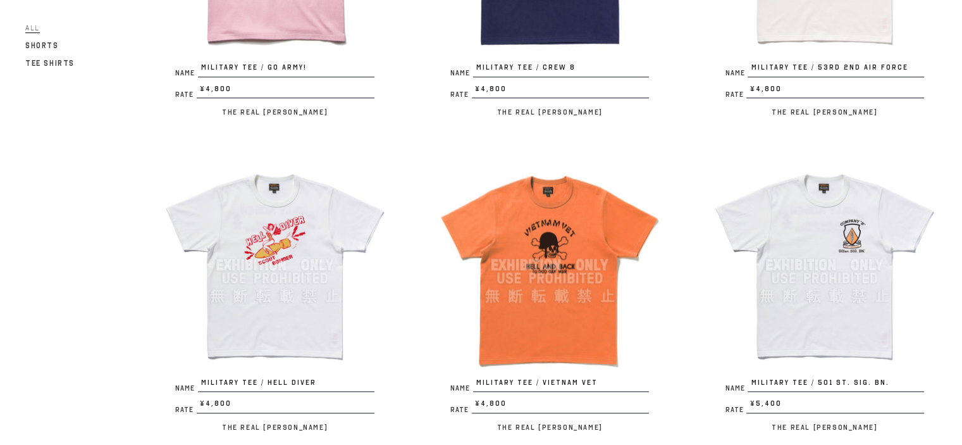
click at [561, 256] on img at bounding box center [550, 264] width 225 height 225
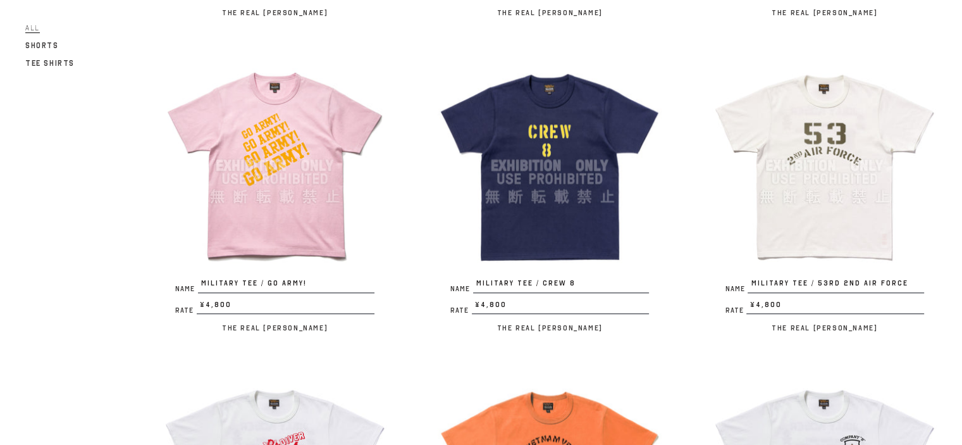
scroll to position [1080, 0]
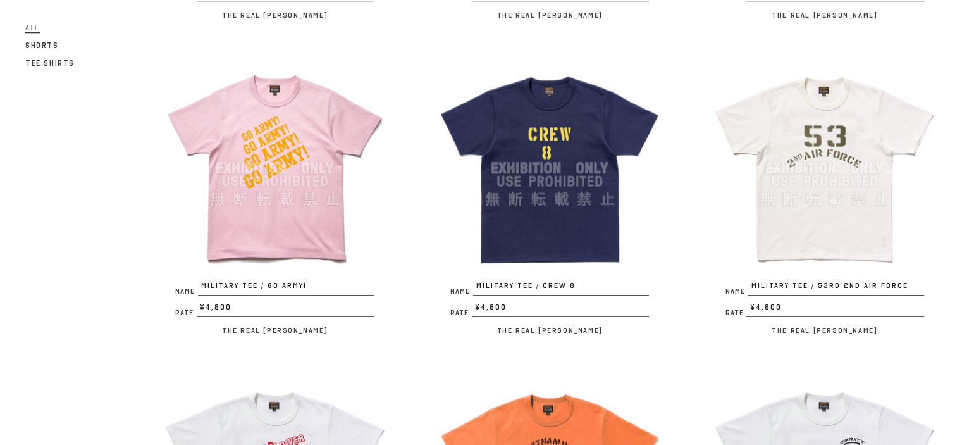
click at [784, 142] on img at bounding box center [824, 168] width 225 height 225
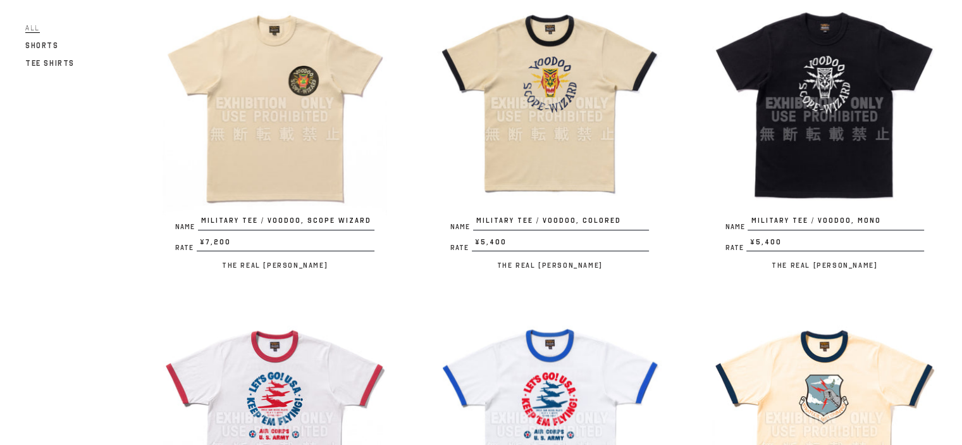
scroll to position [102, 0]
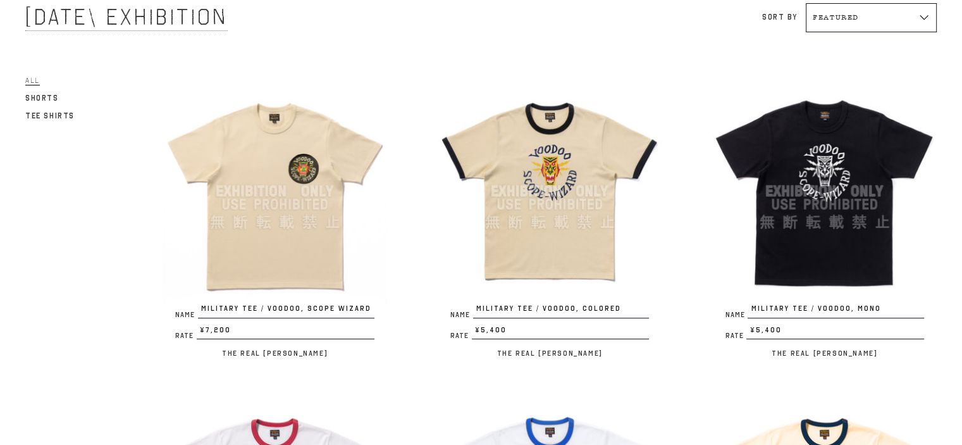
click at [817, 183] on img at bounding box center [824, 191] width 225 height 225
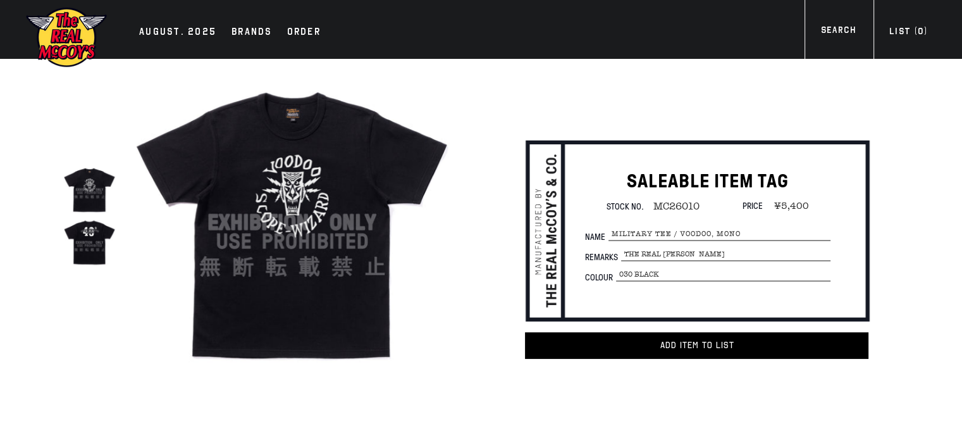
click at [91, 245] on img at bounding box center [89, 242] width 52 height 52
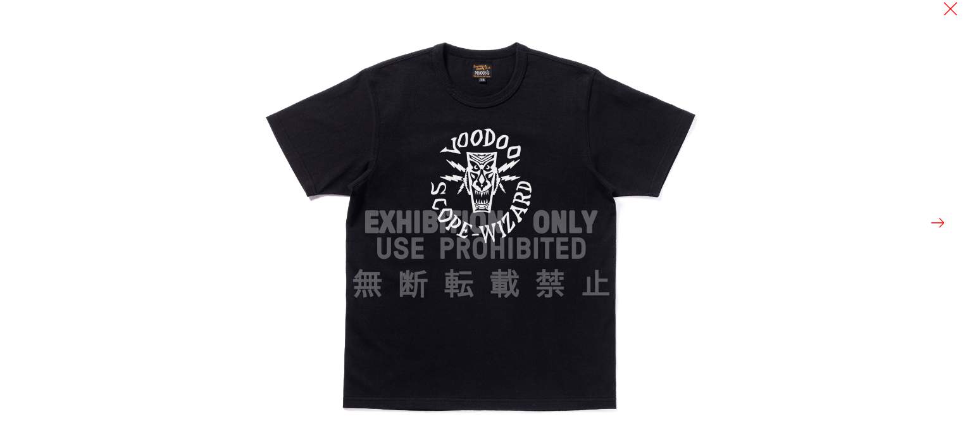
click at [935, 221] on button at bounding box center [938, 223] width 18 height 18
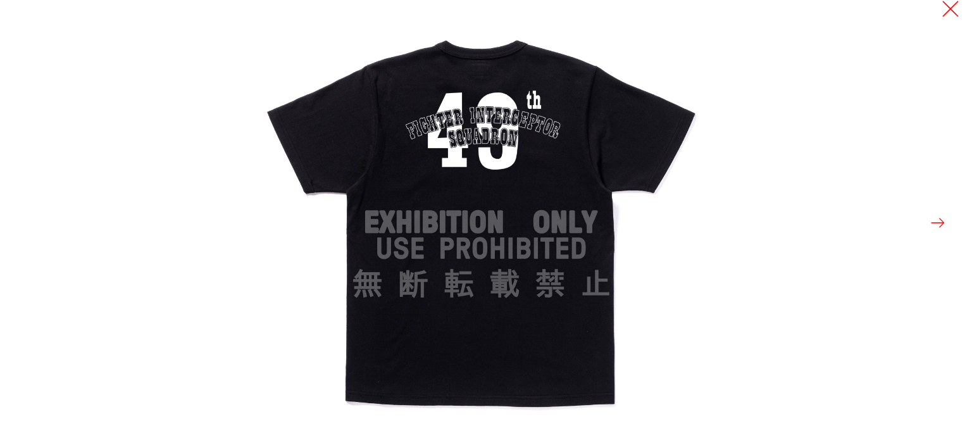
click at [953, 10] on button at bounding box center [950, 9] width 18 height 18
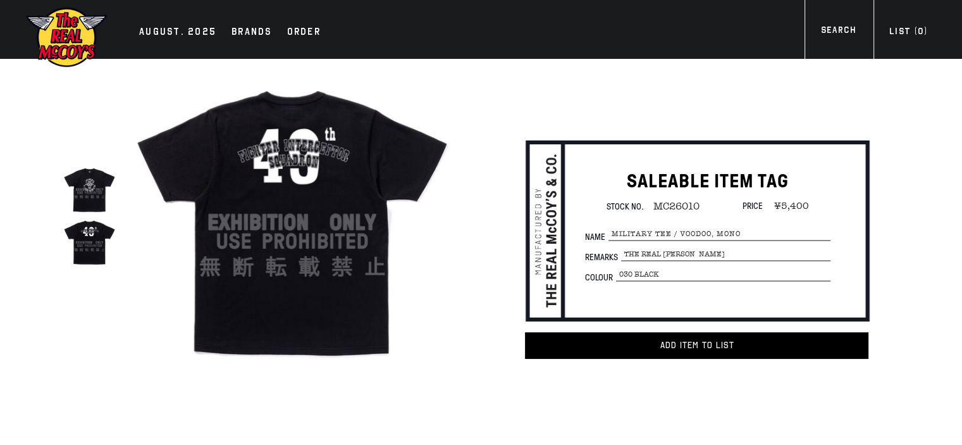
click at [92, 192] on img at bounding box center [89, 189] width 52 height 52
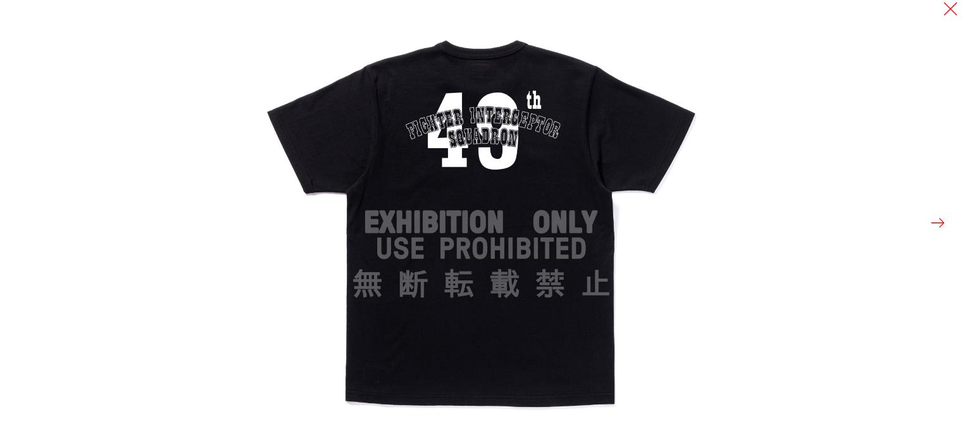
click at [936, 218] on button at bounding box center [938, 223] width 18 height 18
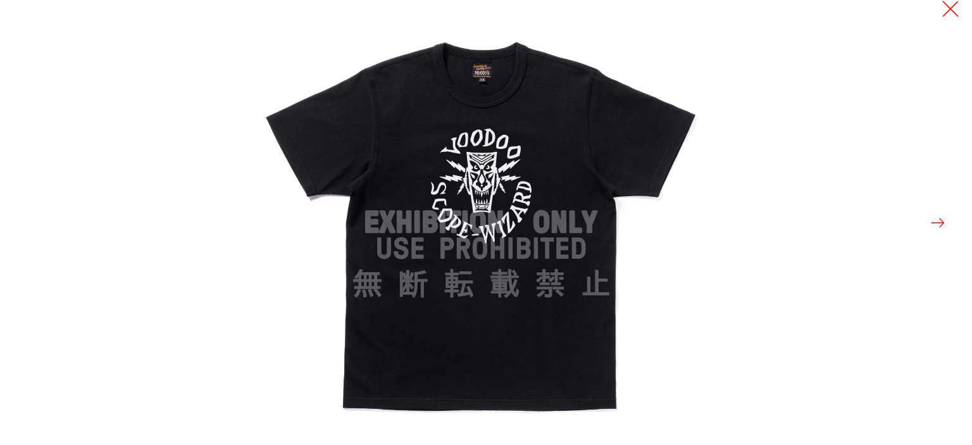
click at [951, 13] on button at bounding box center [950, 9] width 18 height 18
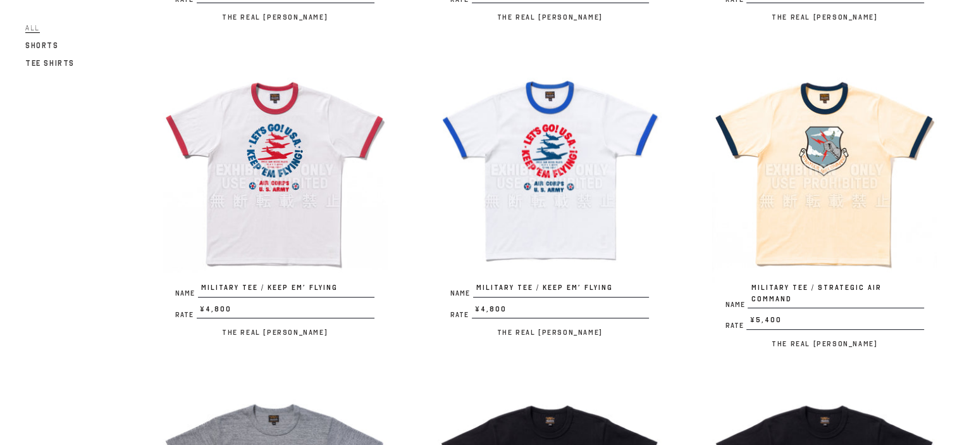
scroll to position [440, 0]
